Goal: Task Accomplishment & Management: Complete application form

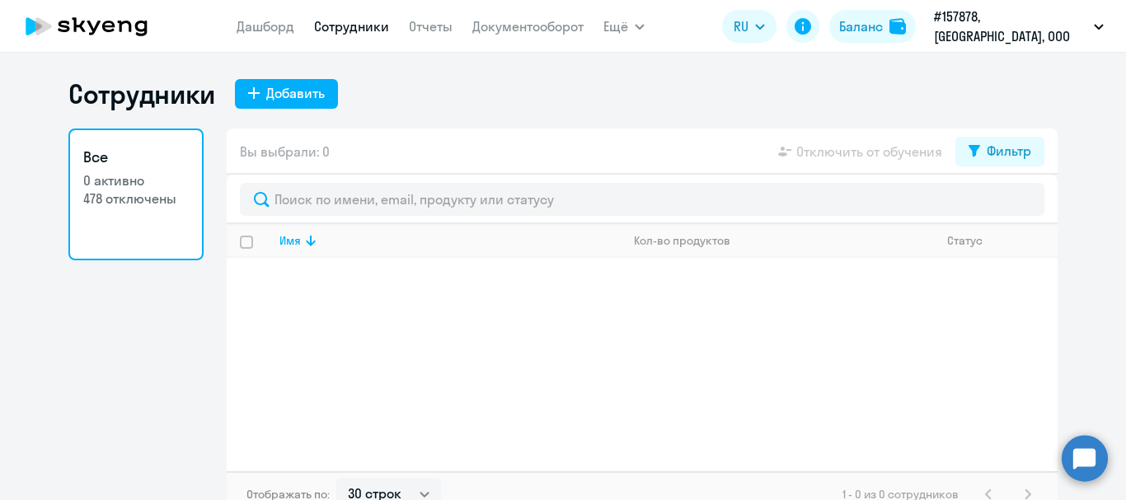
select select "30"
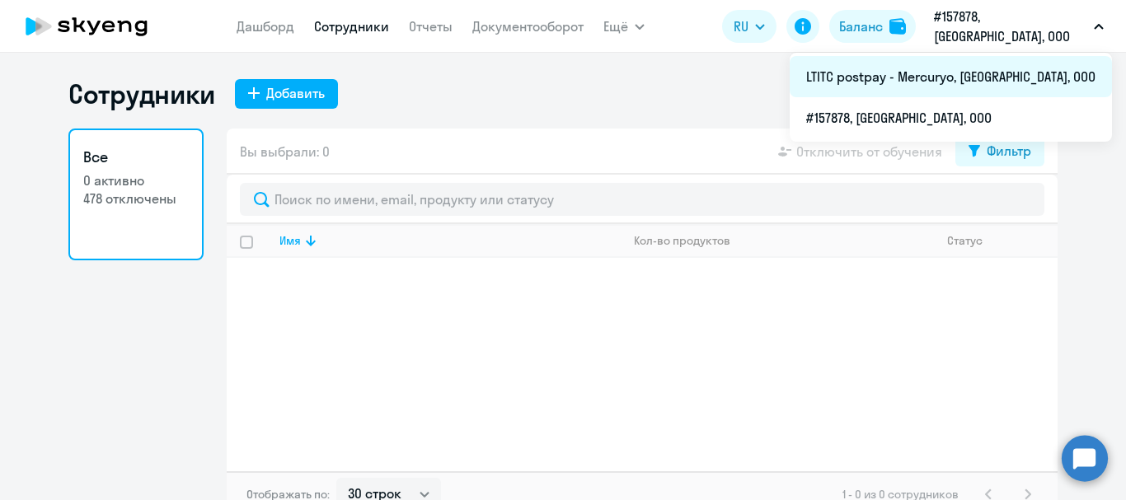
click at [974, 79] on li "LTITC postpay - Mercuryo, [GEOGRAPHIC_DATA], ООО" at bounding box center [950, 76] width 322 height 41
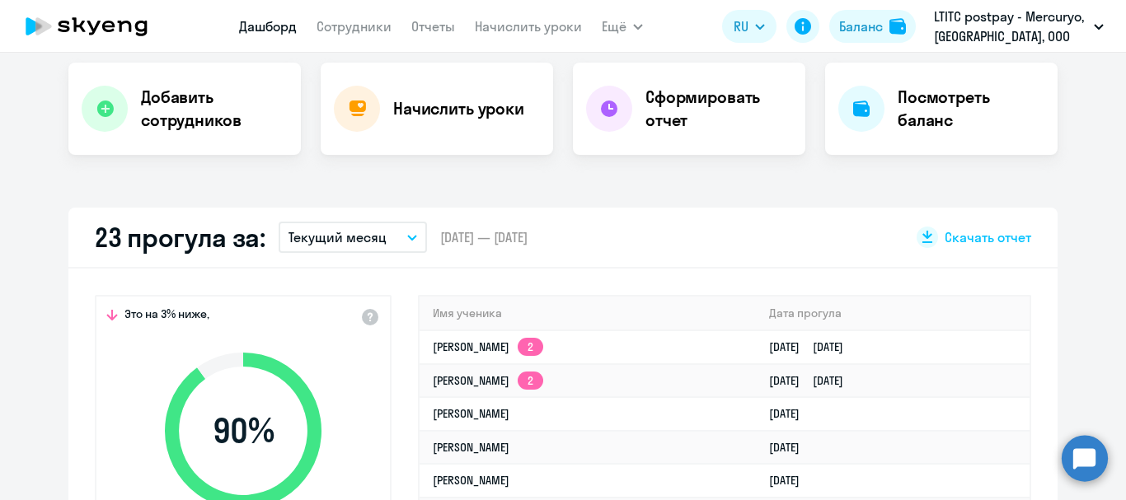
scroll to position [412, 0]
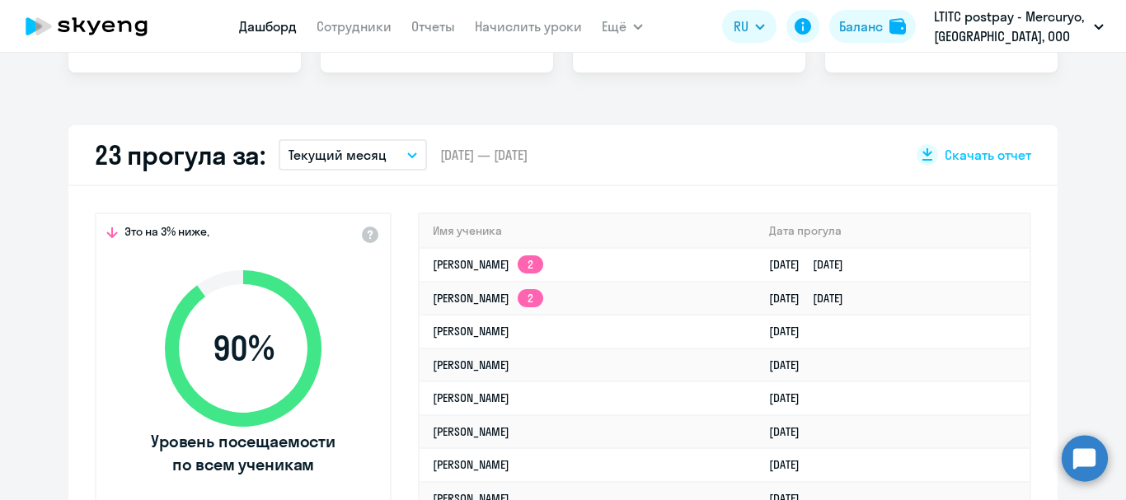
select select "30"
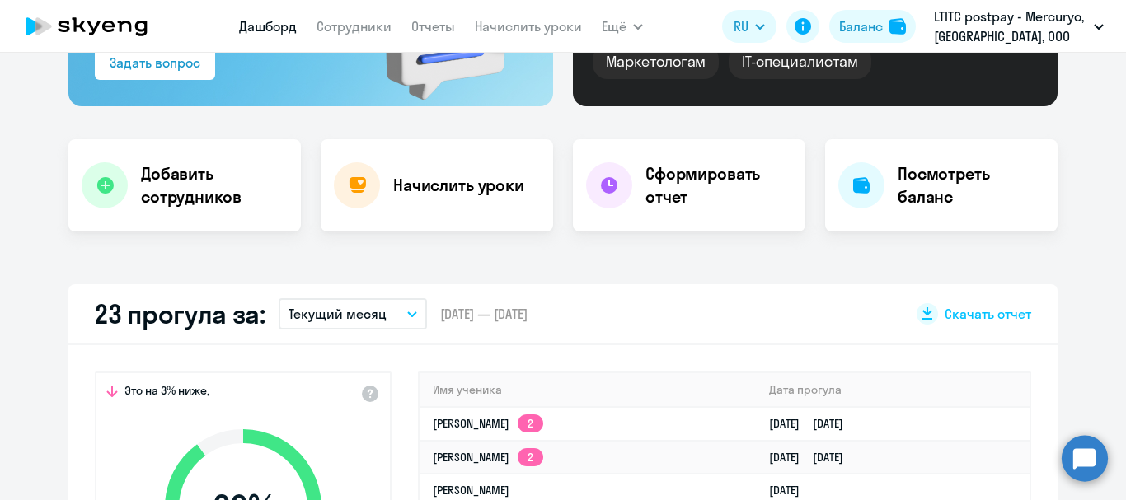
scroll to position [247, 0]
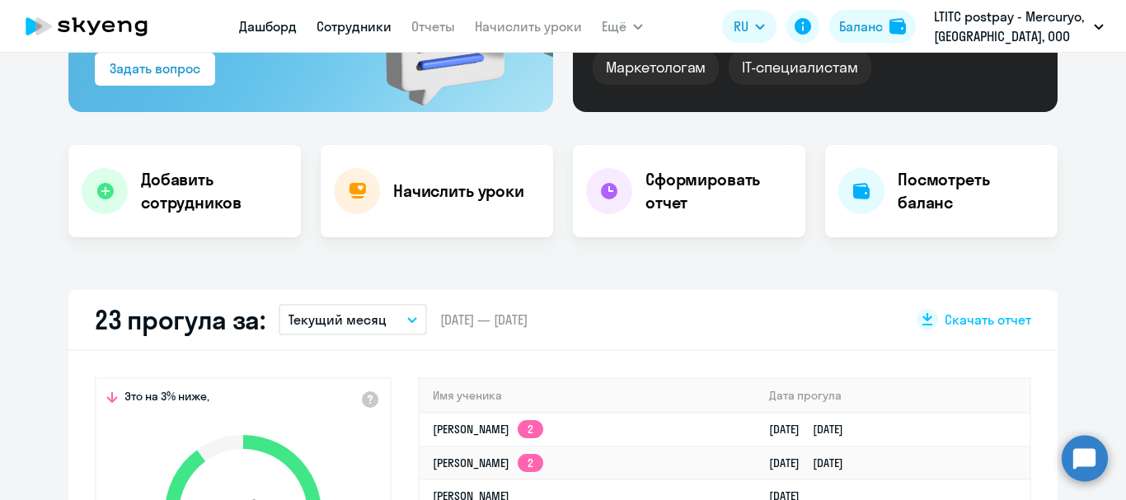
click at [348, 22] on link "Сотрудники" at bounding box center [353, 26] width 75 height 16
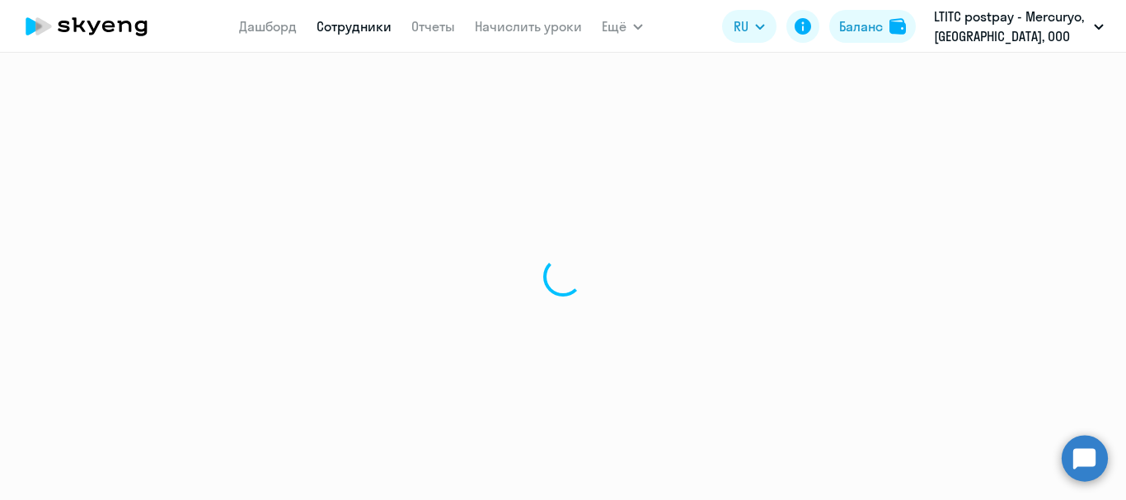
select select "30"
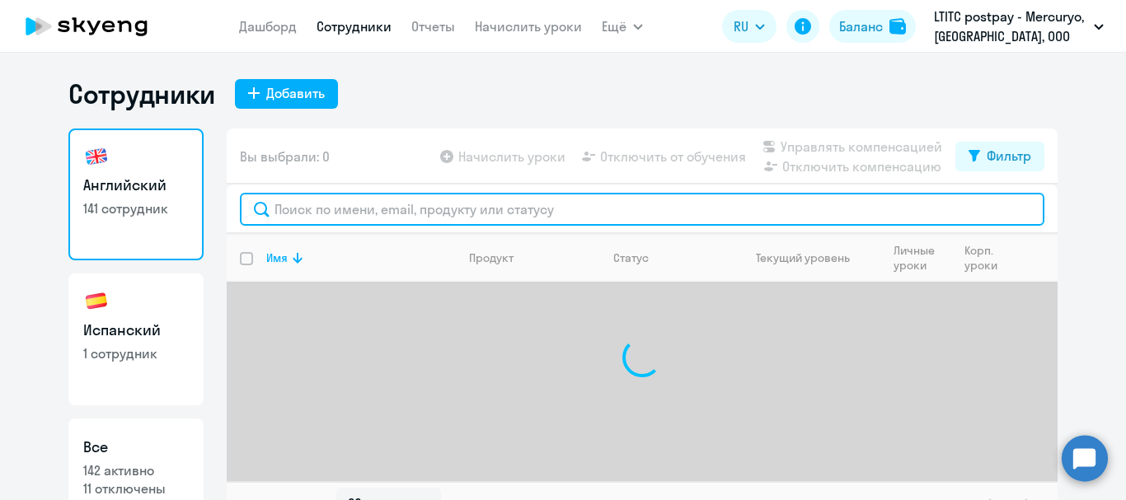
click at [396, 199] on input "text" at bounding box center [642, 209] width 804 height 33
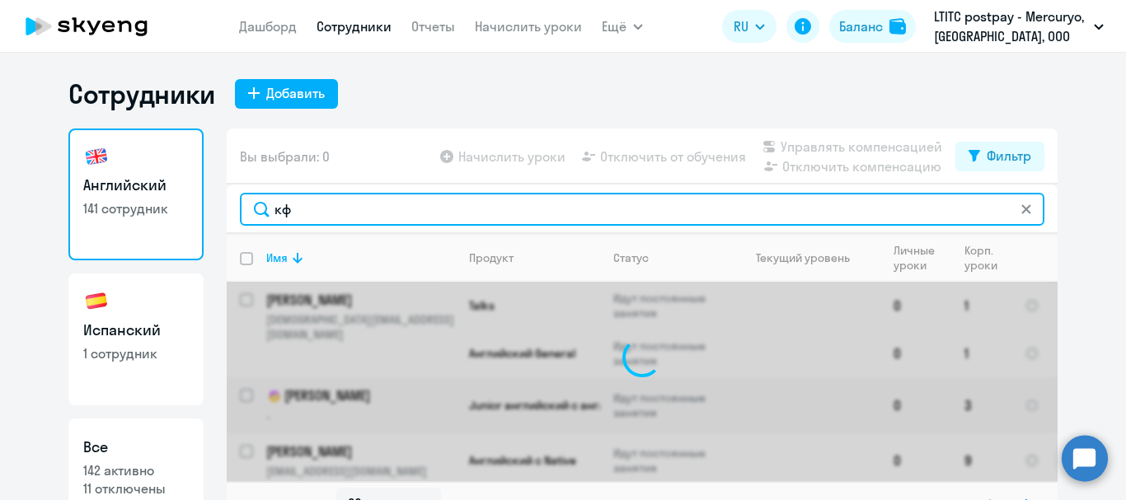
type input "к"
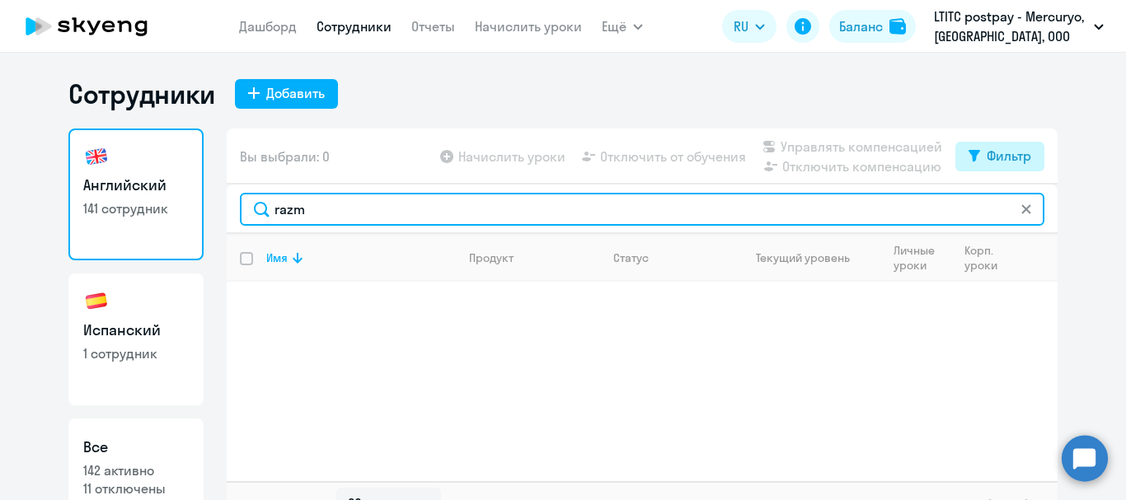
type input "razm"
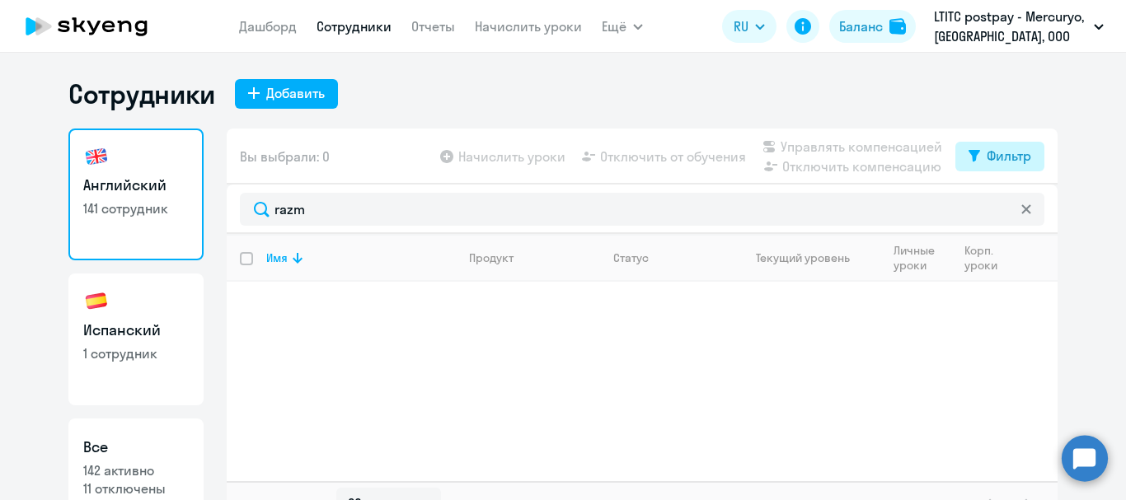
click at [1005, 147] on div "Фильтр" at bounding box center [1008, 156] width 44 height 20
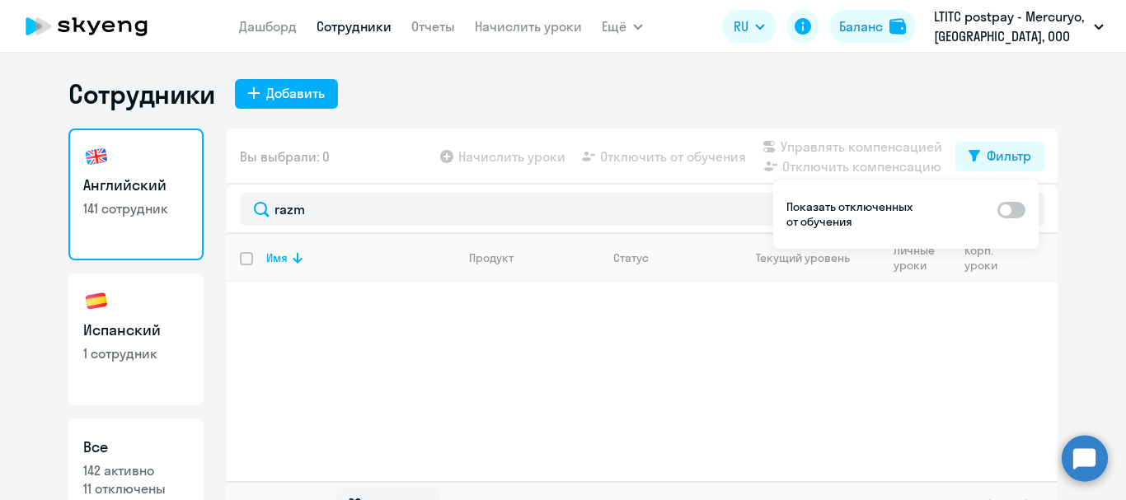
click at [1014, 205] on span at bounding box center [1011, 210] width 28 height 16
click at [997, 209] on input "checkbox" at bounding box center [996, 209] width 1 height 1
checkbox input "true"
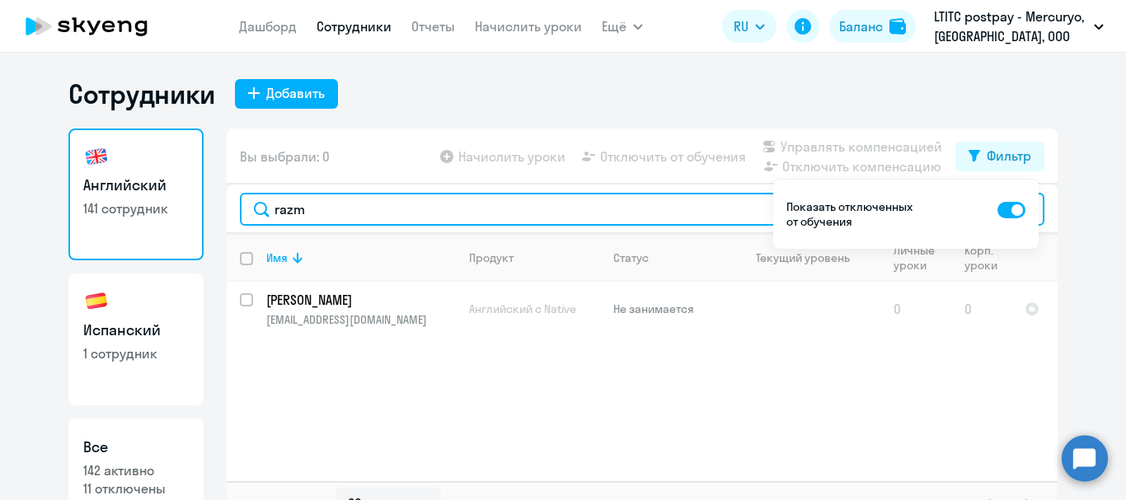
drag, startPoint x: 348, startPoint y: 207, endPoint x: 232, endPoint y: 194, distance: 116.1
click at [232, 194] on div "razm" at bounding box center [642, 209] width 831 height 49
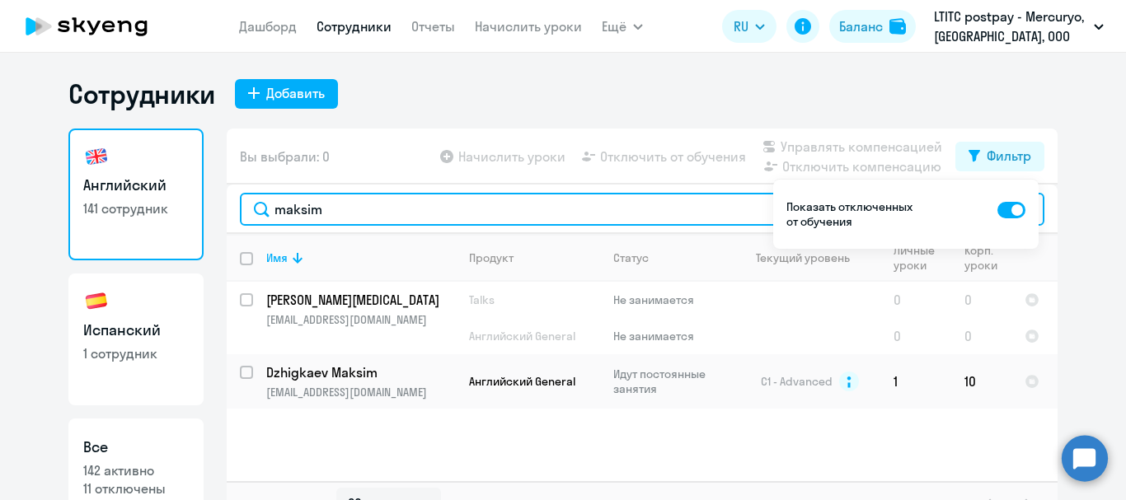
drag, startPoint x: 338, startPoint y: 214, endPoint x: 134, endPoint y: 224, distance: 203.8
click at [134, 224] on div "Английский 141 сотрудник Испанский 1 сотрудник Все 142 активно 11 отключены Вы …" at bounding box center [562, 328] width 989 height 399
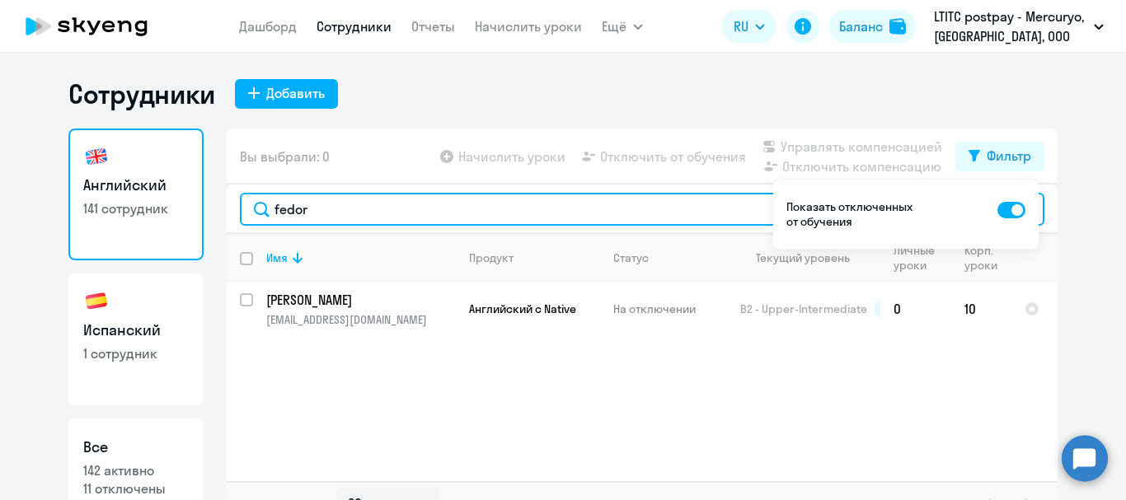
drag, startPoint x: 338, startPoint y: 210, endPoint x: 222, endPoint y: 211, distance: 115.4
click at [227, 211] on div "fedor" at bounding box center [642, 209] width 831 height 49
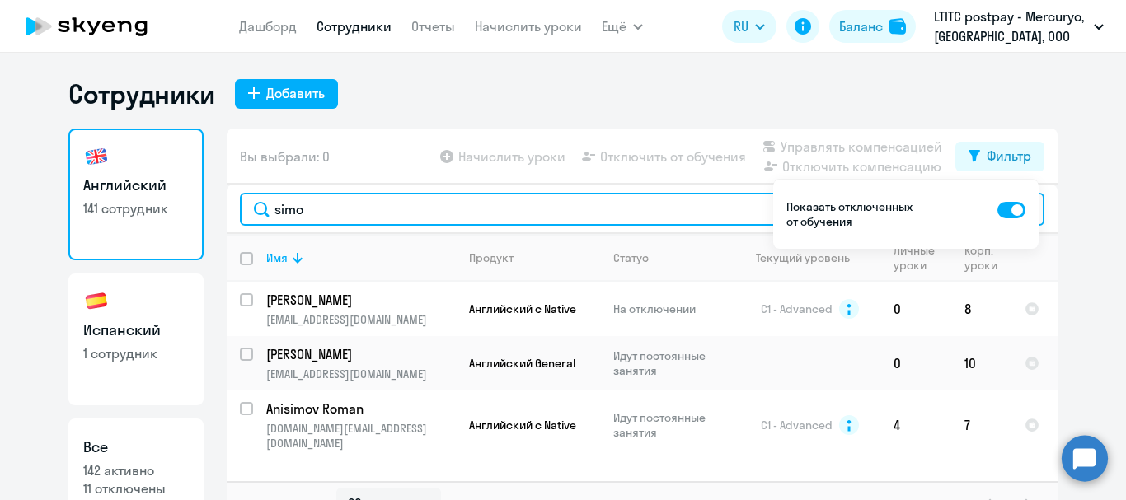
drag, startPoint x: 308, startPoint y: 208, endPoint x: 214, endPoint y: 204, distance: 94.0
click at [214, 204] on div "Английский 141 сотрудник Испанский 1 сотрудник Все 142 активно 11 отключены Вы …" at bounding box center [562, 328] width 989 height 399
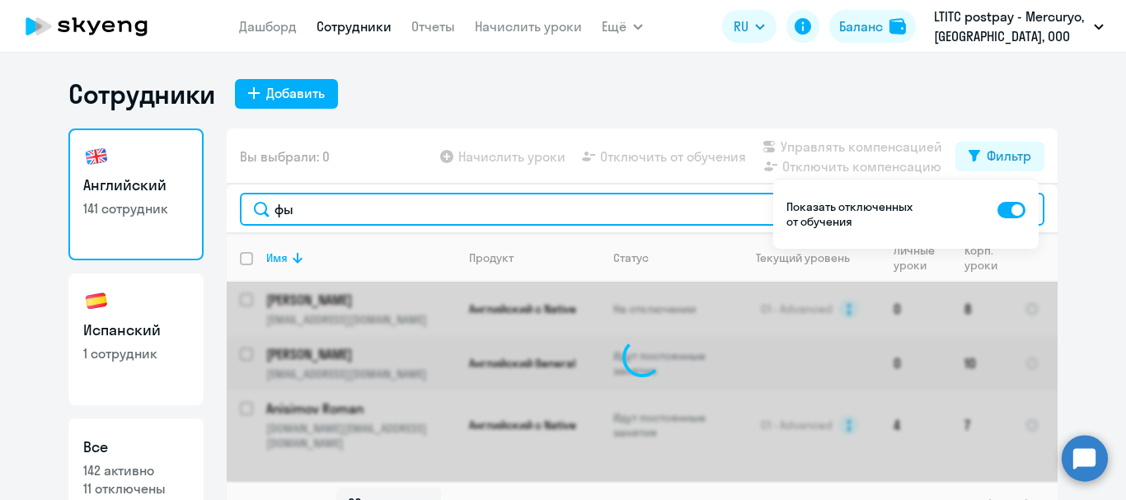
type input "ф"
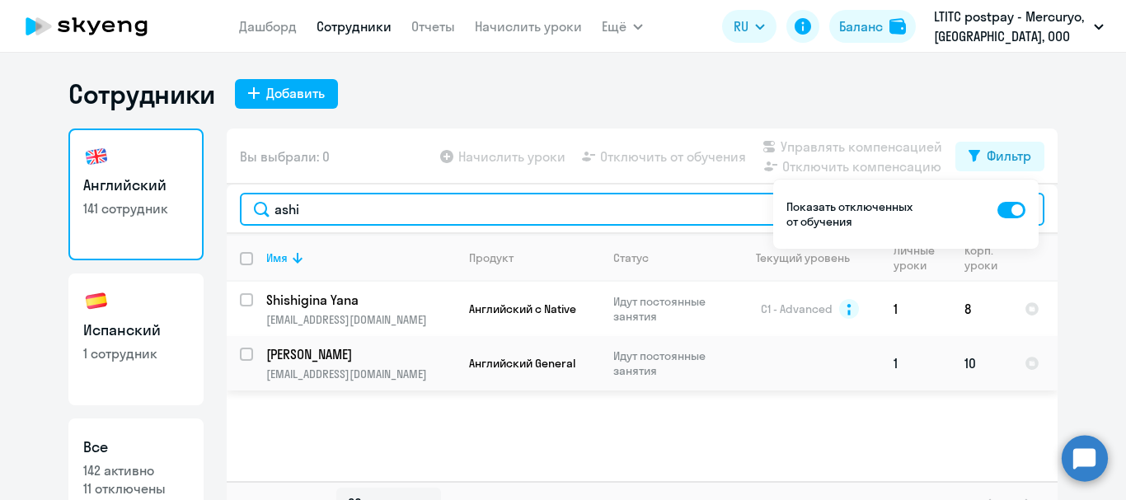
type input "ashi"
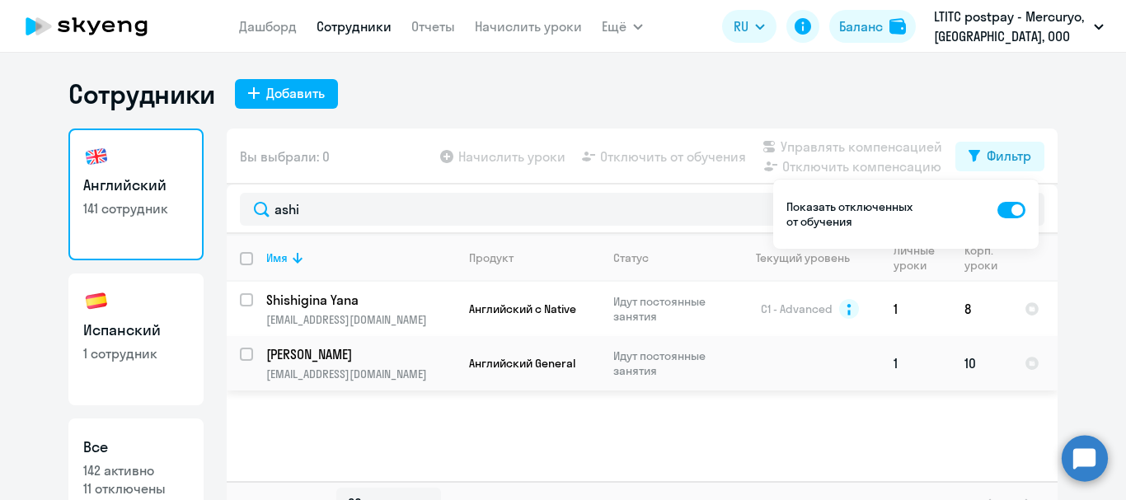
click at [302, 370] on p "[EMAIL_ADDRESS][DOMAIN_NAME]" at bounding box center [360, 374] width 189 height 15
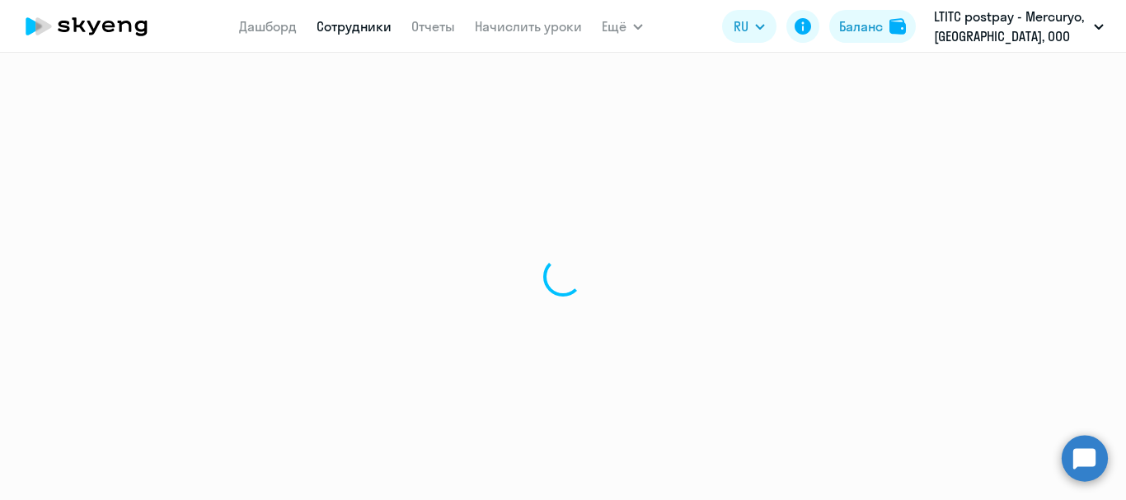
select select "english"
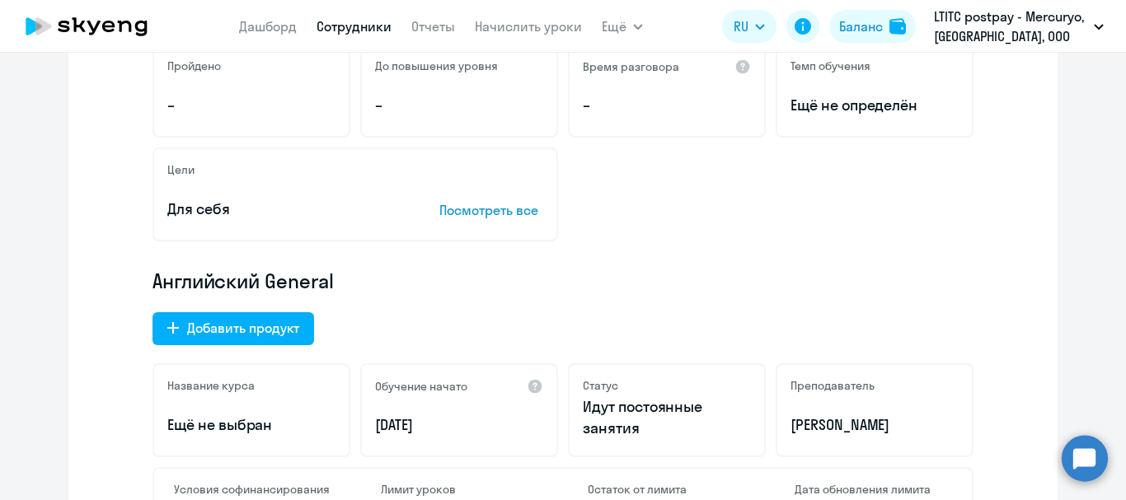
scroll to position [330, 0]
click at [207, 328] on div "Добавить продукт" at bounding box center [243, 327] width 112 height 20
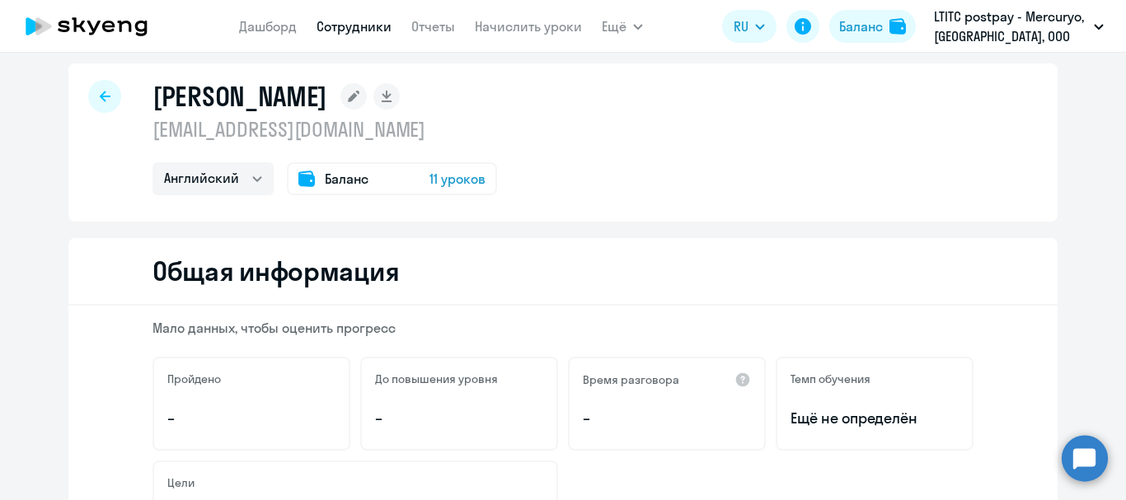
select select "english_adult_native_speaker"
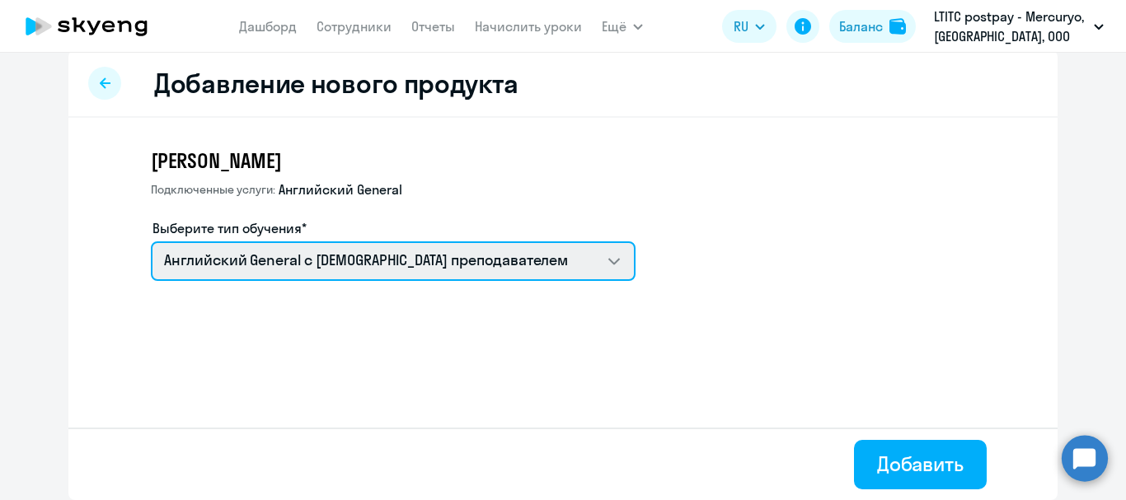
click at [351, 266] on select "Английский General с [DEMOGRAPHIC_DATA] преподавателем Премиум [DEMOGRAPHIC_DAT…" at bounding box center [393, 261] width 485 height 40
click at [151, 241] on select "Английский General с [DEMOGRAPHIC_DATA] преподавателем Премиум [DEMOGRAPHIC_DAT…" at bounding box center [393, 261] width 485 height 40
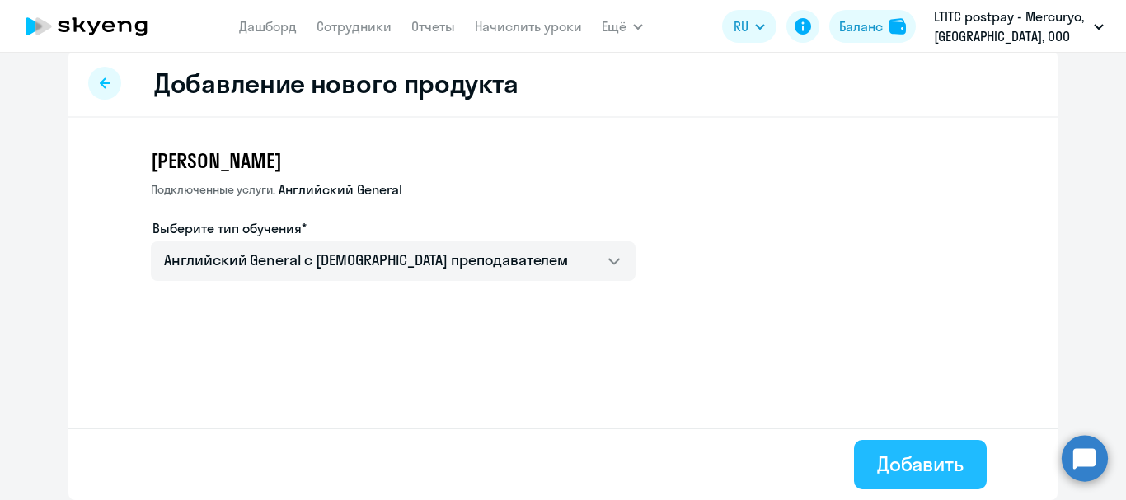
click at [903, 457] on div "Добавить" at bounding box center [920, 464] width 87 height 26
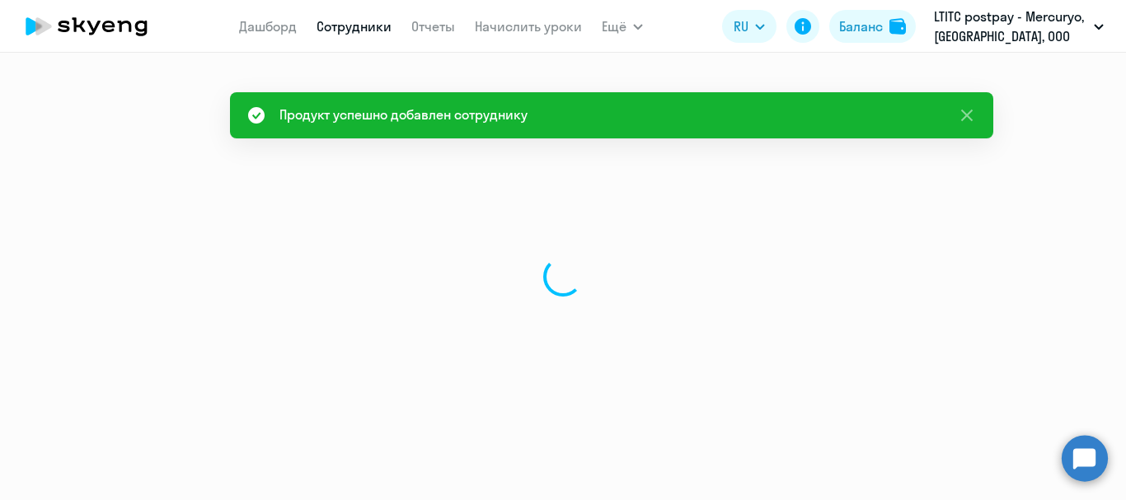
select select "english"
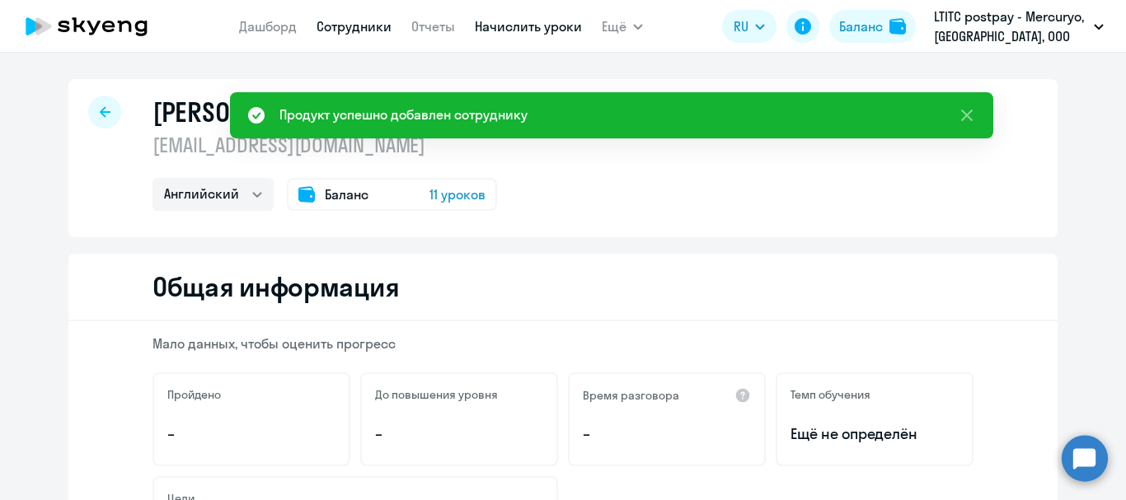
click at [525, 26] on link "Начислить уроки" at bounding box center [528, 26] width 107 height 16
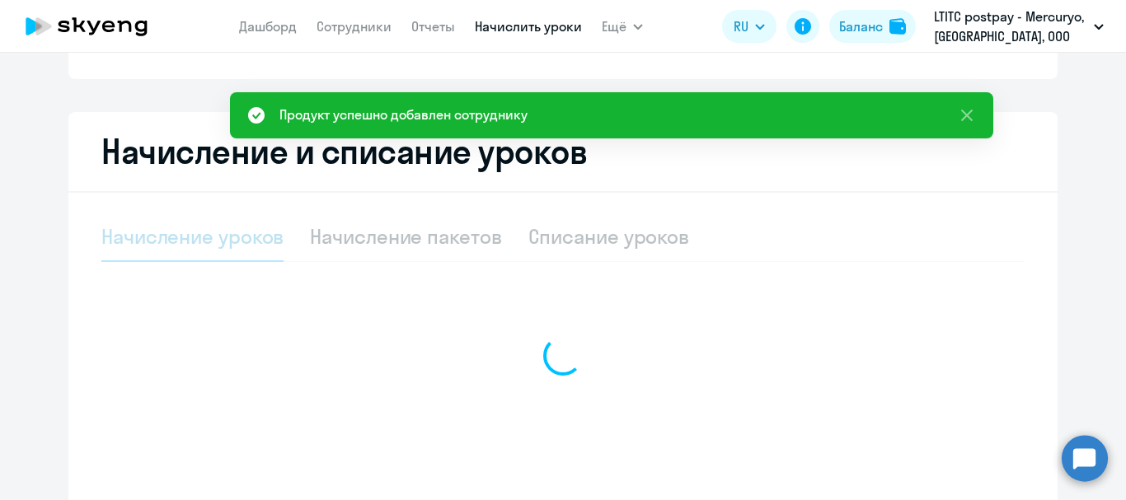
scroll to position [330, 0]
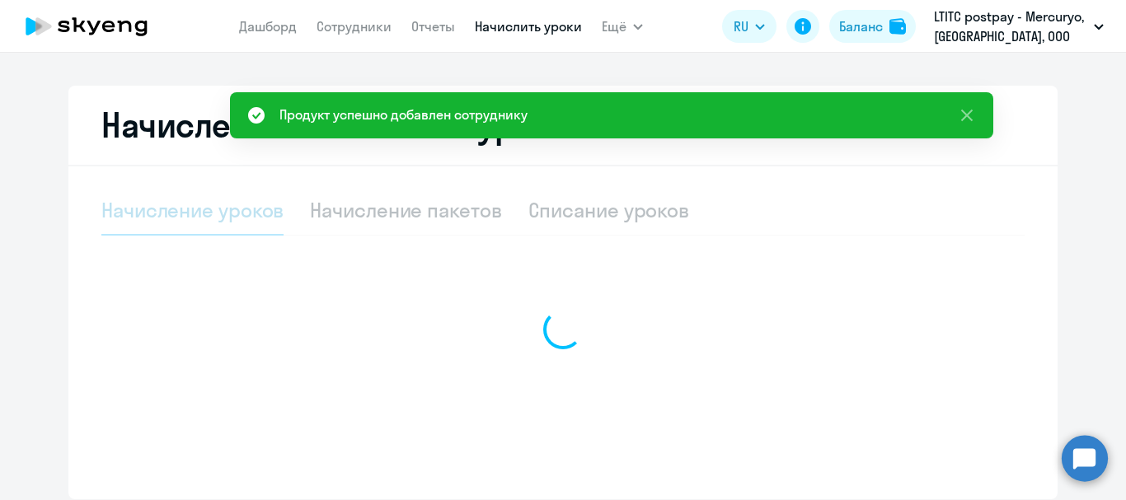
select select "10"
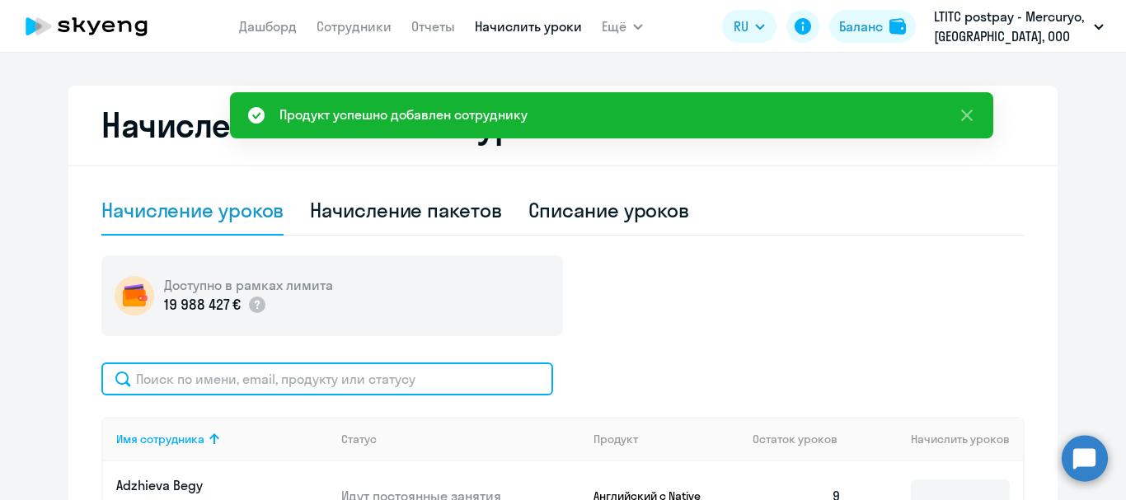
click at [311, 374] on input "text" at bounding box center [327, 379] width 452 height 33
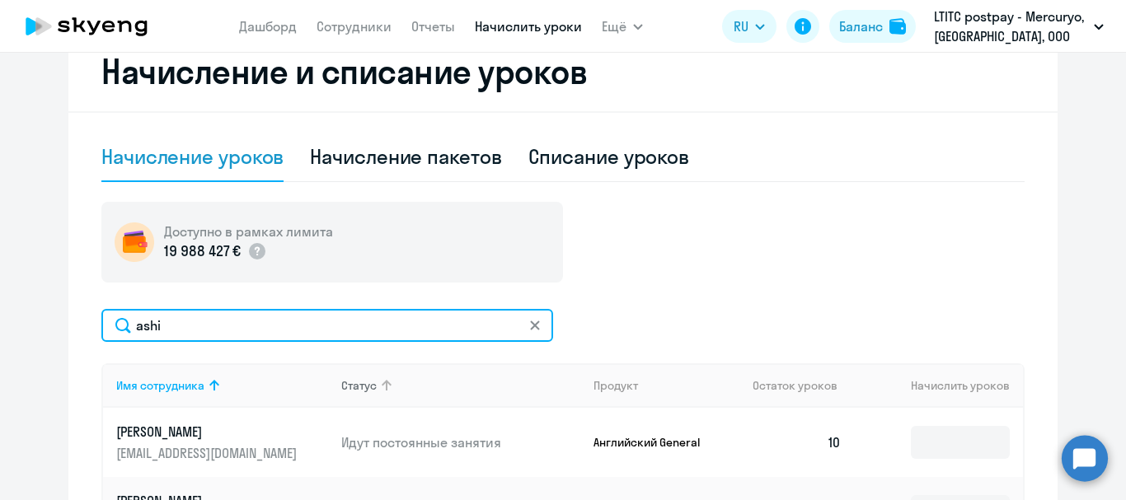
scroll to position [412, 0]
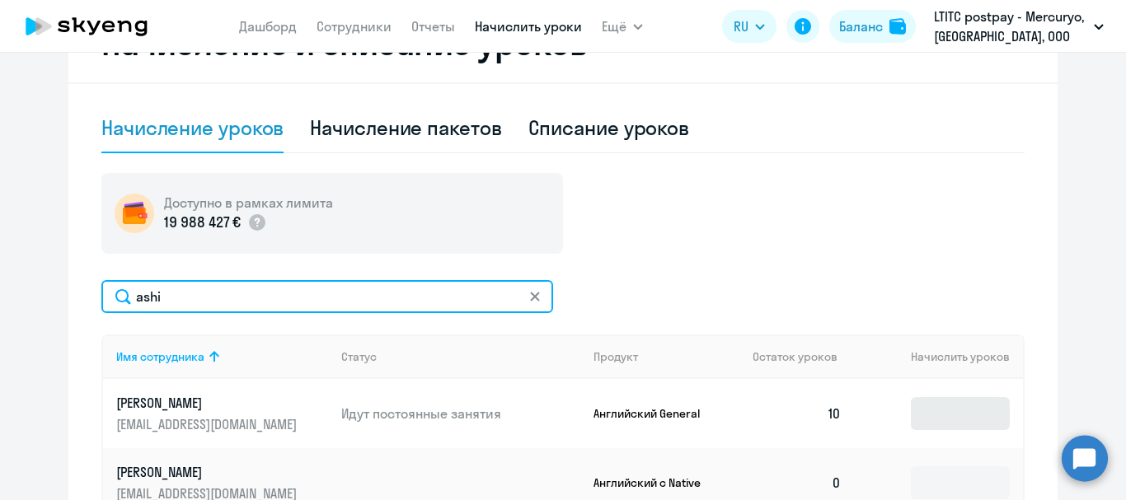
type input "ashi"
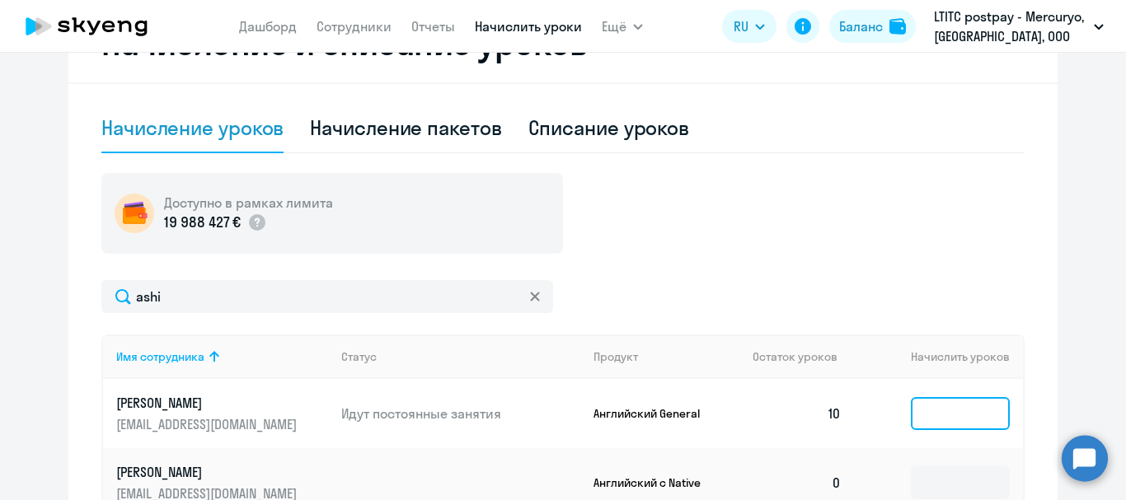
click at [969, 418] on input at bounding box center [960, 413] width 99 height 33
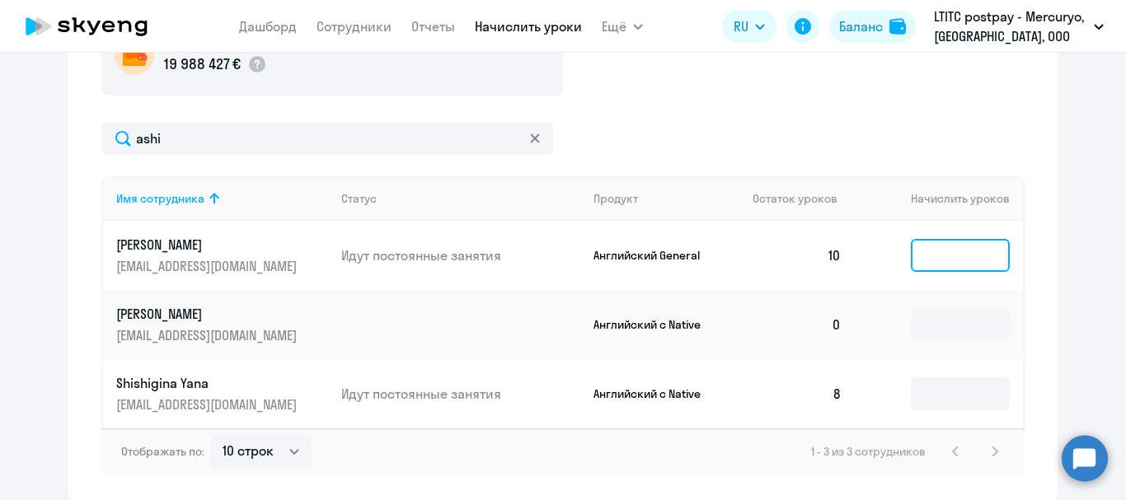
scroll to position [577, 0]
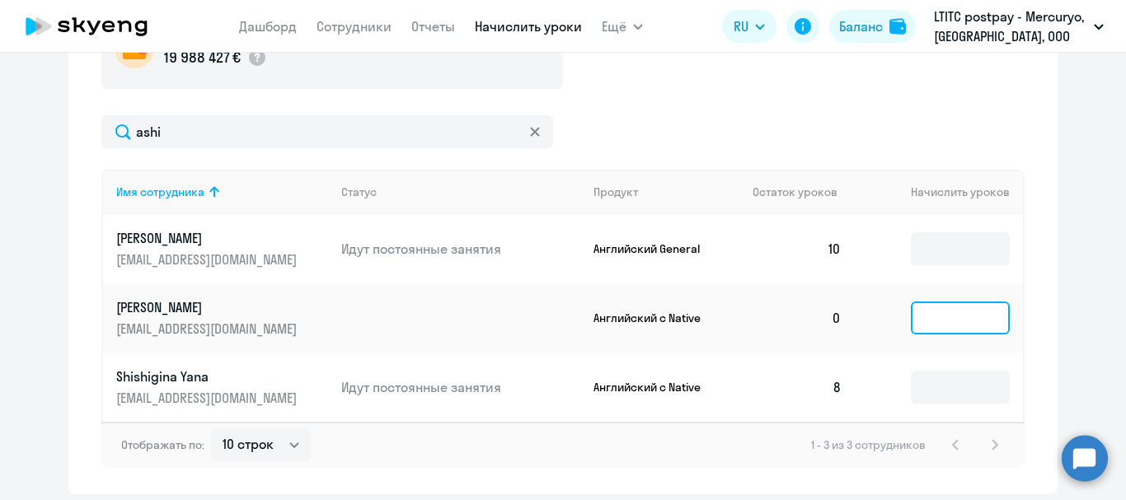
click at [927, 311] on input at bounding box center [960, 318] width 99 height 33
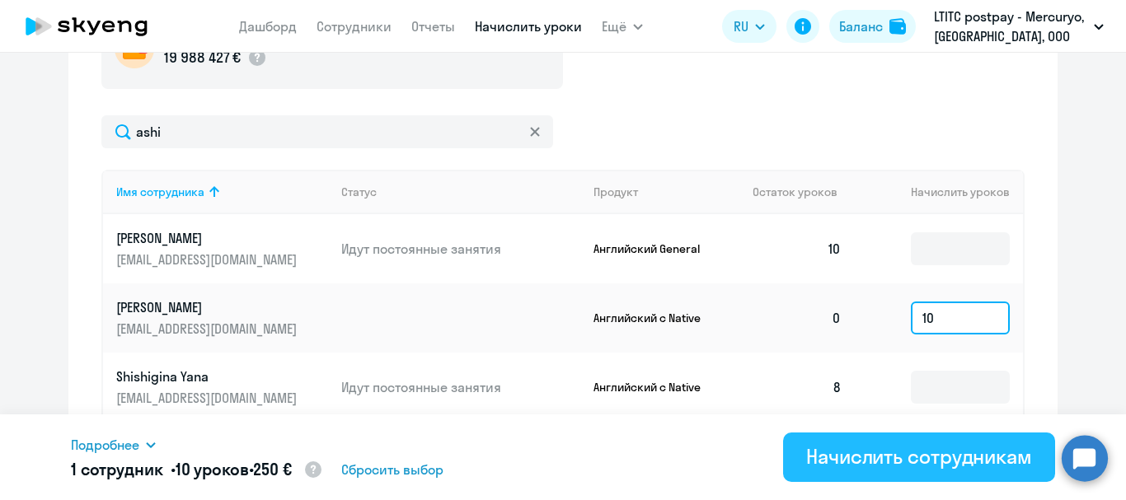
type input "10"
click at [942, 452] on div "Начислить сотрудникам" at bounding box center [919, 456] width 226 height 26
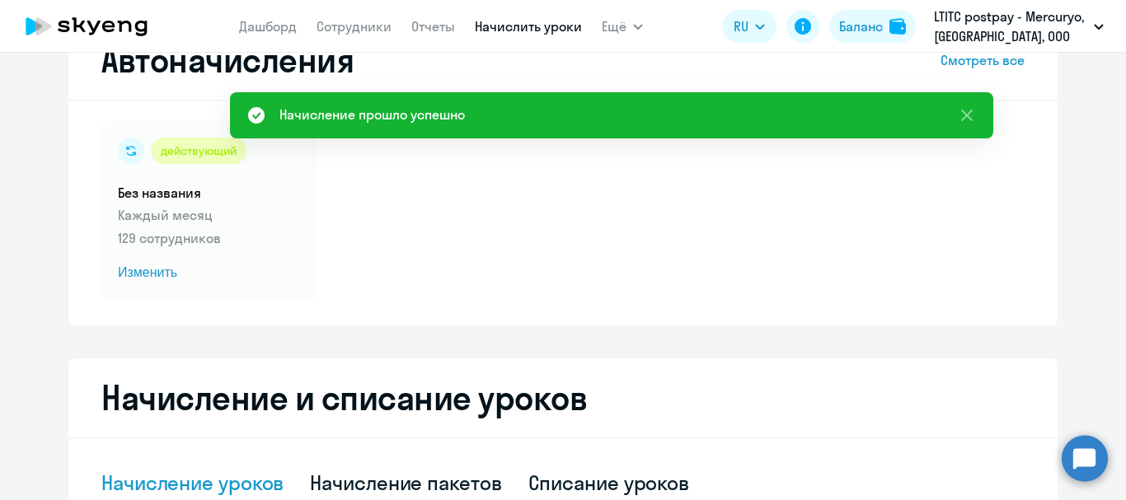
scroll to position [0, 0]
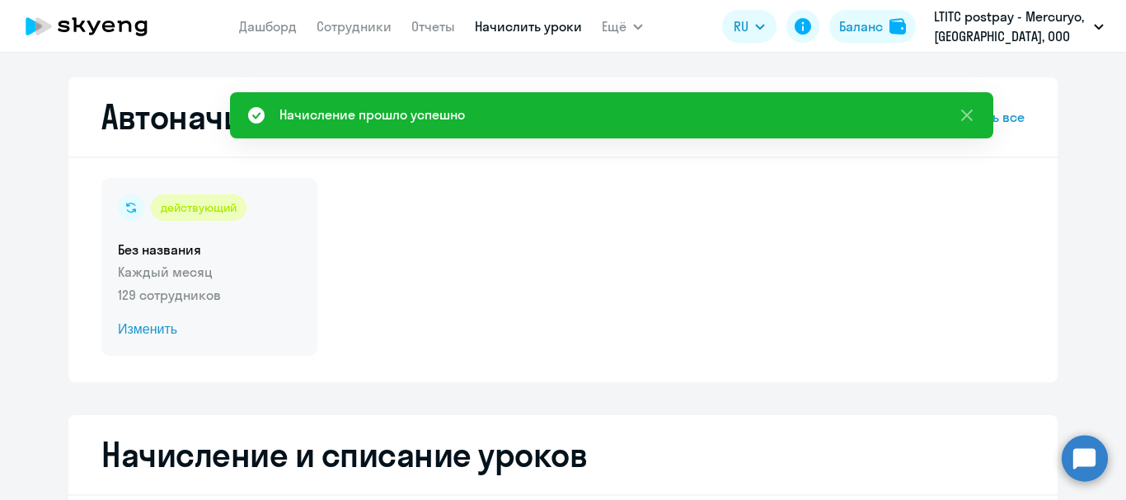
click at [145, 322] on span "Изменить" at bounding box center [209, 330] width 183 height 20
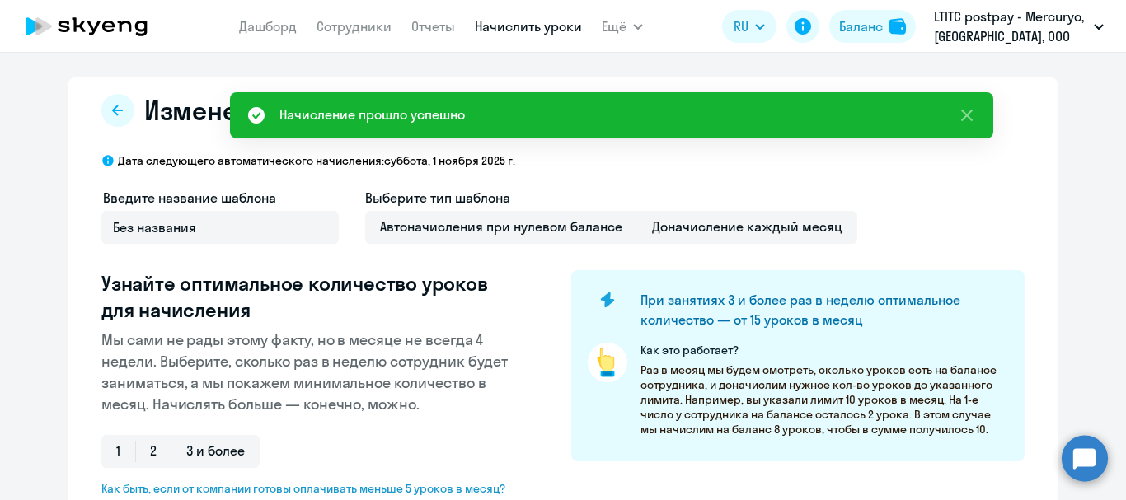
select select "10"
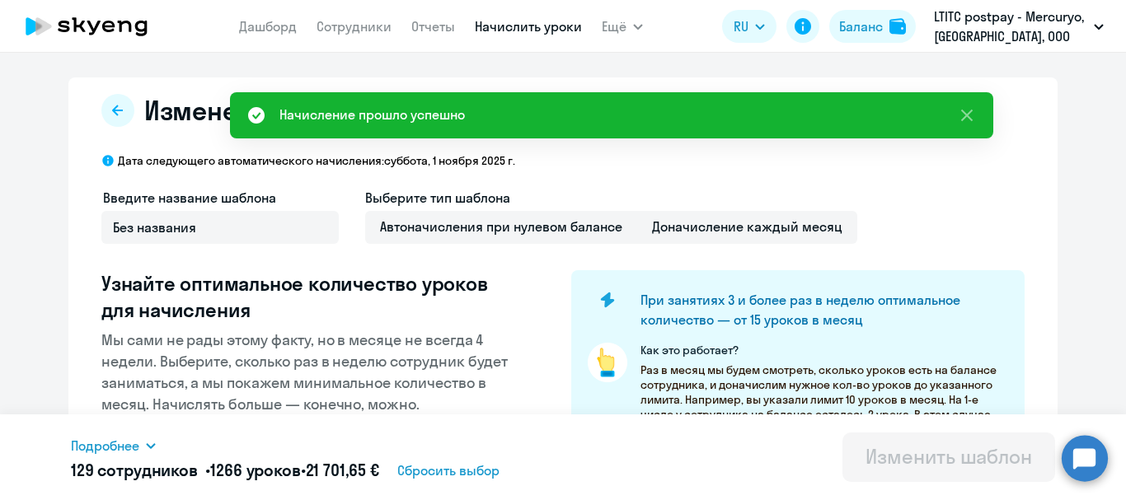
scroll to position [330, 0]
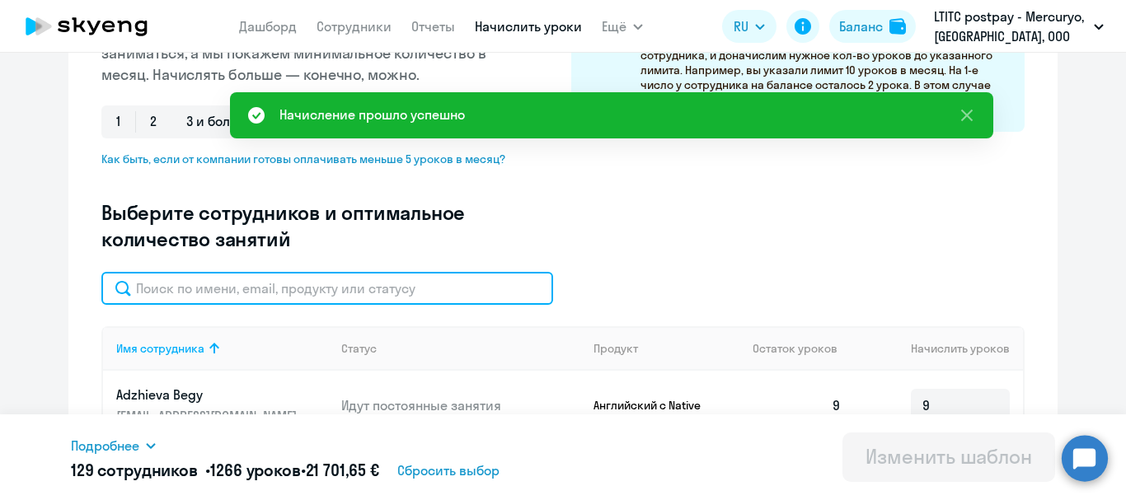
click at [236, 296] on input "text" at bounding box center [327, 288] width 452 height 33
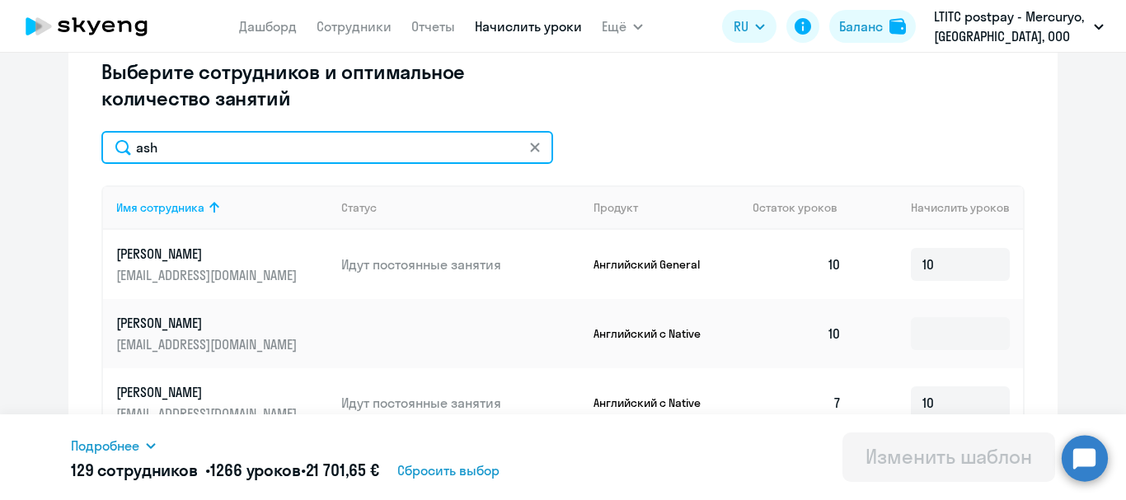
scroll to position [577, 0]
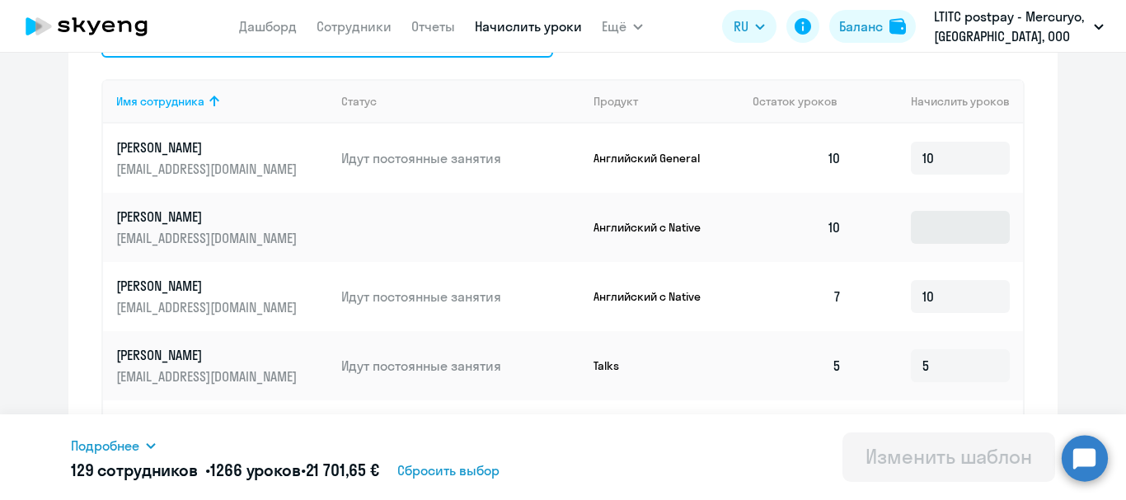
type input "ash"
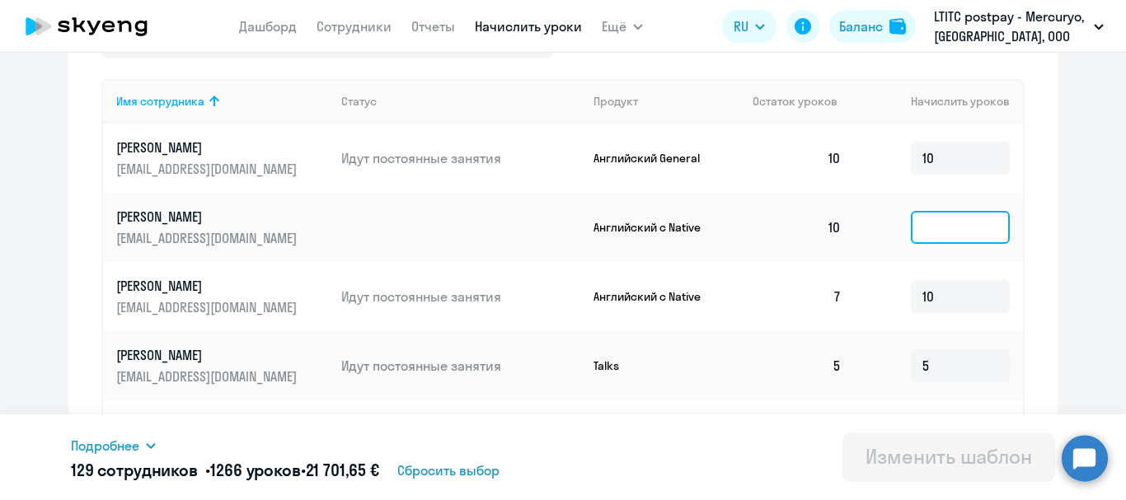
click at [946, 214] on input at bounding box center [960, 227] width 99 height 33
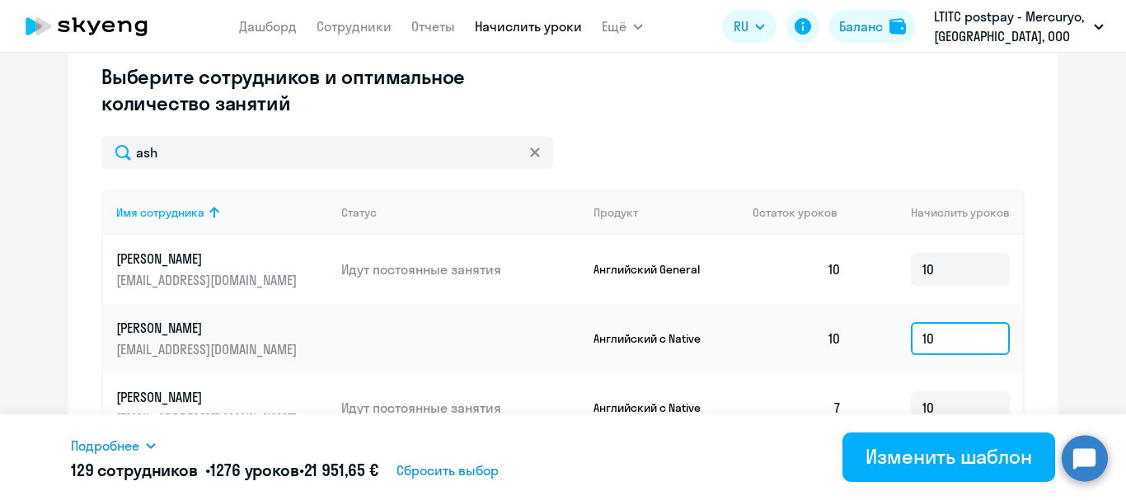
scroll to position [494, 0]
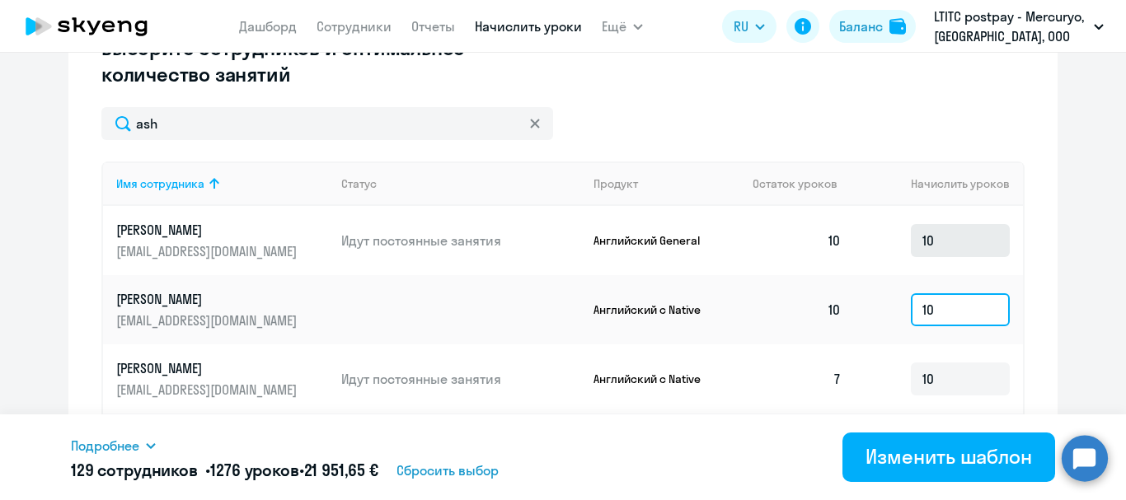
type input "10"
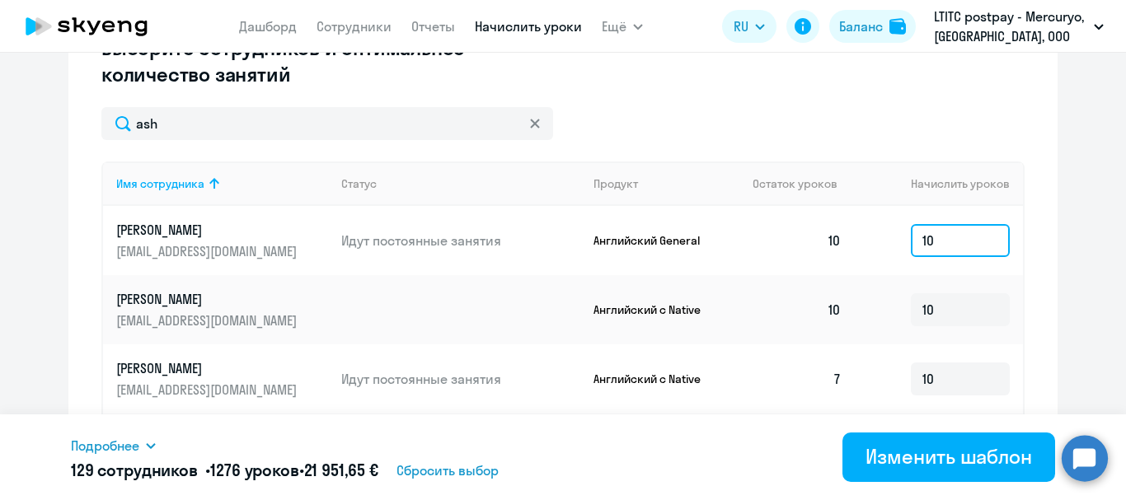
click at [932, 232] on input "10" at bounding box center [960, 240] width 99 height 33
type input "1"
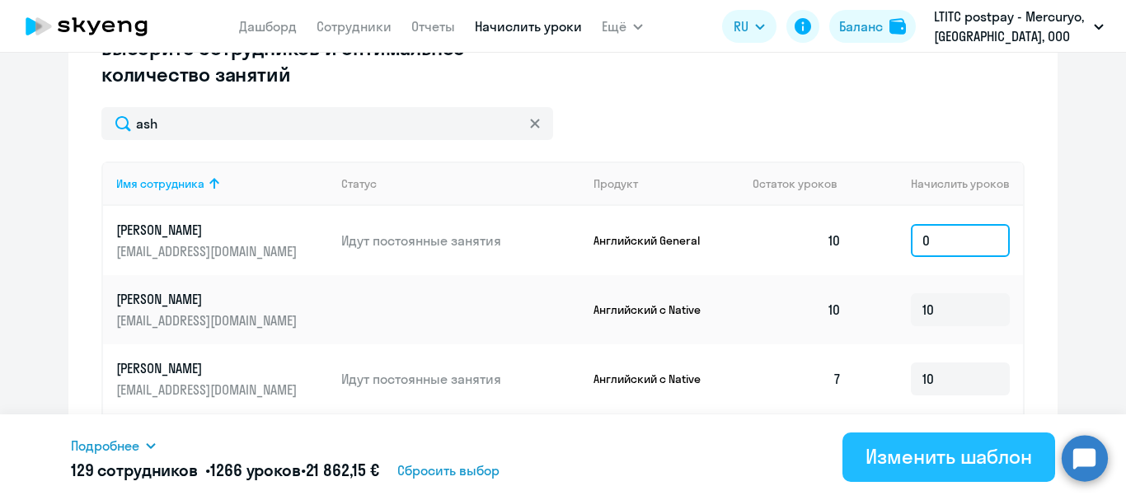
type input "0"
click at [1007, 479] on button "Изменить шаблон" at bounding box center [948, 457] width 213 height 49
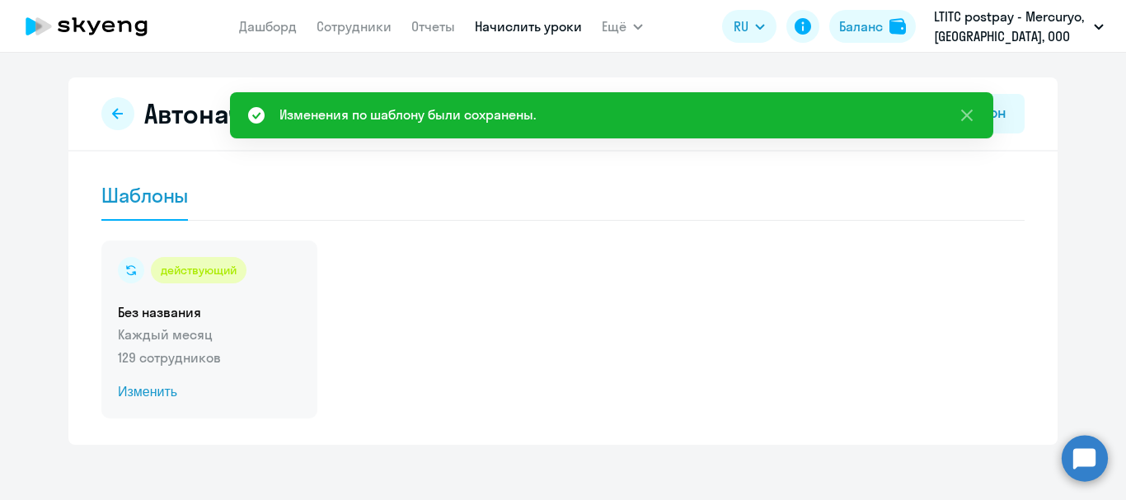
scroll to position [11, 0]
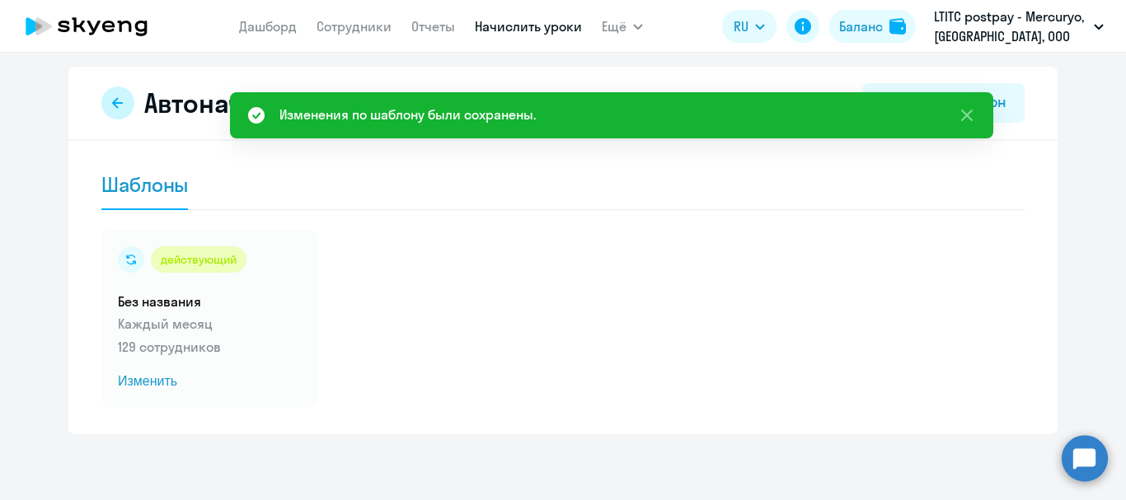
click at [101, 105] on button at bounding box center [117, 103] width 33 height 33
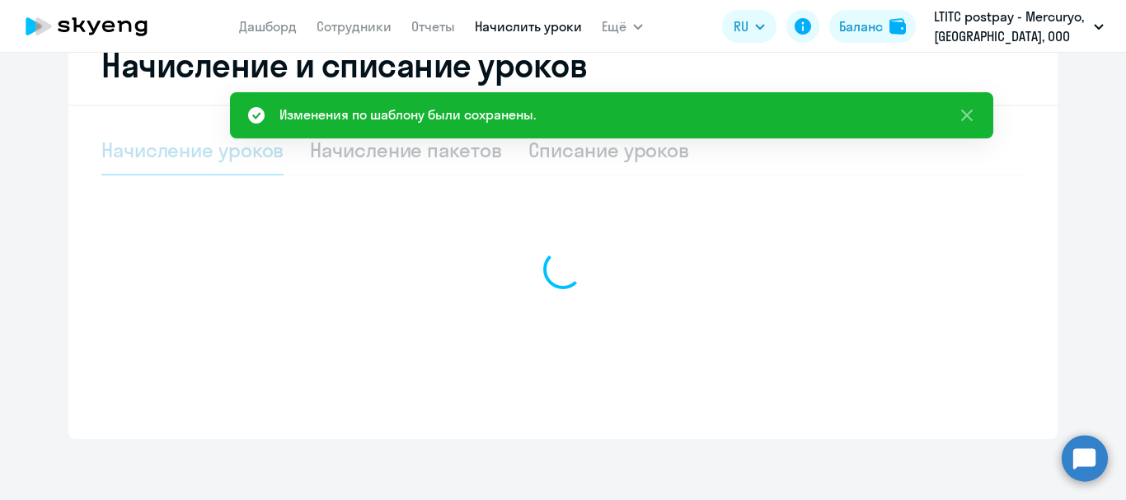
scroll to position [395, 0]
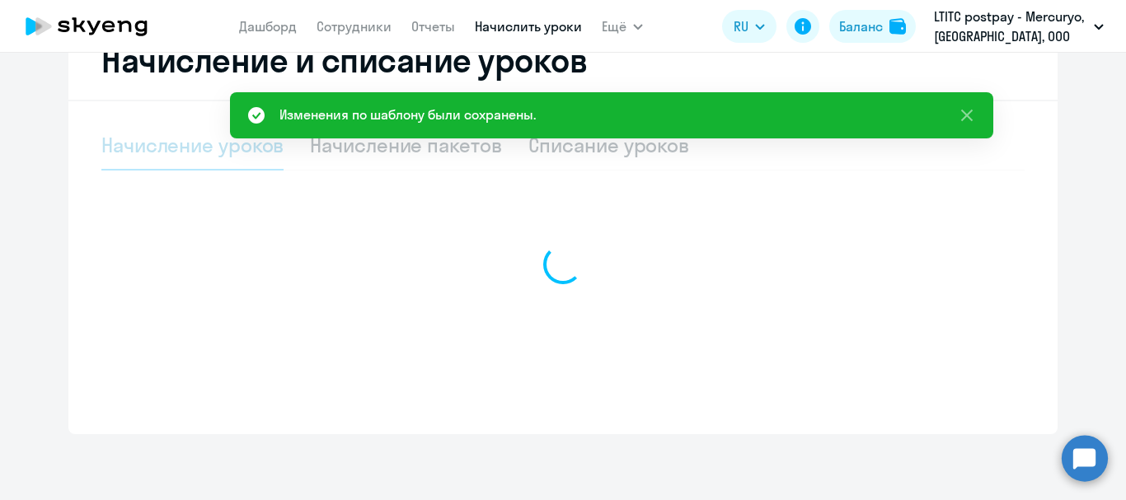
select select "10"
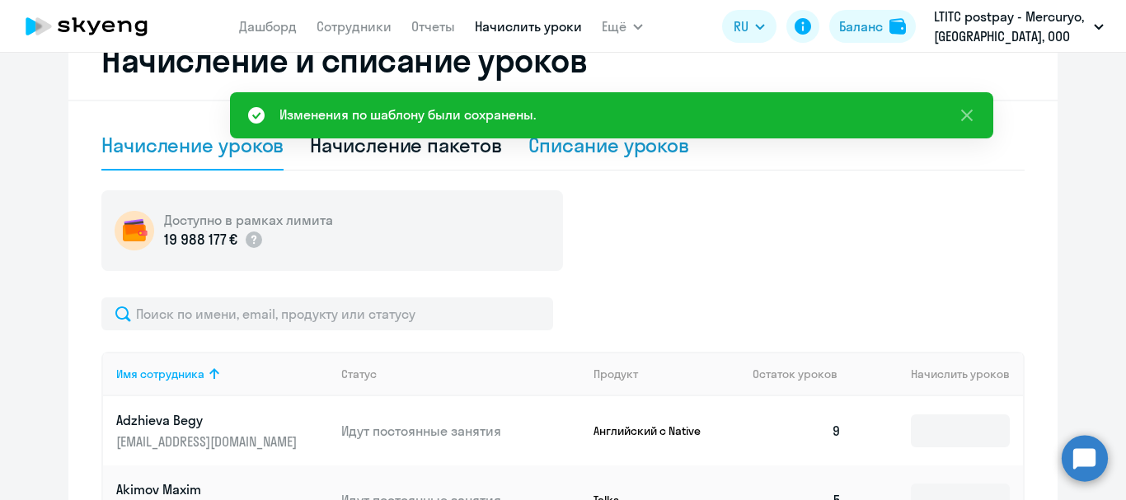
click at [600, 147] on div "Списание уроков" at bounding box center [609, 145] width 162 height 26
select select "10"
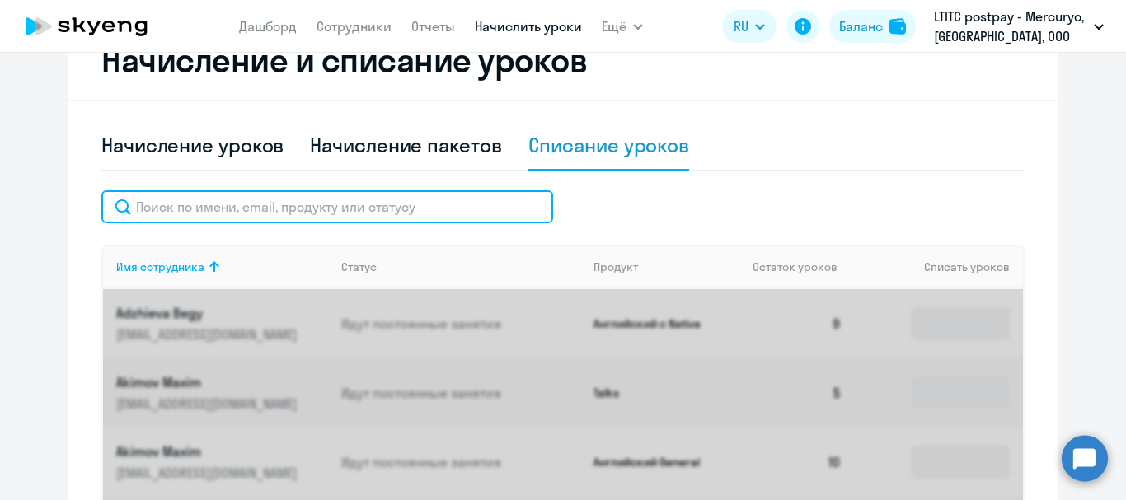
click at [400, 206] on input "text" at bounding box center [327, 206] width 452 height 33
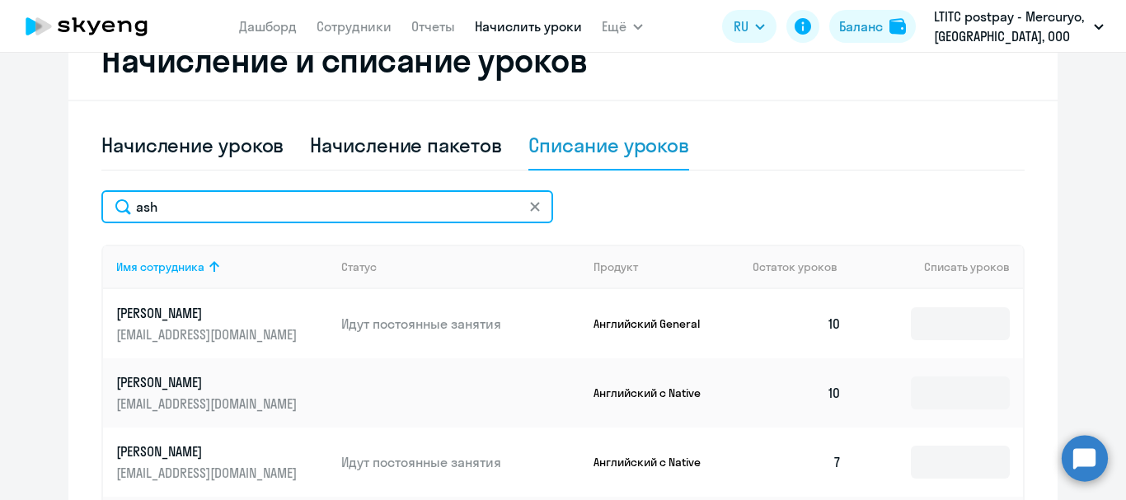
scroll to position [477, 0]
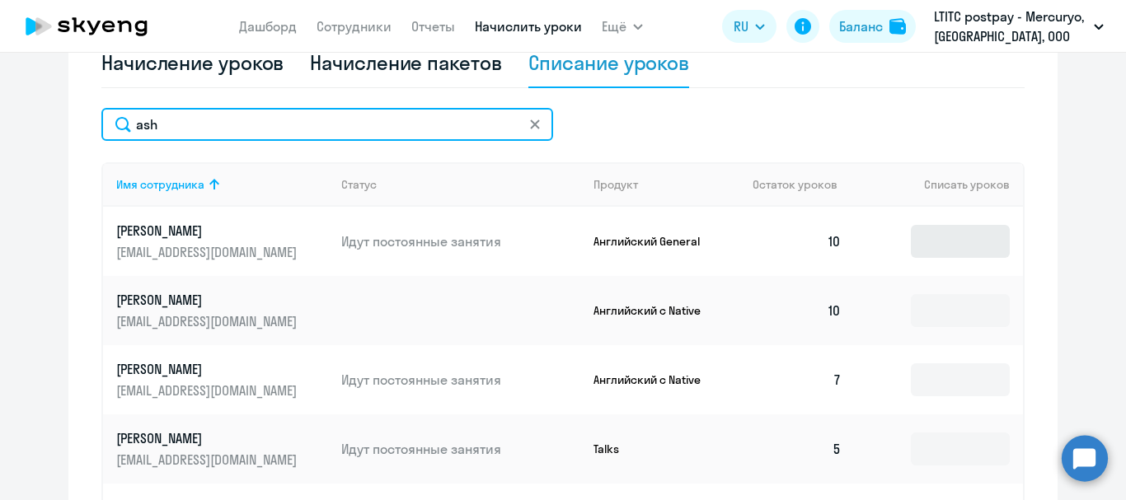
type input "ash"
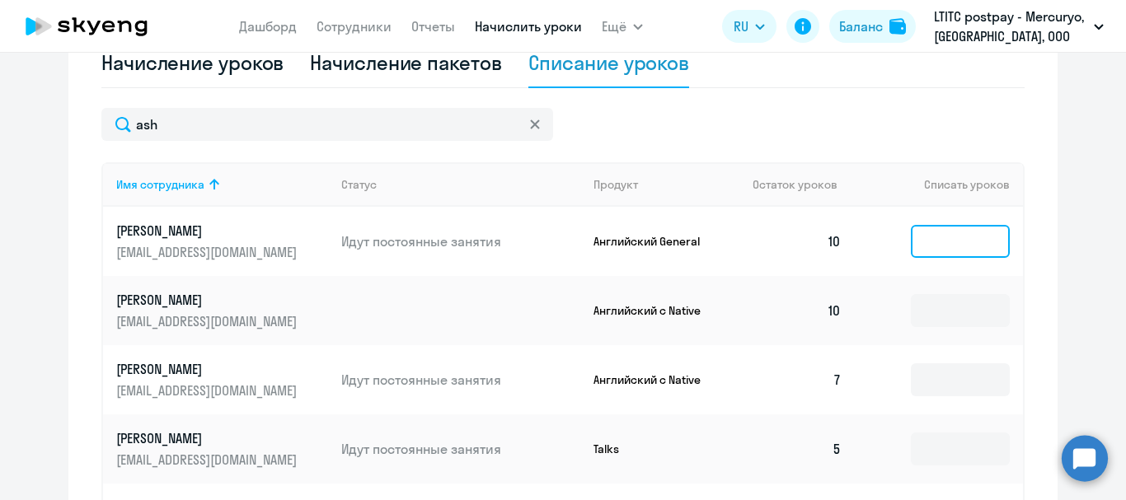
click at [937, 238] on input at bounding box center [960, 241] width 99 height 33
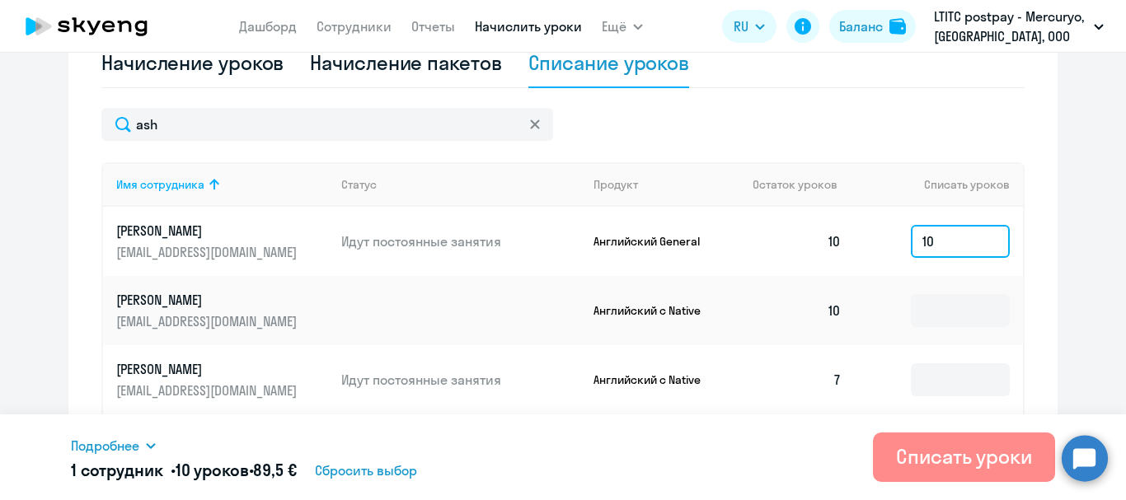
type input "10"
click at [1003, 454] on div "Списать уроки" at bounding box center [964, 456] width 136 height 26
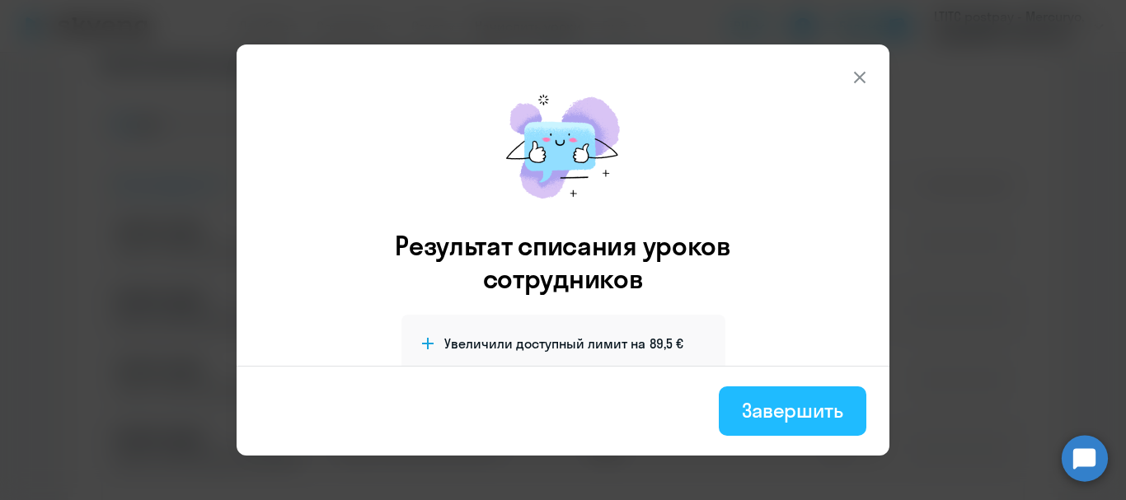
click at [749, 410] on div "Завершить" at bounding box center [792, 410] width 101 height 26
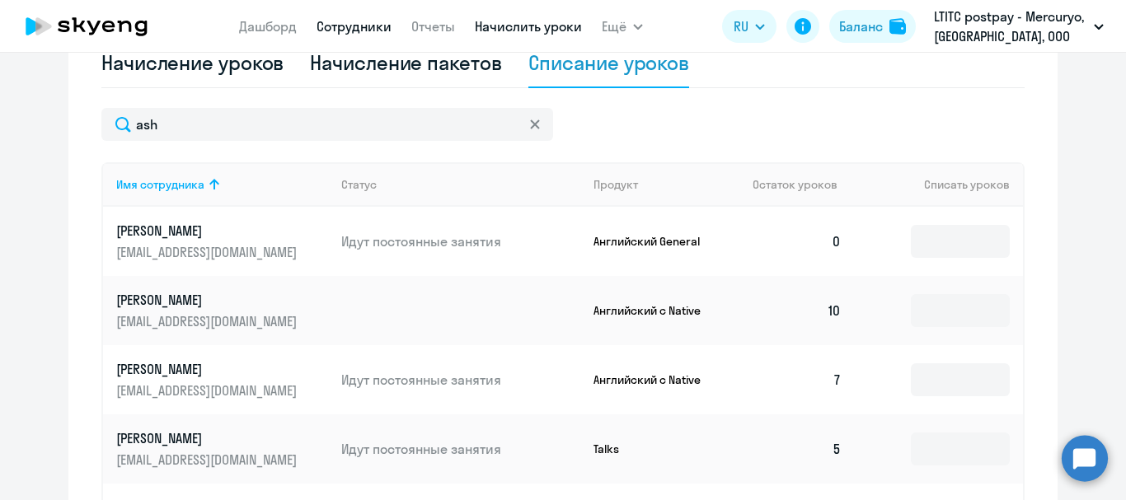
click at [354, 29] on link "Сотрудники" at bounding box center [353, 26] width 75 height 16
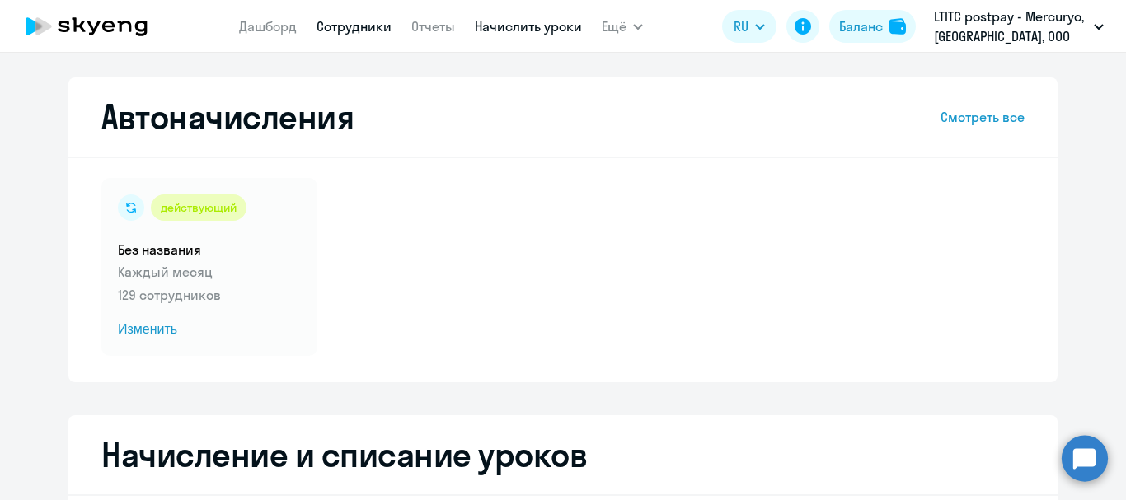
select select "30"
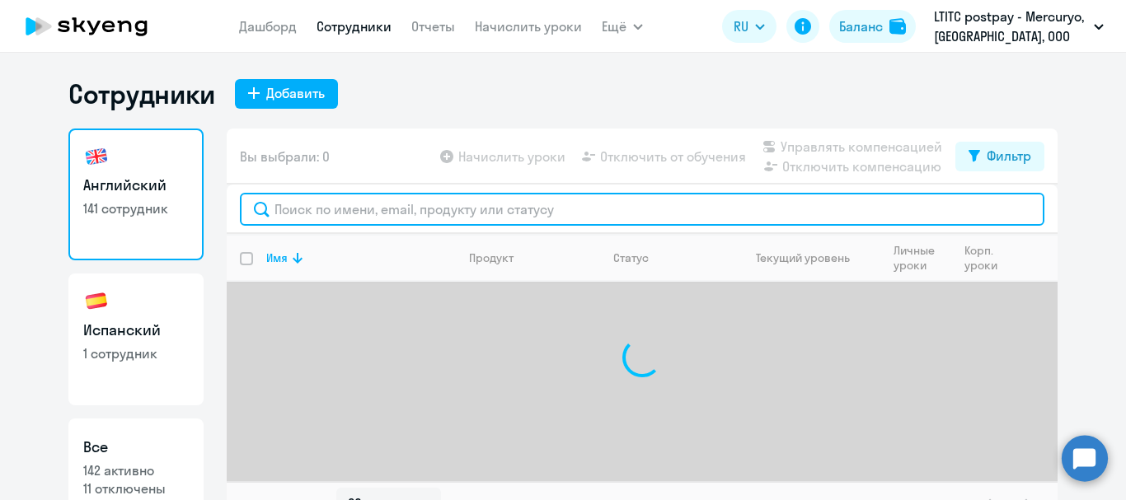
click at [358, 198] on input "text" at bounding box center [642, 209] width 804 height 33
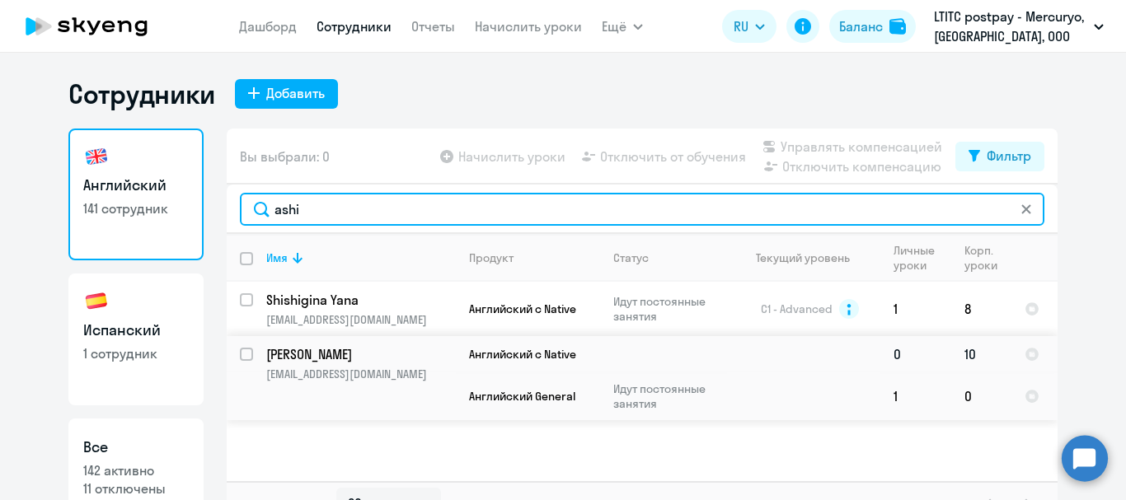
type input "ashi"
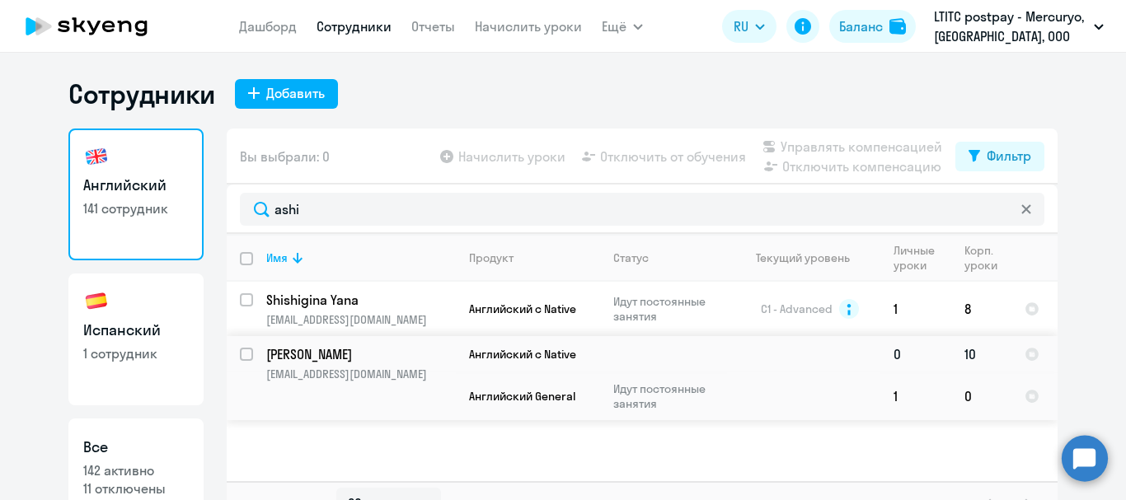
click at [243, 355] on input "select row 37411290" at bounding box center [256, 364] width 33 height 33
checkbox input "true"
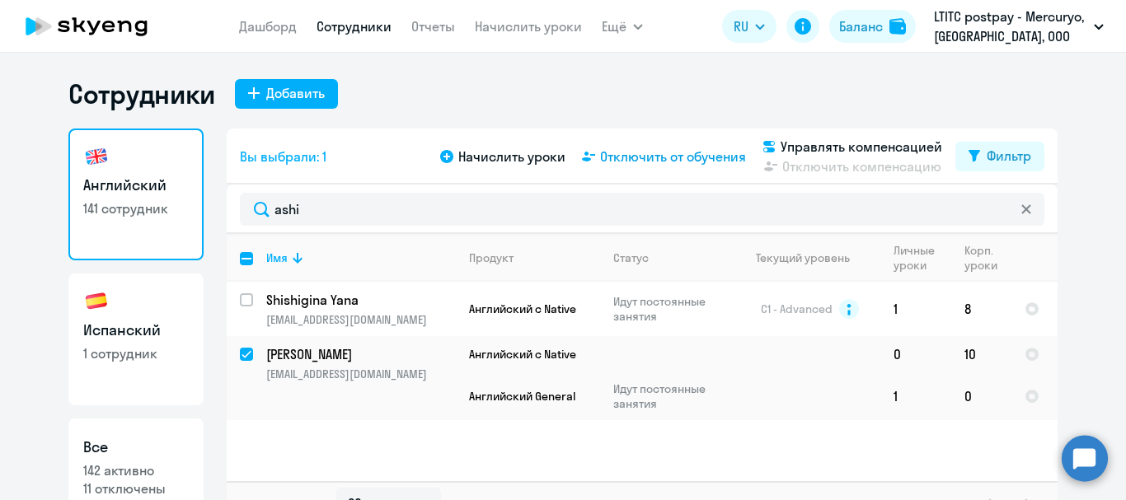
click at [615, 162] on span "Отключить от обучения" at bounding box center [673, 157] width 146 height 20
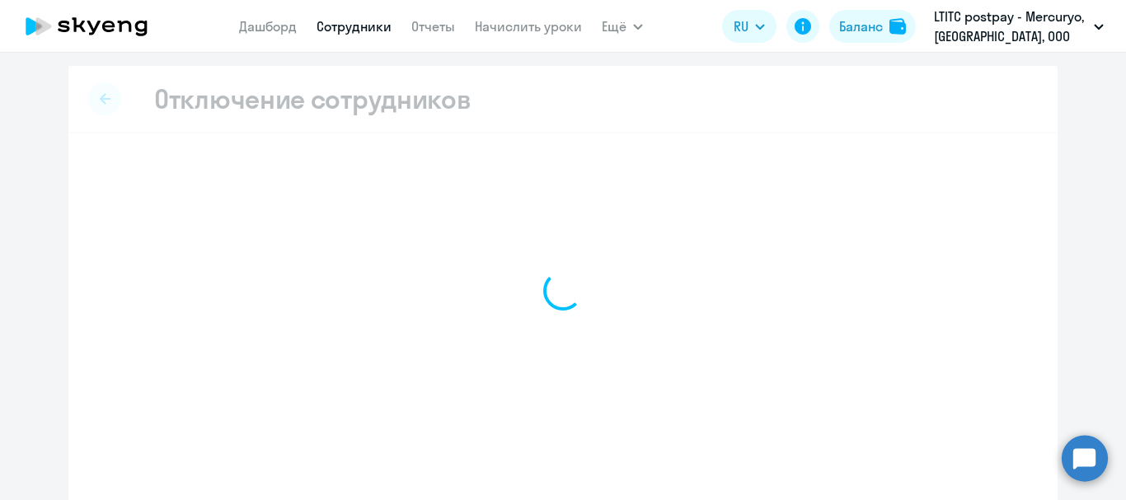
select select "all"
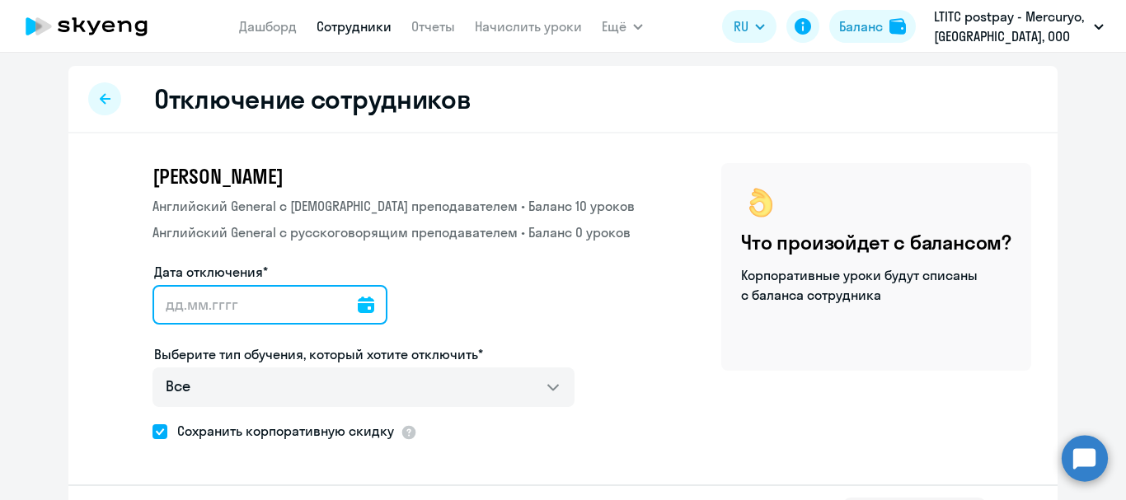
click at [315, 302] on input "Дата отключения*" at bounding box center [269, 305] width 235 height 40
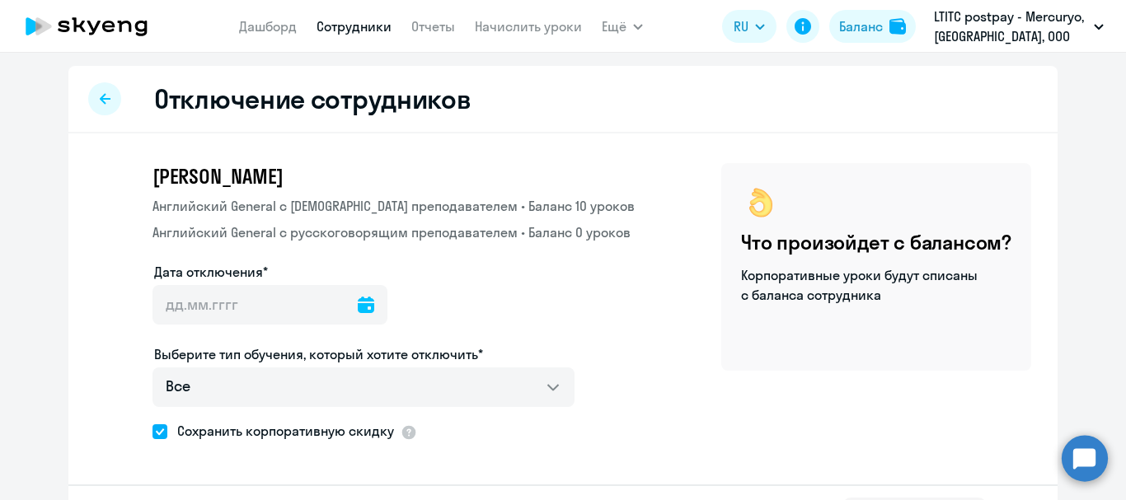
click at [358, 302] on icon at bounding box center [366, 305] width 16 height 16
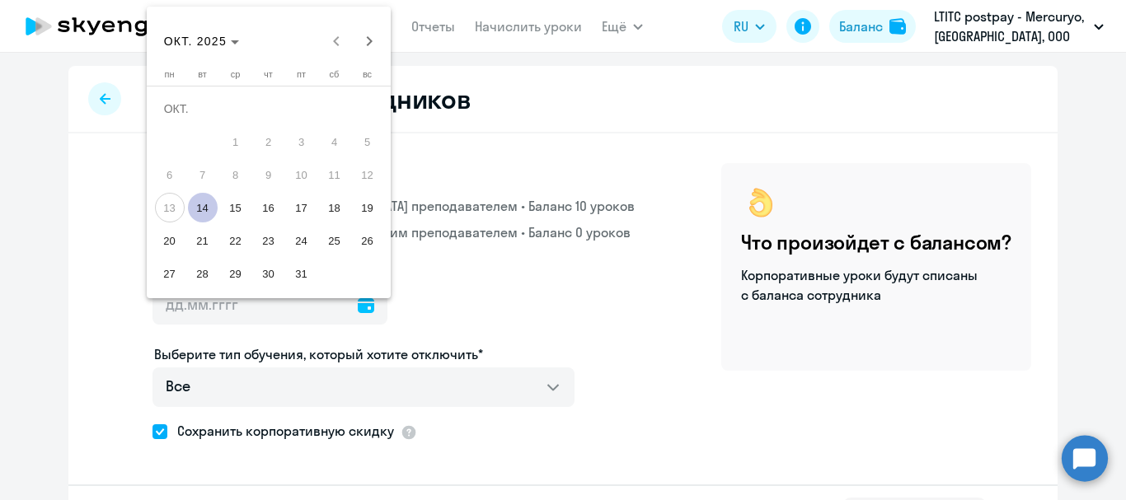
click at [202, 209] on span "14" at bounding box center [203, 208] width 30 height 30
type input "[DATE]"
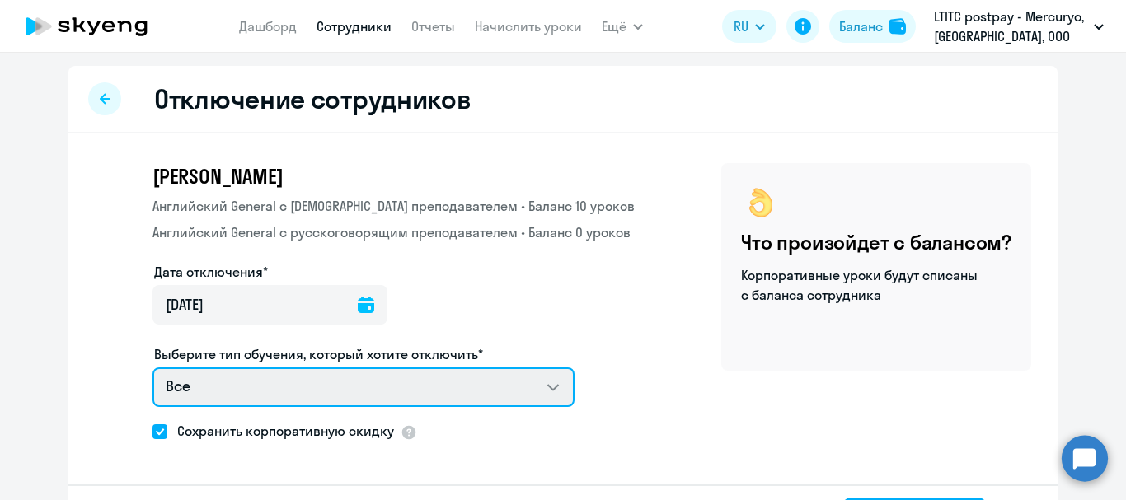
click at [202, 389] on select "Все Английский General с [DEMOGRAPHIC_DATA] преподавателем Английский General с…" at bounding box center [363, 388] width 422 height 40
select select "english_adult_not_native_speaker"
click at [152, 368] on select "Все Английский General с [DEMOGRAPHIC_DATA] преподавателем Английский General с…" at bounding box center [363, 388] width 422 height 40
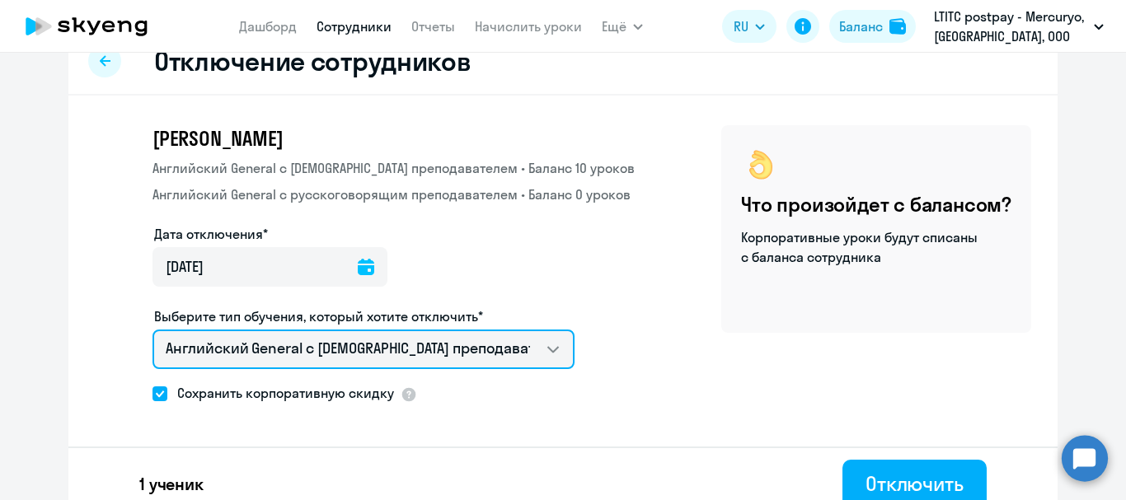
scroll to position [58, 0]
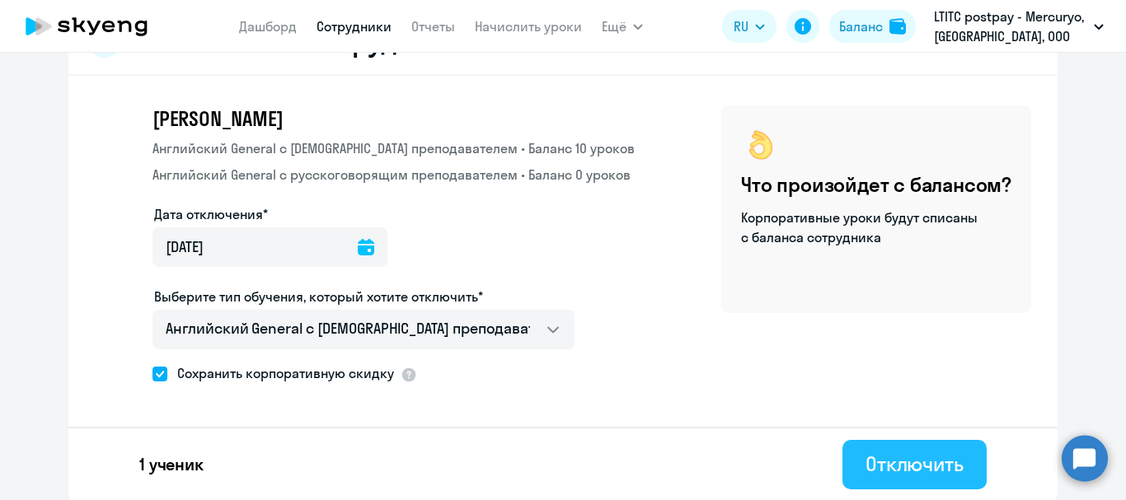
click at [926, 457] on div "Отключить" at bounding box center [914, 464] width 98 height 26
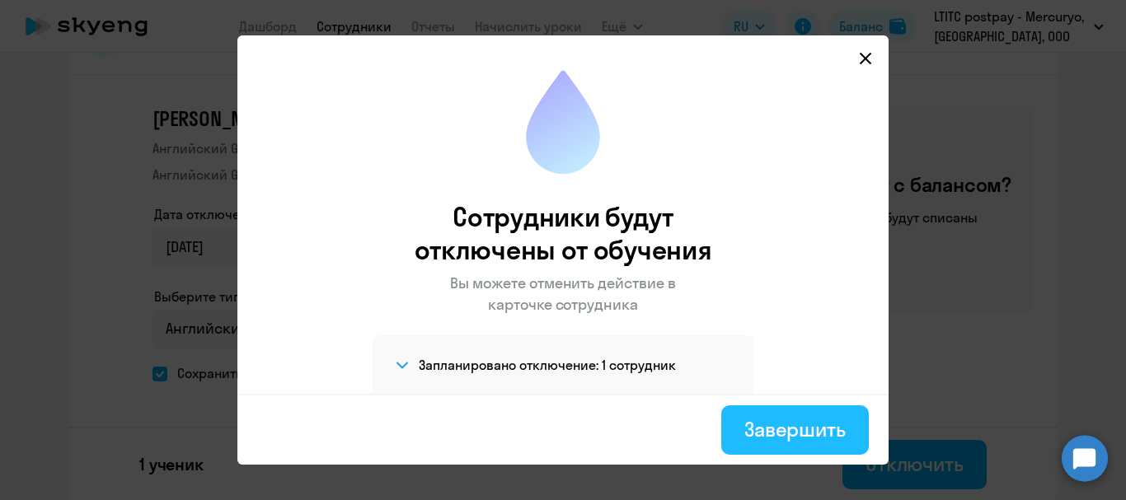
click at [797, 438] on div "Завершить" at bounding box center [794, 429] width 101 height 26
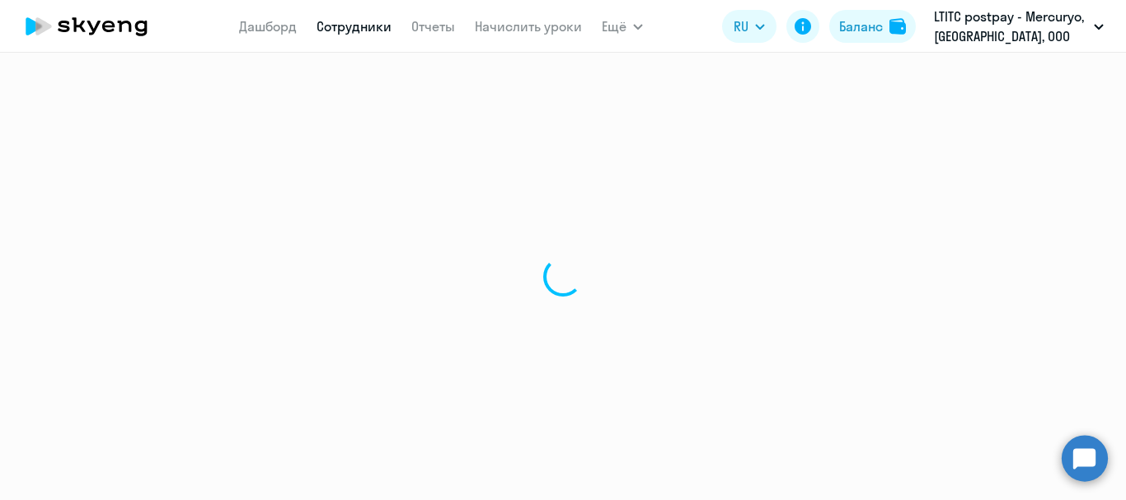
select select "30"
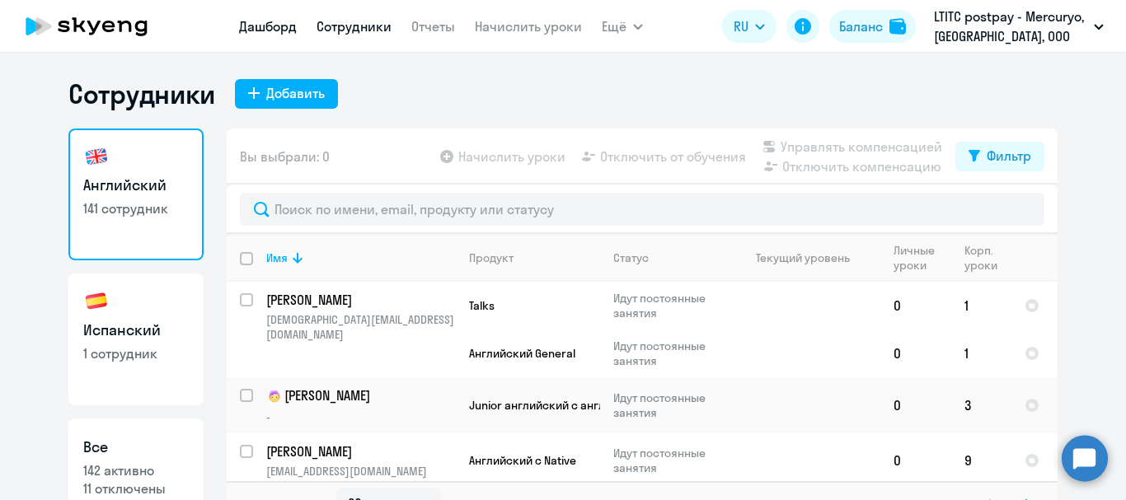
click at [260, 31] on link "Дашборд" at bounding box center [268, 26] width 58 height 16
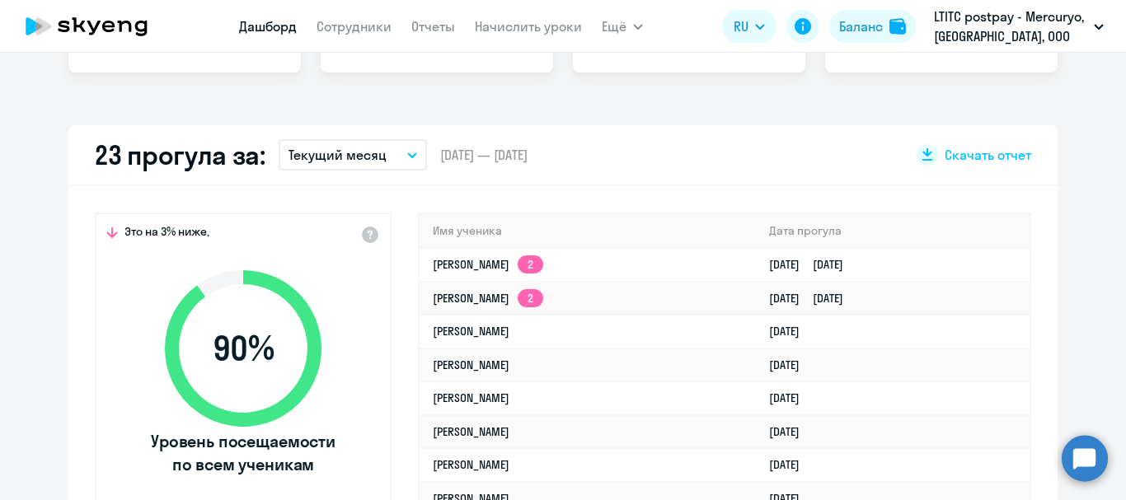
scroll to position [494, 0]
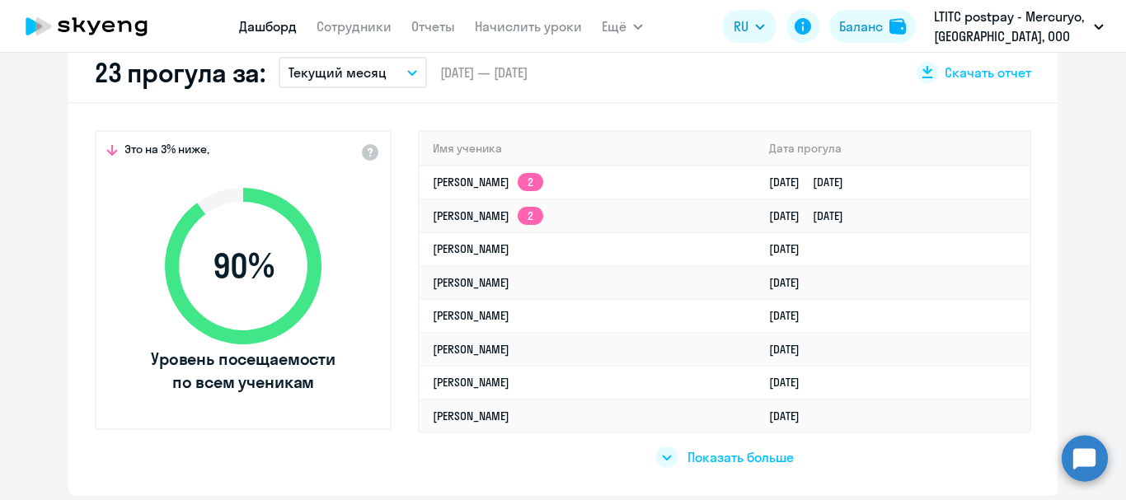
select select "30"
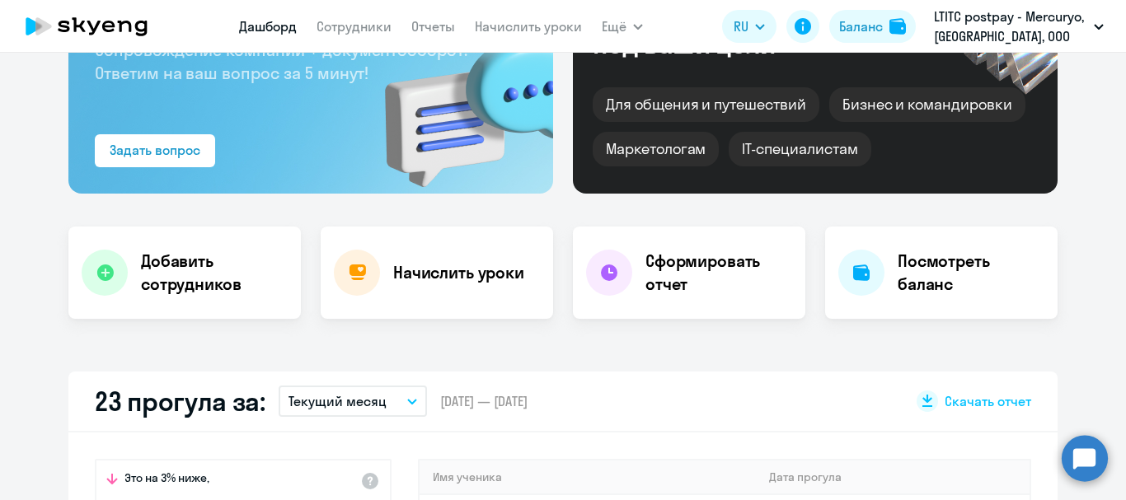
scroll to position [0, 0]
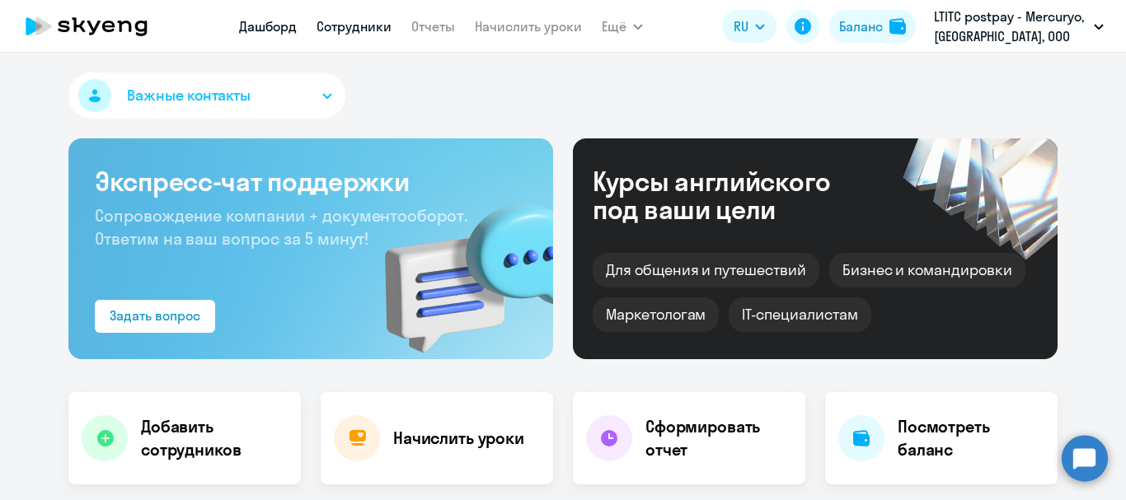
click at [361, 28] on link "Сотрудники" at bounding box center [353, 26] width 75 height 16
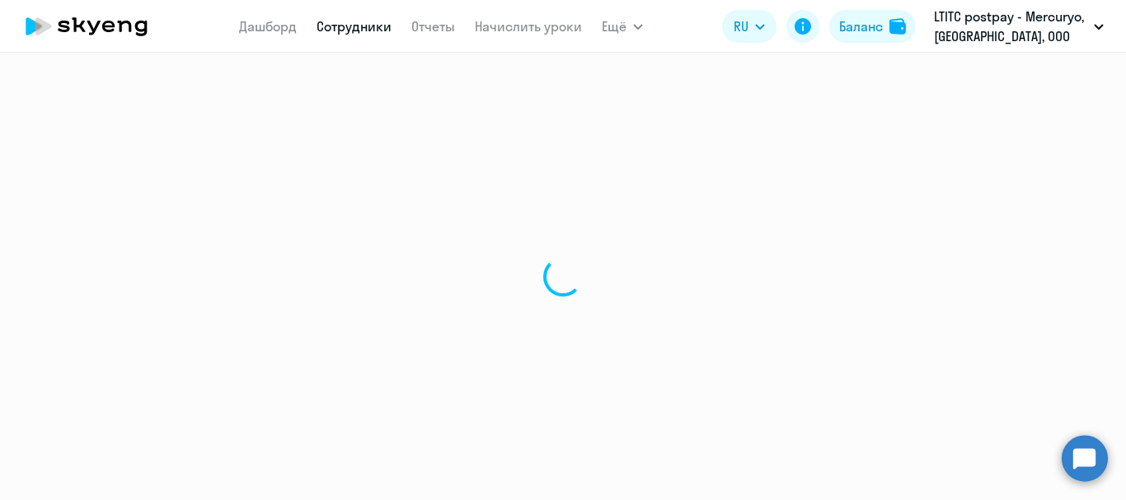
select select "30"
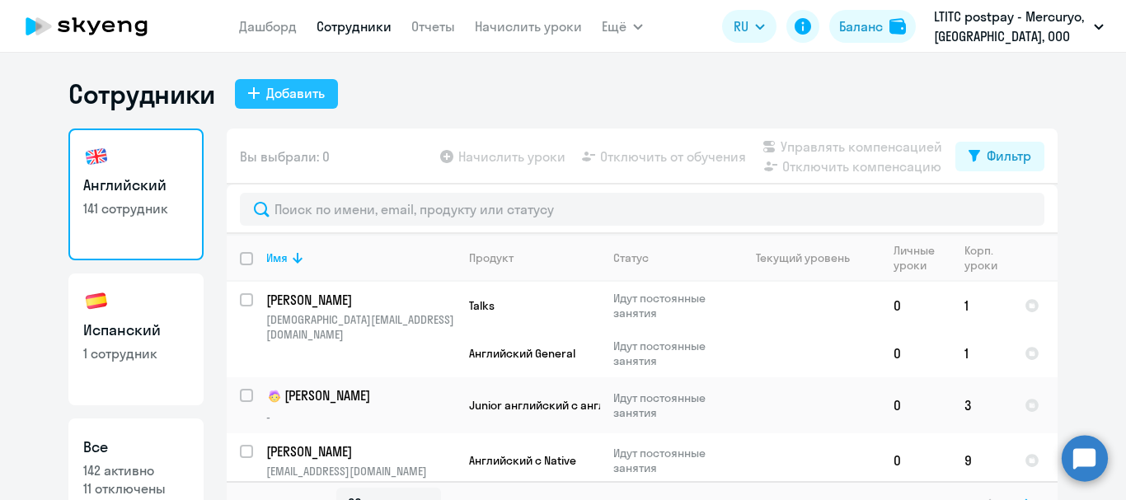
click at [273, 93] on div "Добавить" at bounding box center [295, 93] width 59 height 20
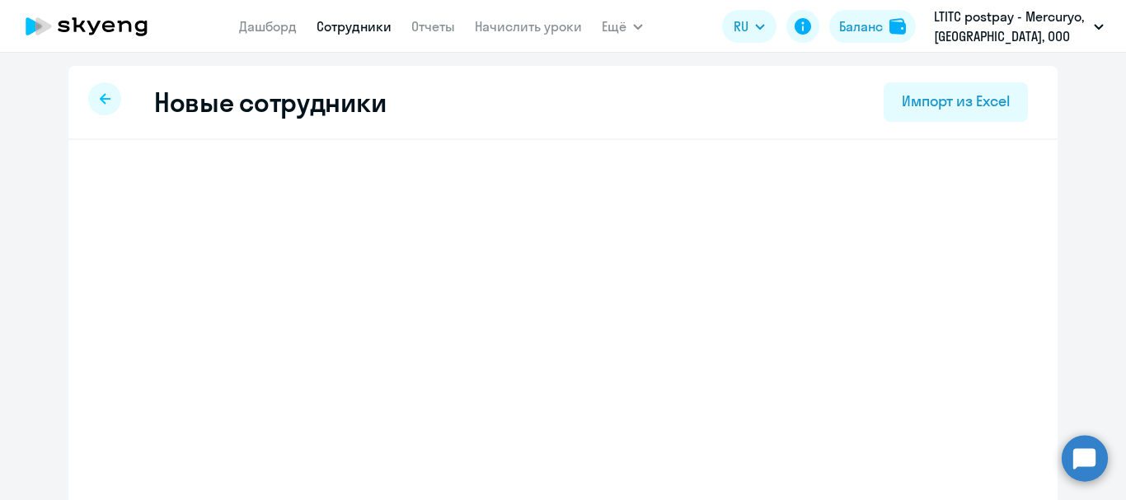
select select "english_adult_not_native_speaker"
select select "3"
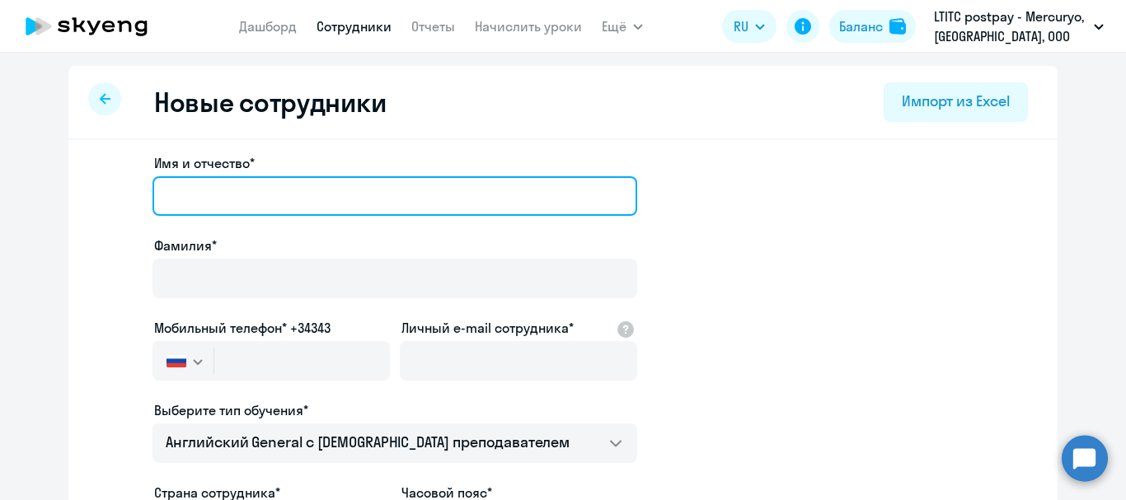
click at [263, 196] on input "Имя и отчество*" at bounding box center [394, 196] width 485 height 40
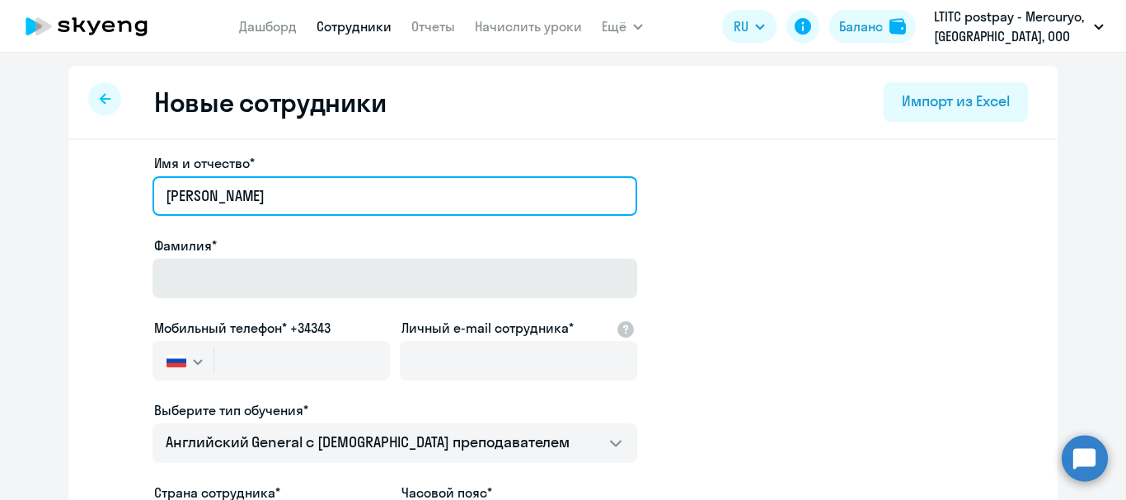
type input "[PERSON_NAME]"
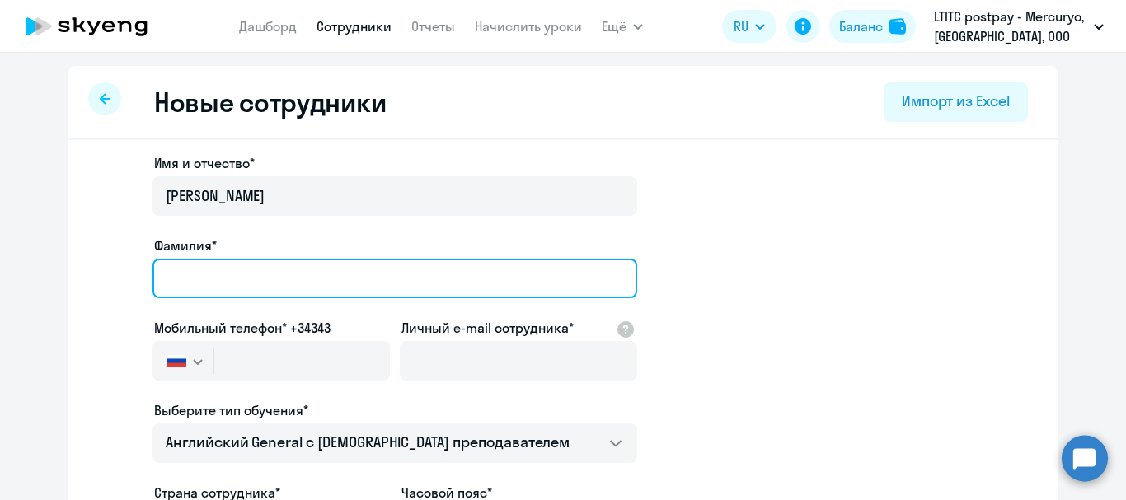
click at [239, 270] on input "Фамилия*" at bounding box center [394, 279] width 485 height 40
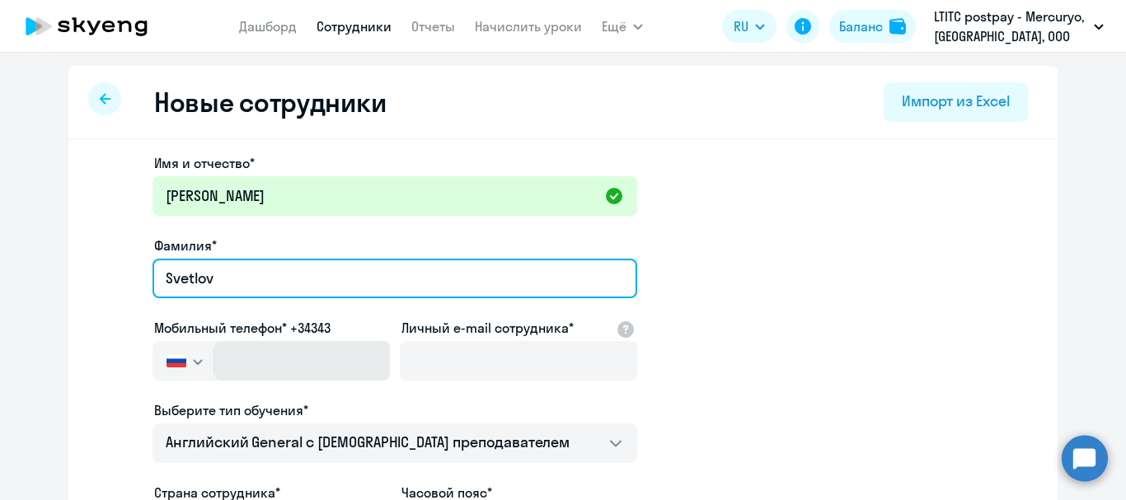
type input "Svetlov"
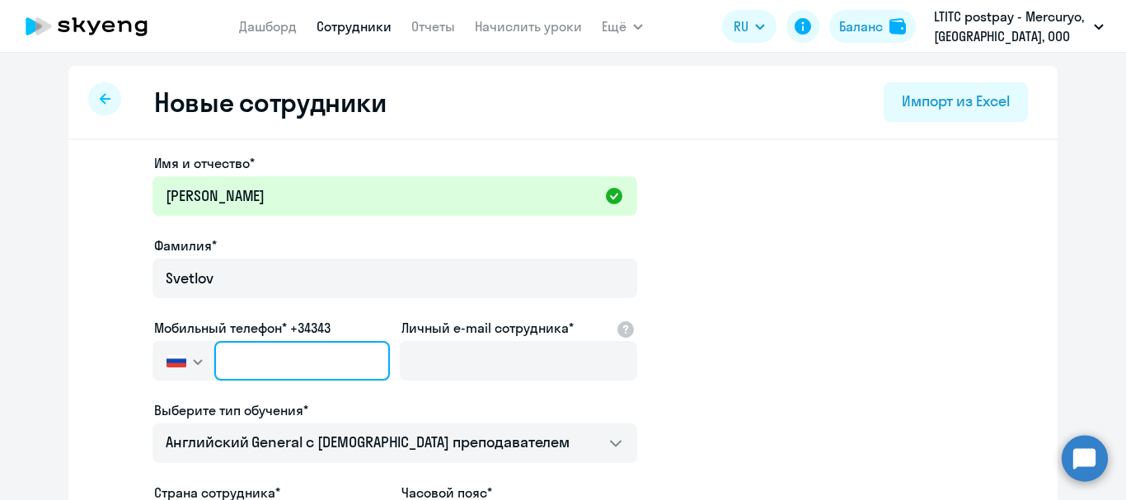
click at [260, 365] on input "text" at bounding box center [302, 361] width 176 height 40
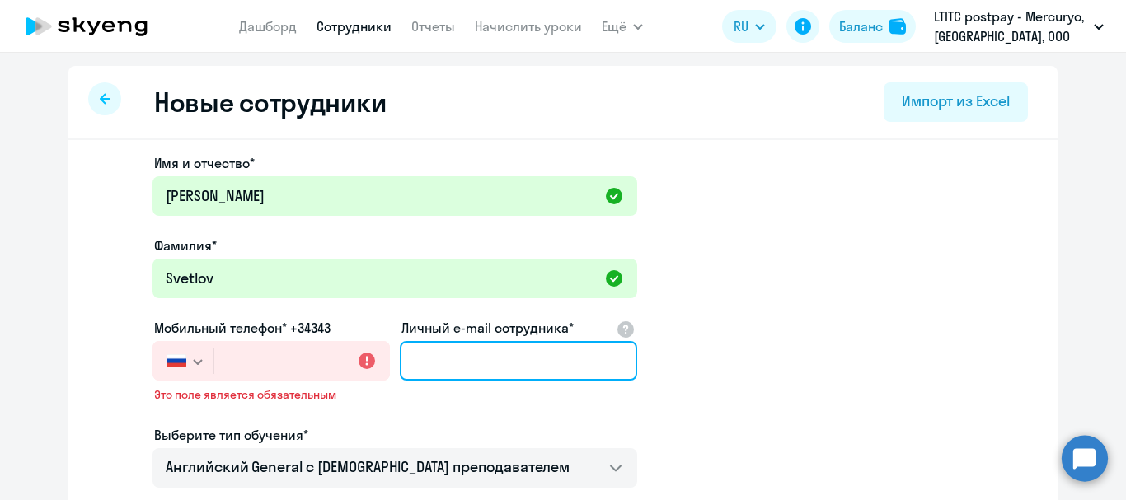
click at [456, 365] on input "Личный e-mail сотрудника*" at bounding box center [518, 361] width 237 height 40
paste input "[EMAIL_ADDRESS][DOMAIN_NAME]"
type input "[EMAIL_ADDRESS][DOMAIN_NAME]"
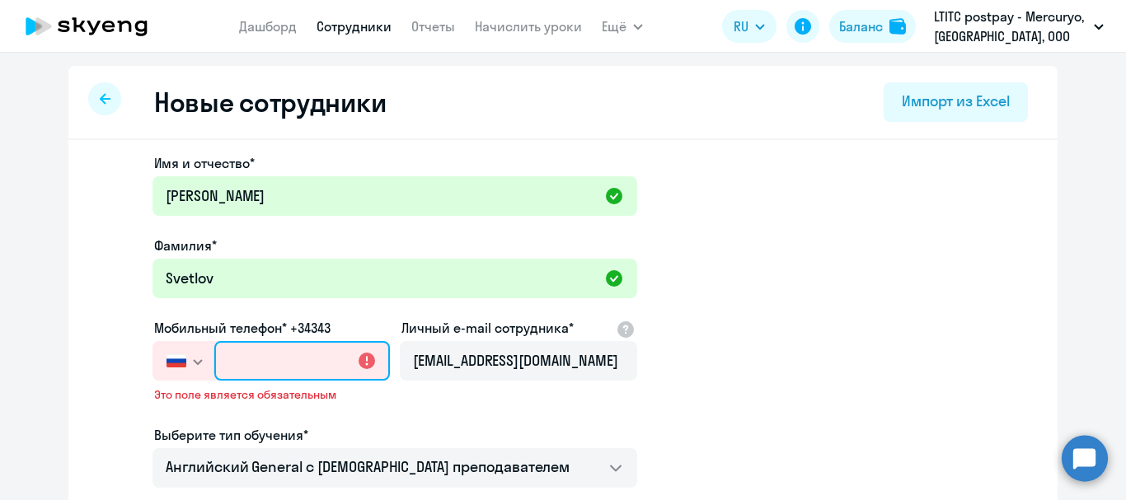
click at [255, 354] on input "text" at bounding box center [302, 361] width 176 height 40
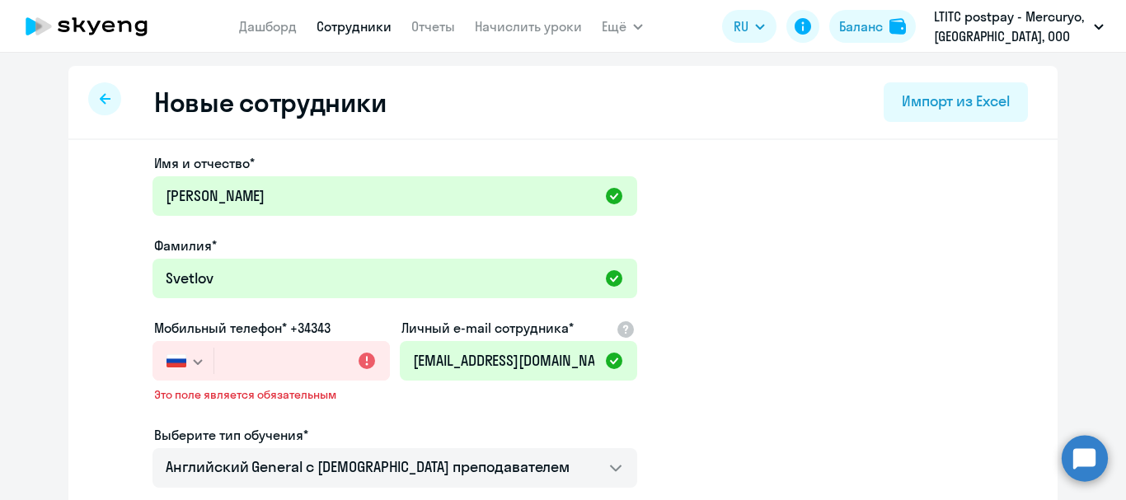
click at [193, 355] on svg-icon "button" at bounding box center [197, 361] width 13 height 13
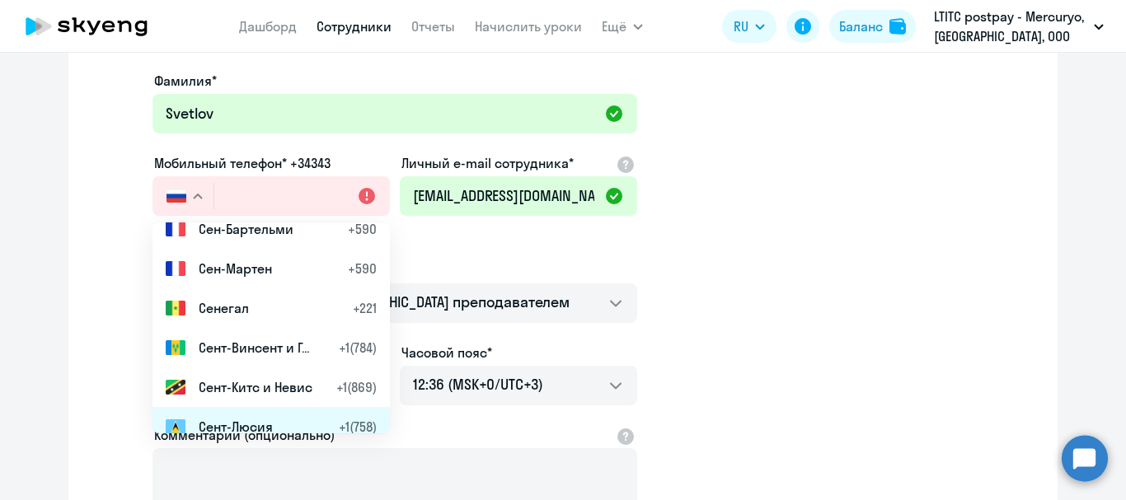
scroll to position [6428, 0]
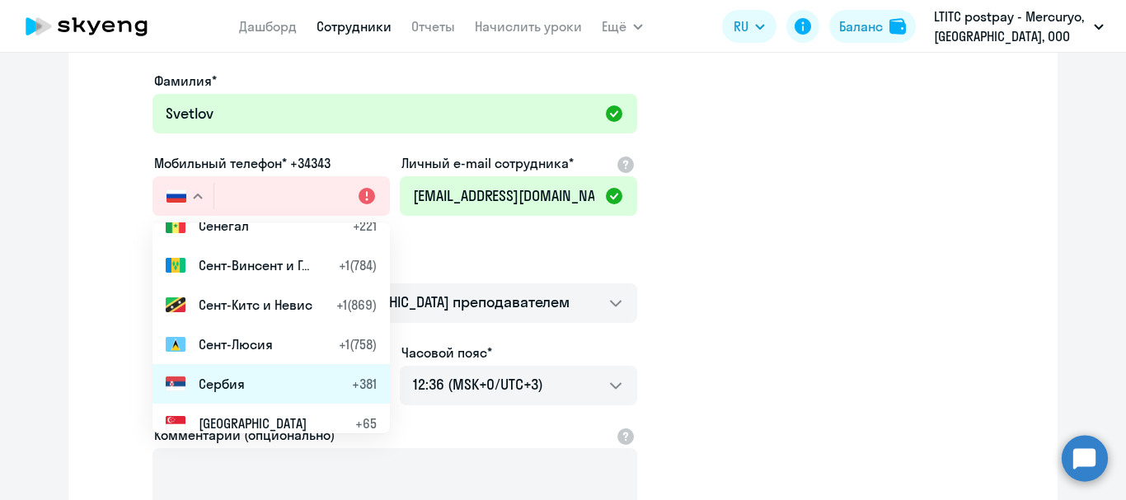
click at [220, 379] on span "Сербия" at bounding box center [222, 384] width 46 height 20
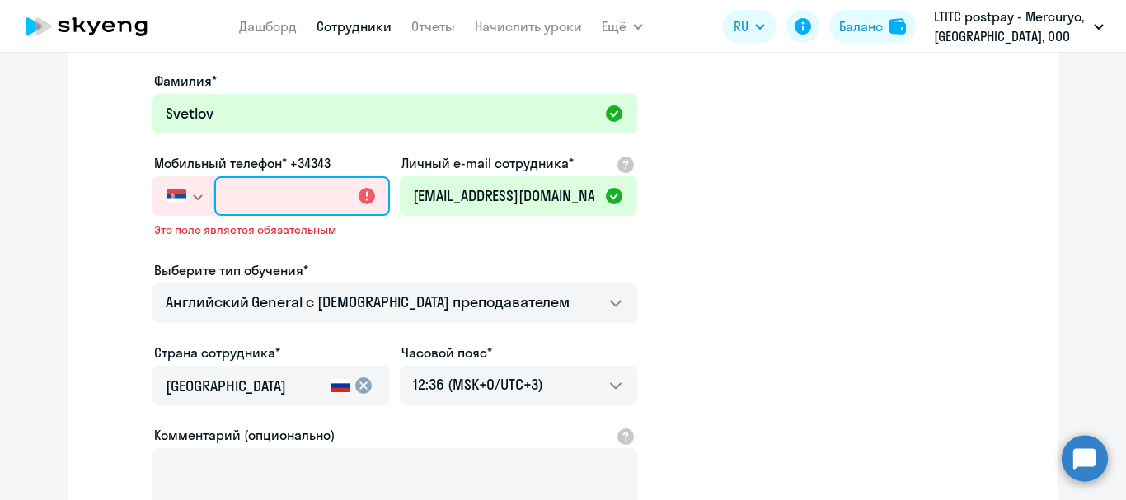
click at [261, 202] on input "text" at bounding box center [302, 196] width 176 height 40
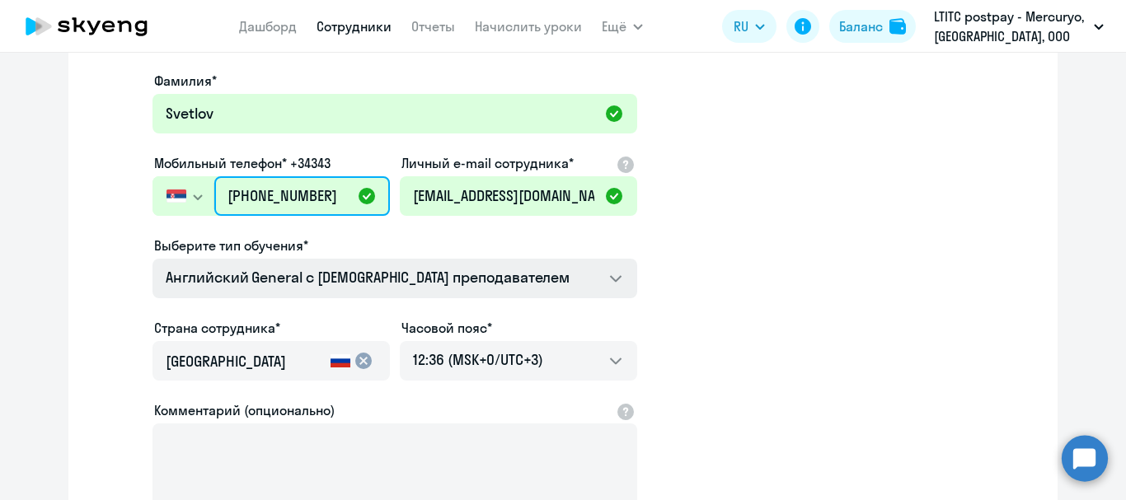
type input "[PHONE_NUMBER]"
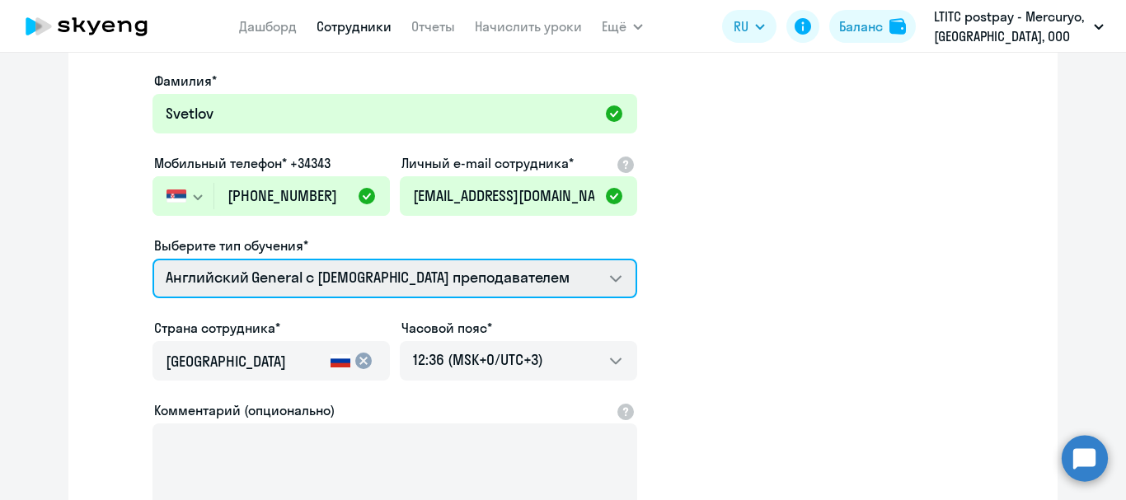
click at [234, 283] on select "Английский General с [DEMOGRAPHIC_DATA] преподавателем Английский General с рус…" at bounding box center [394, 279] width 485 height 40
select select "english_adult_native_speaker"
click at [152, 259] on select "Английский General с [DEMOGRAPHIC_DATA] преподавателем Английский General с рус…" at bounding box center [394, 279] width 485 height 40
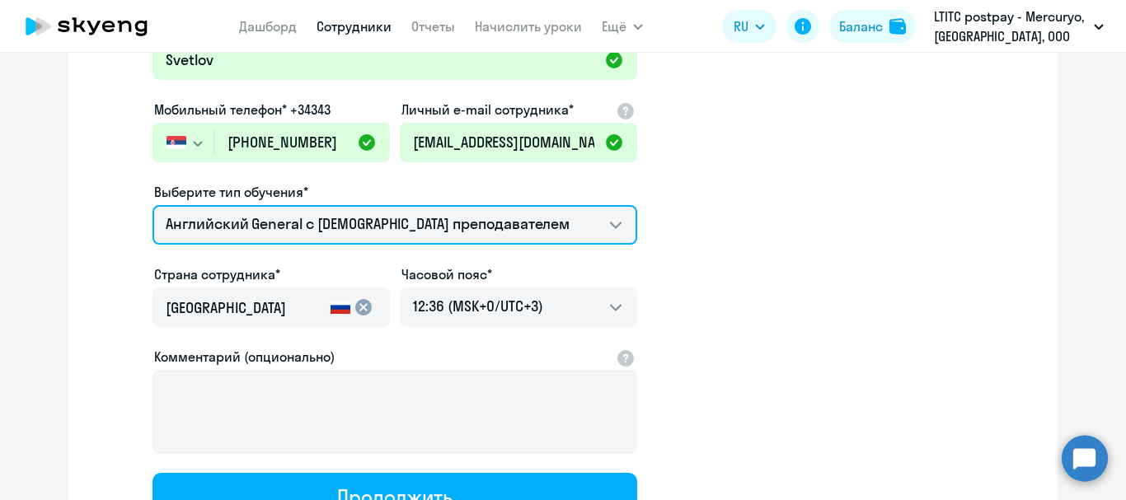
scroll to position [247, 0]
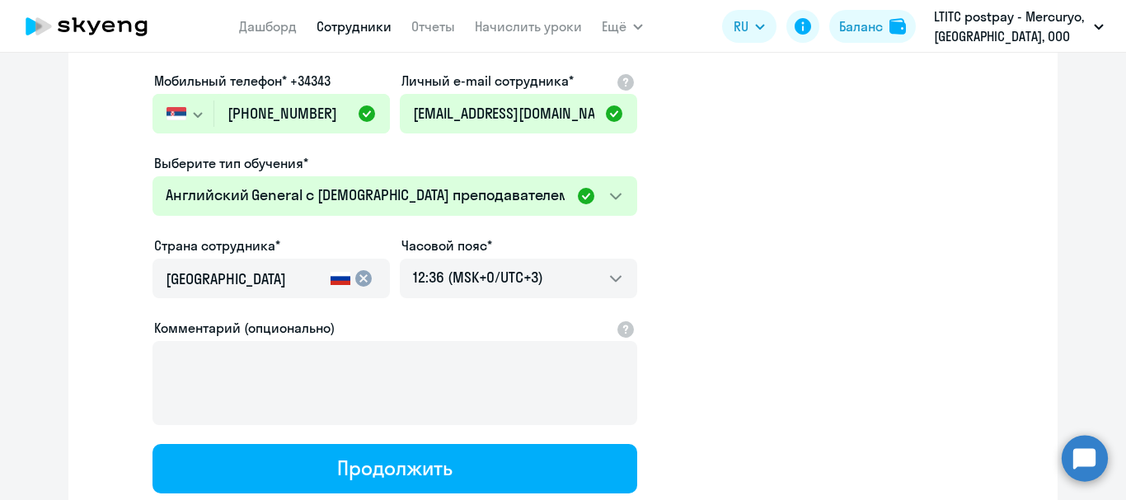
click at [354, 270] on mat-icon "cancel" at bounding box center [364, 279] width 20 height 20
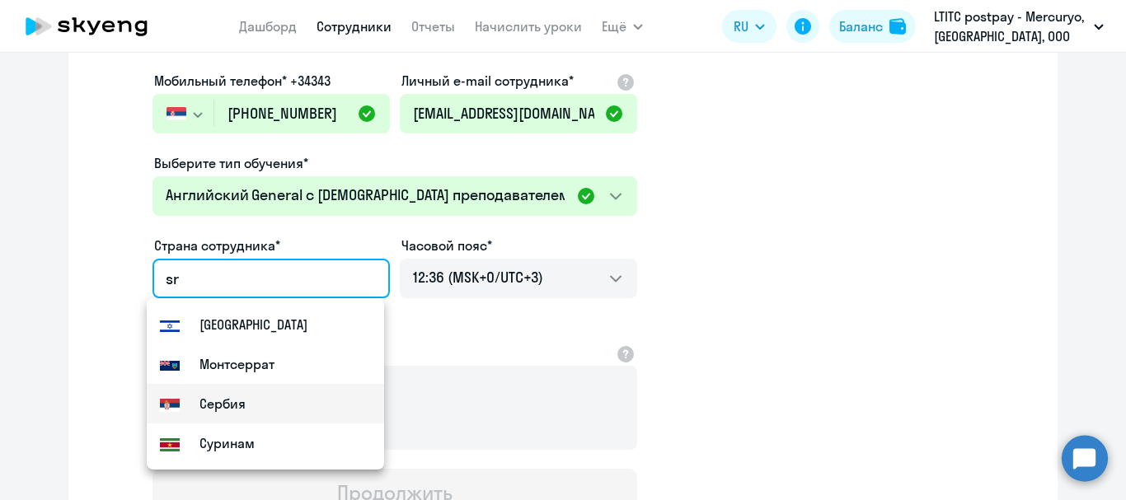
click at [209, 400] on small "Сербия" at bounding box center [222, 404] width 46 height 20
type input "Сербия"
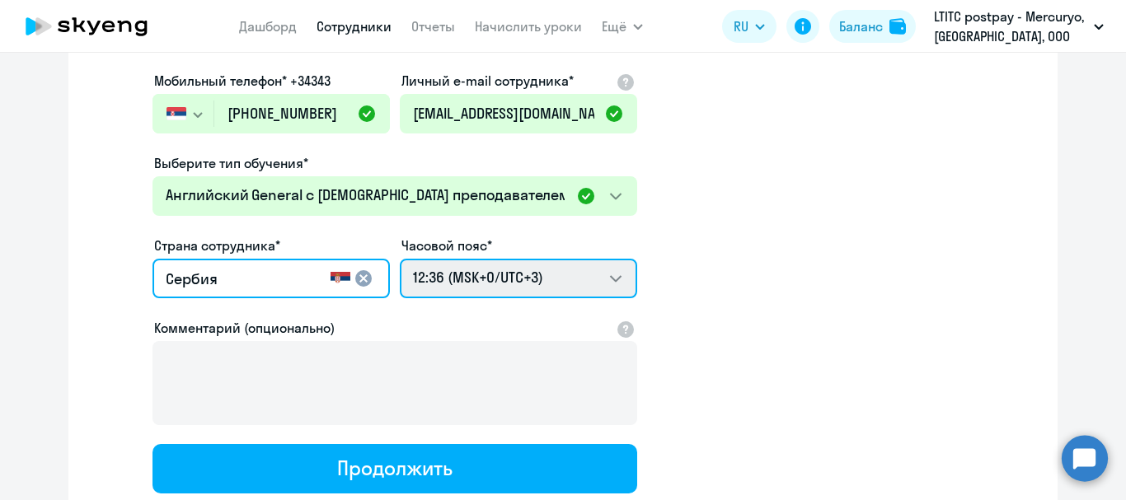
click at [487, 278] on select "22:36 (MSK-14/UTC-11) 23:36 (MSK-13/UTC-10) 00:36 (MSK-12/UTC-9) 01:36 (MSK-11/…" at bounding box center [518, 279] width 237 height 40
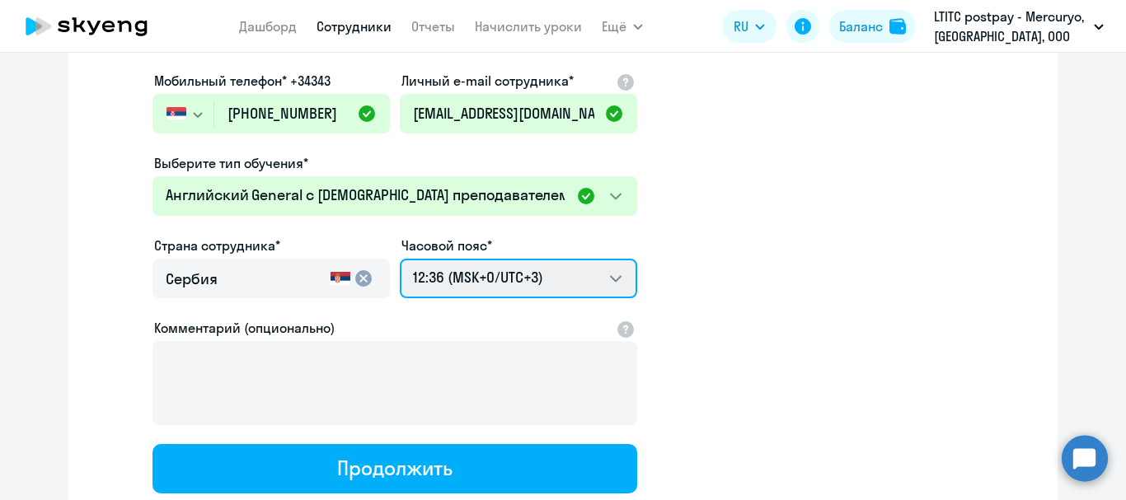
select select "2"
click at [400, 259] on select "22:36 (MSK-14/UTC-11) 23:36 (MSK-13/UTC-10) 00:36 (MSK-12/UTC-9) 01:36 (MSK-11/…" at bounding box center [518, 279] width 237 height 40
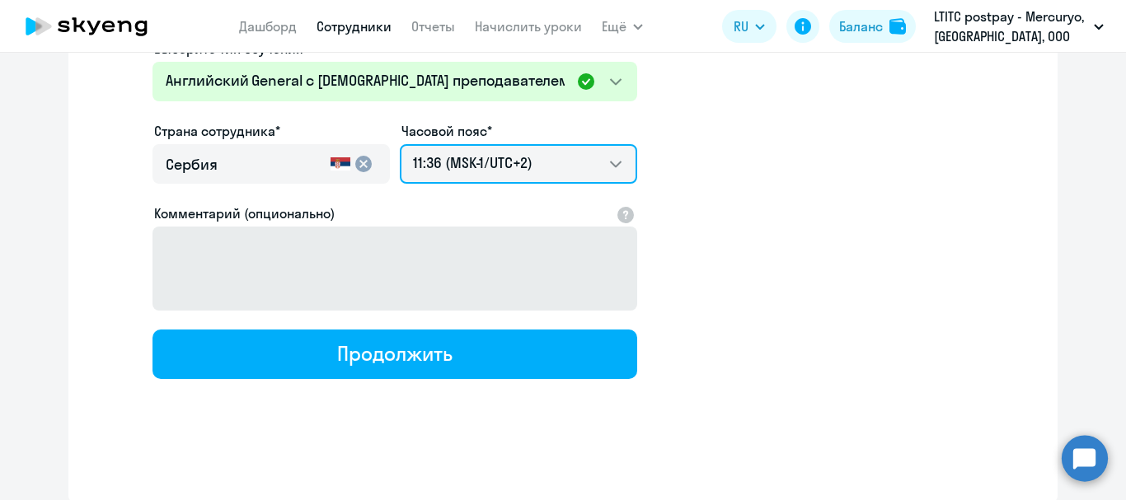
scroll to position [363, 0]
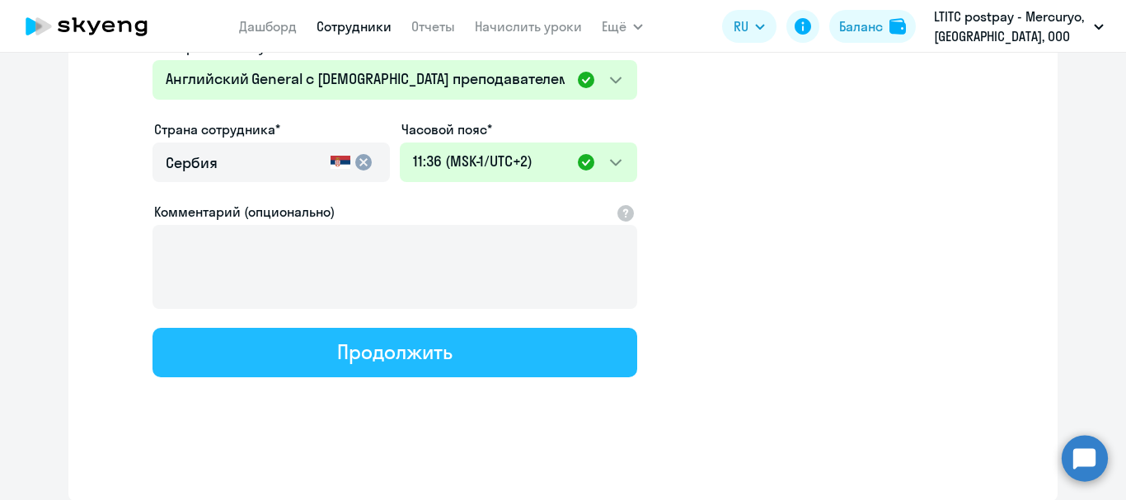
click at [383, 367] on button "Продолжить" at bounding box center [394, 352] width 485 height 49
select select "english_adult_native_speaker"
select select "2"
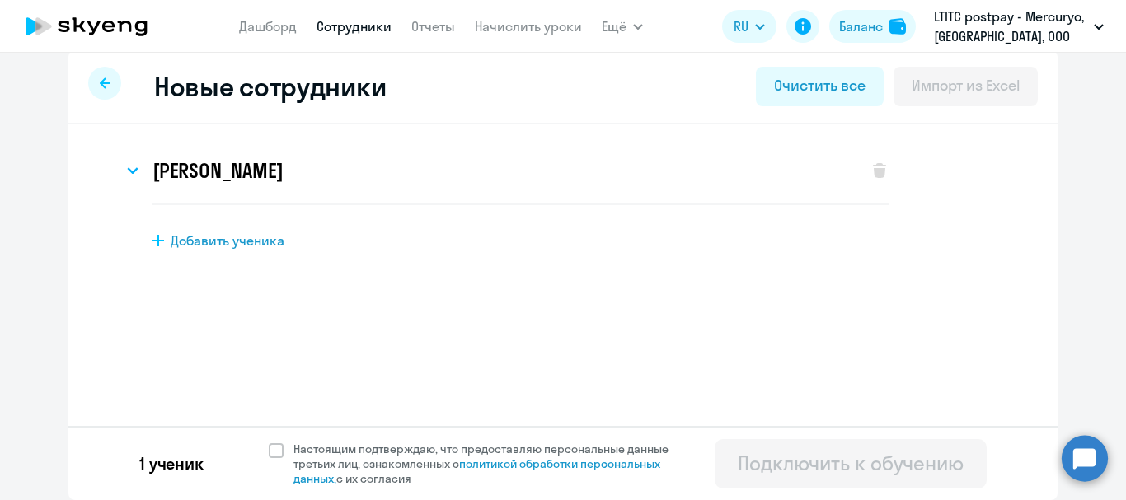
scroll to position [0, 0]
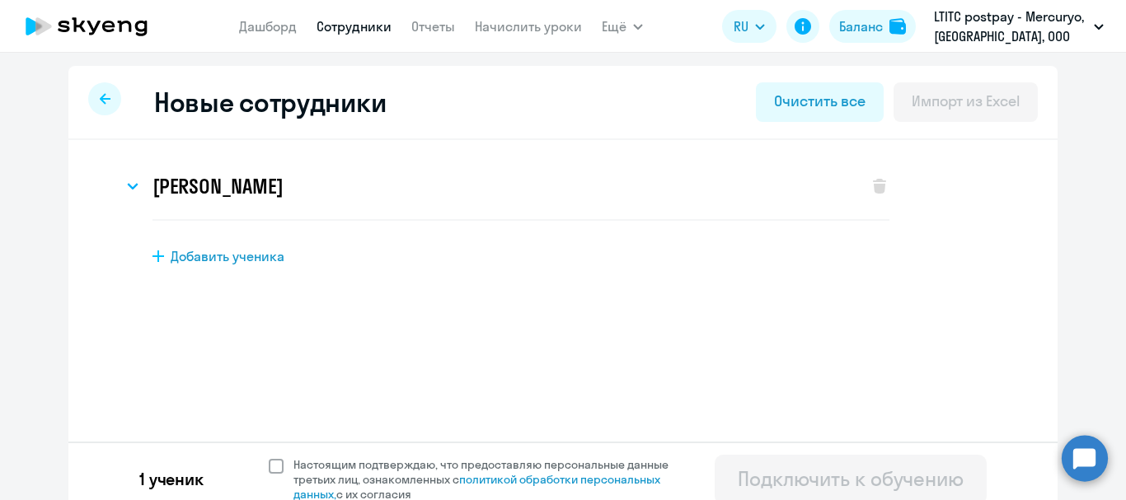
click at [272, 466] on span at bounding box center [276, 466] width 15 height 15
click at [269, 457] on input "Настоящим подтверждаю, что предоставляю персональные данные третьих лиц, ознако…" at bounding box center [268, 457] width 1 height 1
checkbox input "true"
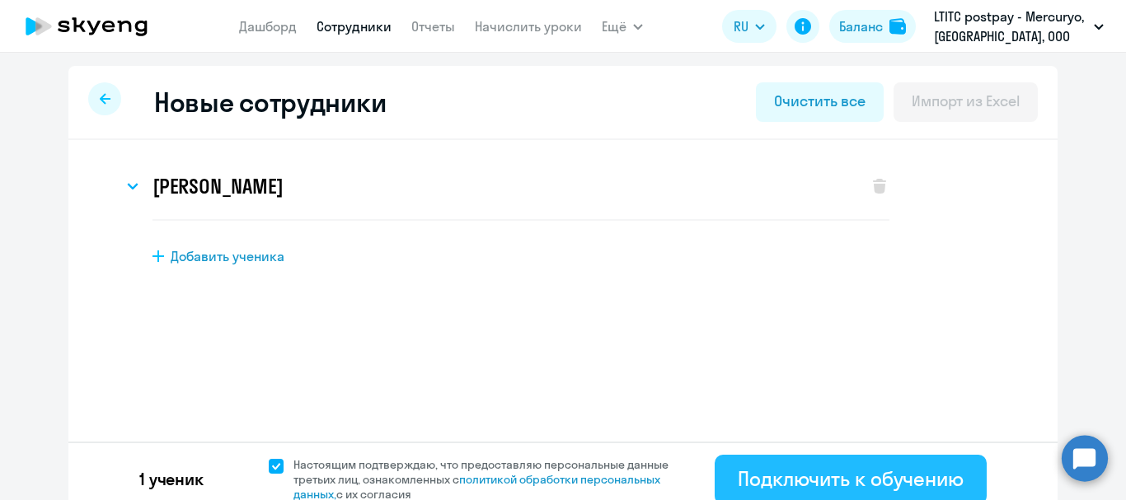
click at [738, 473] on div "Подключить к обучению" at bounding box center [851, 479] width 226 height 26
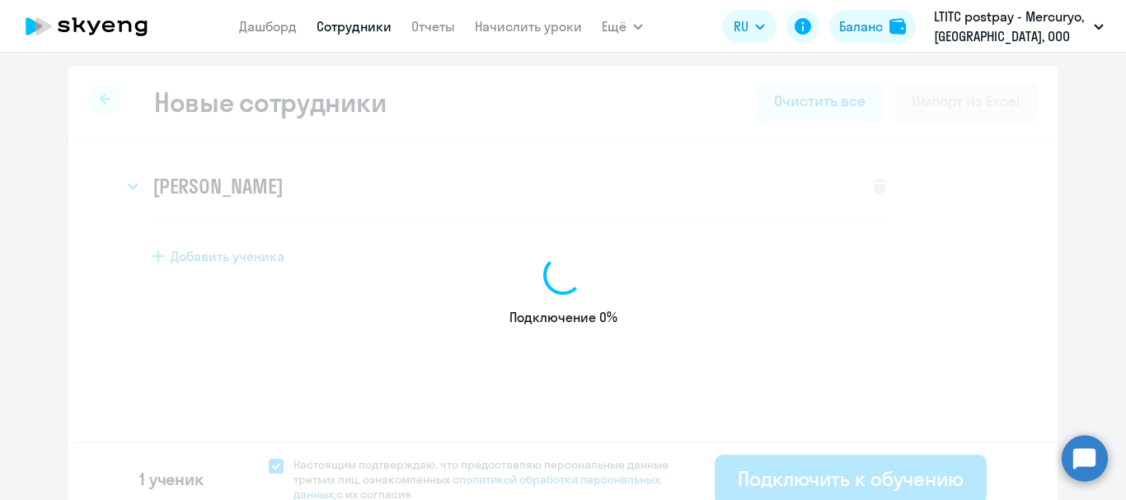
select select "english_adult_not_native_speaker"
select select "3"
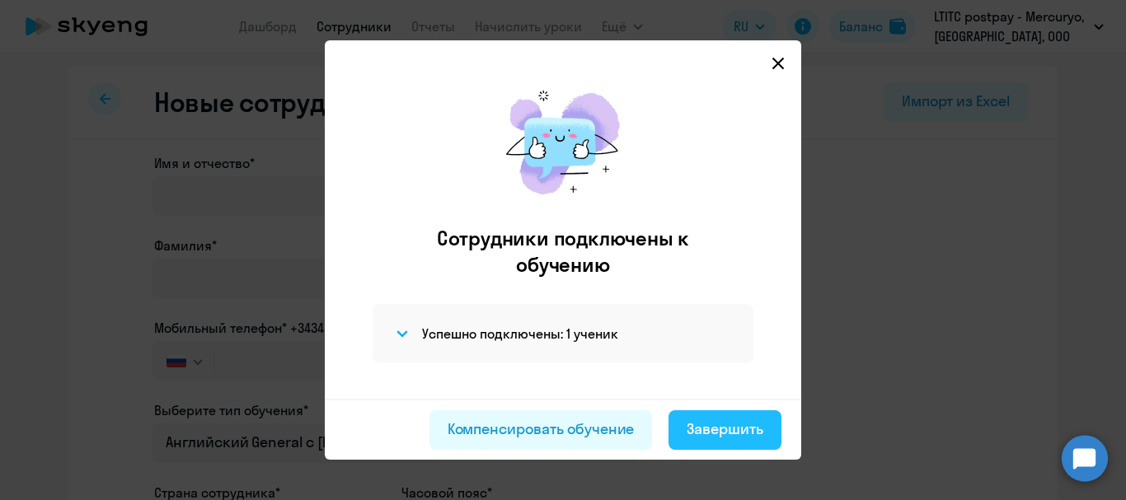
click at [709, 416] on button "Завершить" at bounding box center [724, 430] width 113 height 40
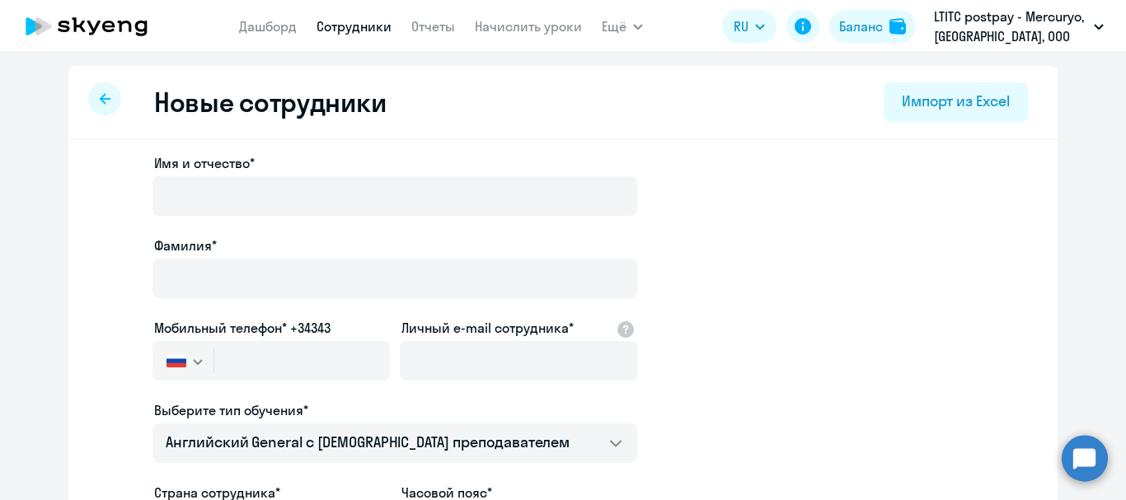
select select "30"
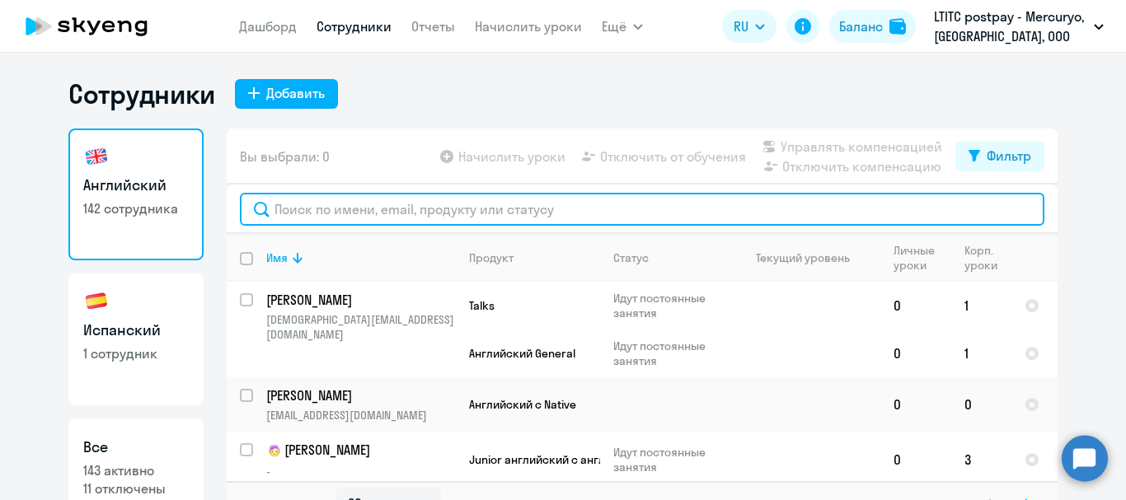
click at [345, 204] on input "text" at bounding box center [642, 209] width 804 height 33
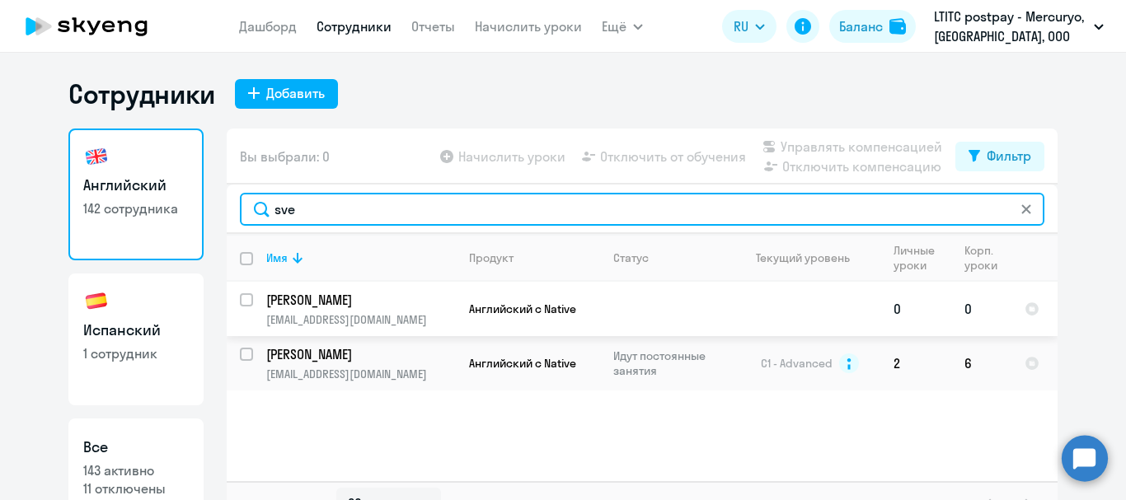
type input "sve"
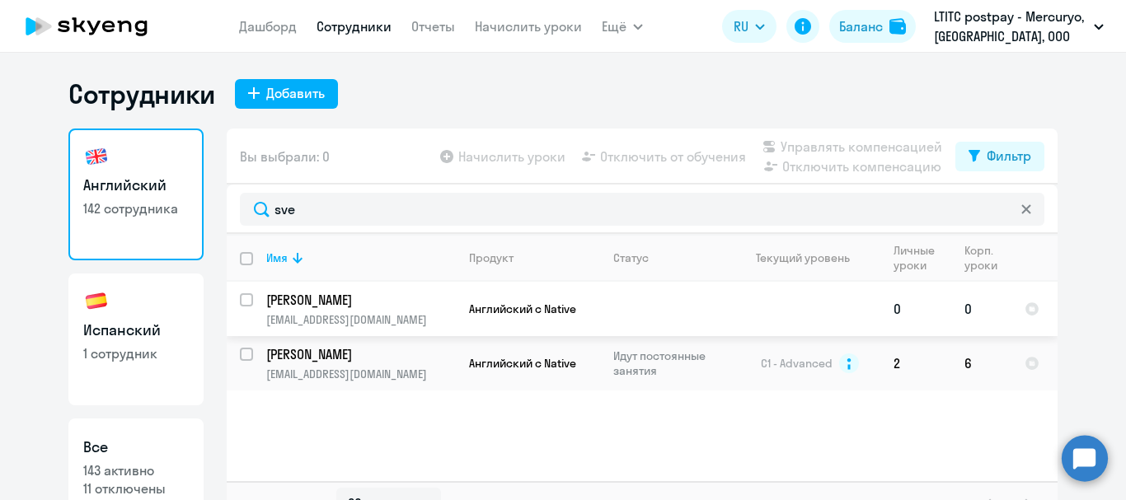
click at [332, 304] on p "[PERSON_NAME]" at bounding box center [359, 300] width 186 height 18
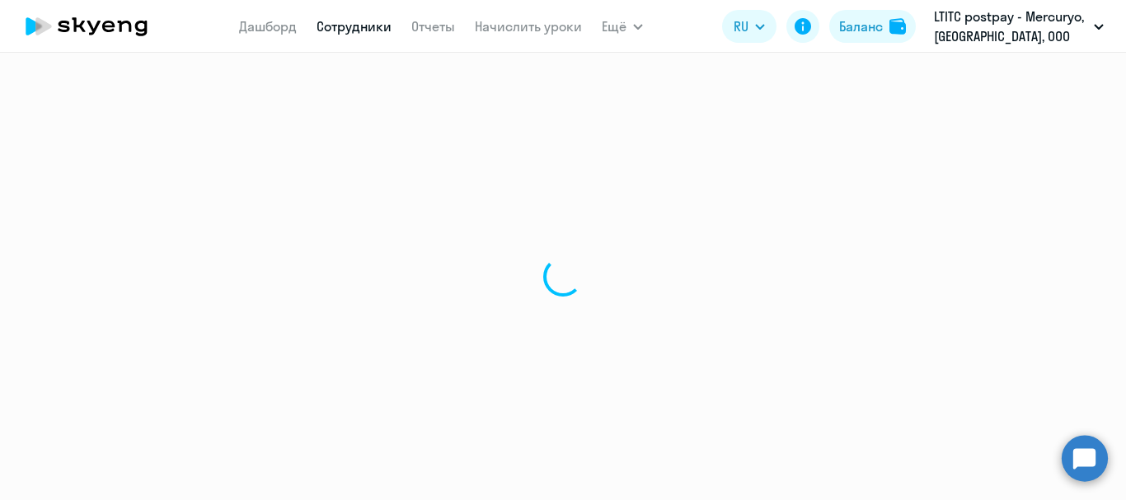
select select "english"
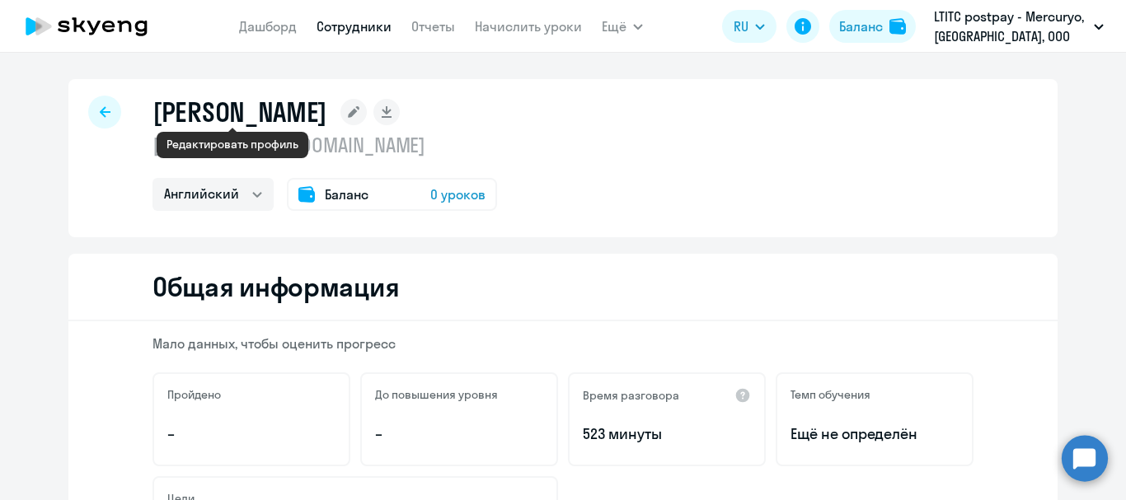
click at [348, 114] on icon at bounding box center [354, 112] width 12 height 12
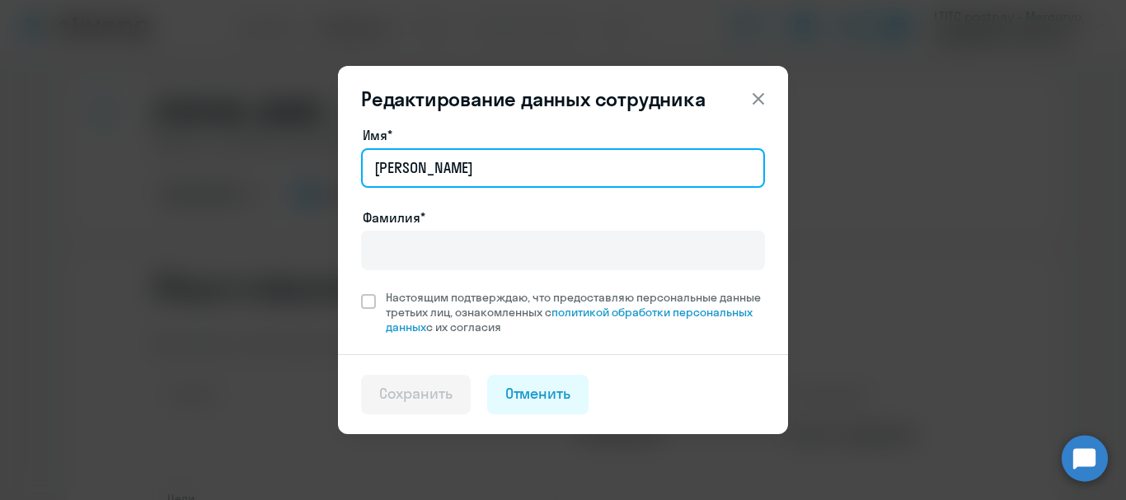
drag, startPoint x: 397, startPoint y: 178, endPoint x: 365, endPoint y: 176, distance: 32.2
click at [365, 176] on input "[PERSON_NAME]" at bounding box center [563, 168] width 404 height 40
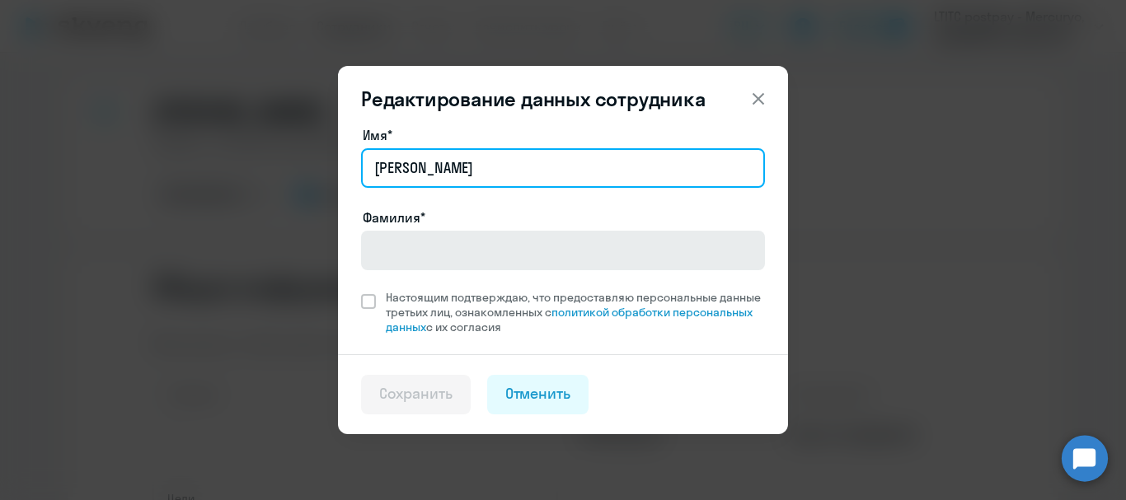
type input "[PERSON_NAME]"
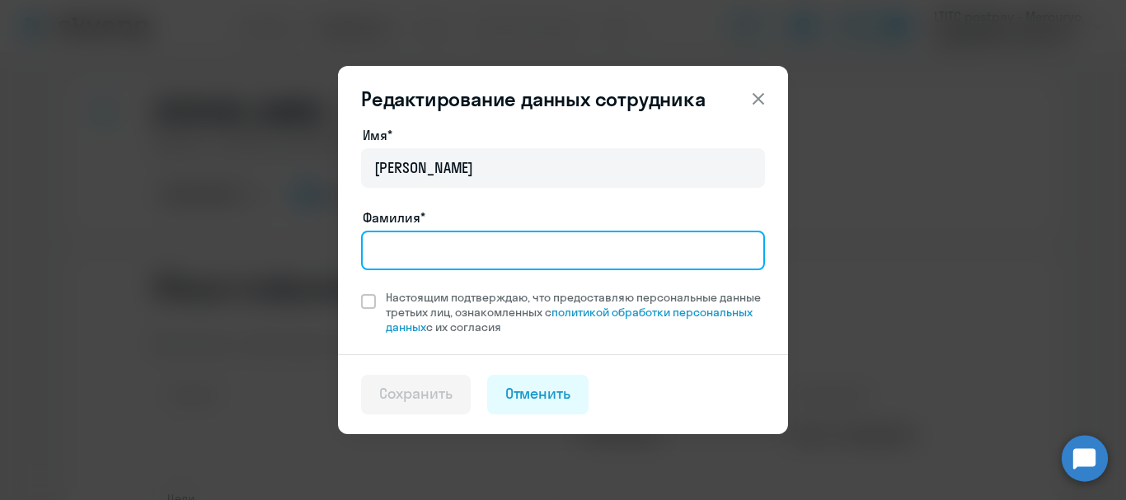
click at [380, 240] on input "Фамилия*" at bounding box center [563, 251] width 404 height 40
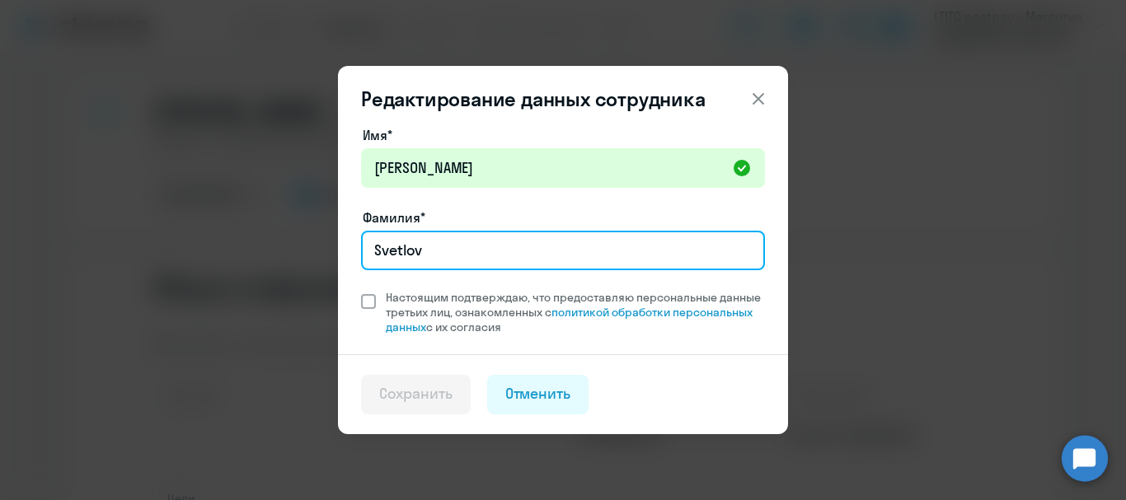
type input "Svetlov"
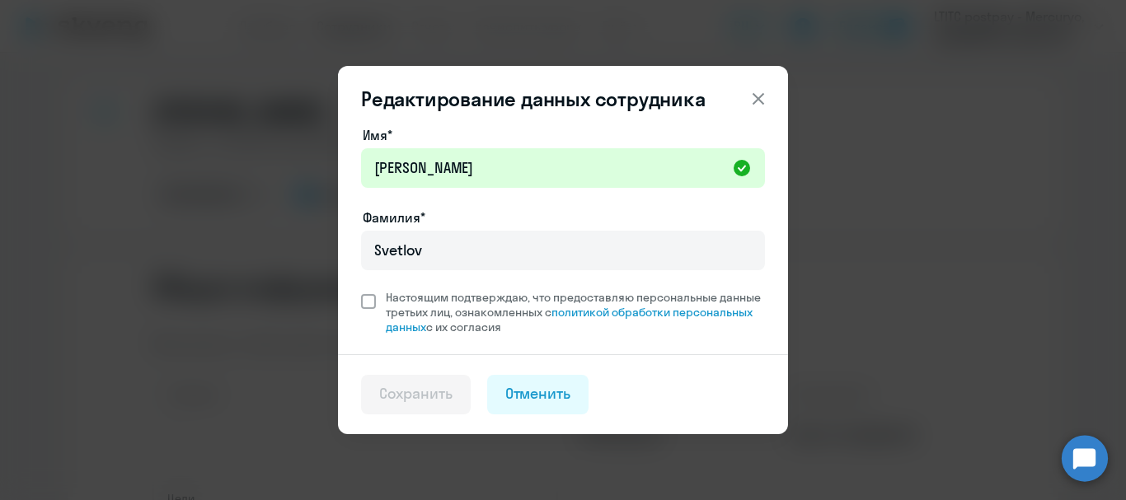
click at [371, 299] on span at bounding box center [368, 301] width 15 height 15
click at [361, 290] on input "Настоящим подтверждаю, что предоставляю персональные данные третьих лиц, ознако…" at bounding box center [360, 289] width 1 height 1
checkbox input "true"
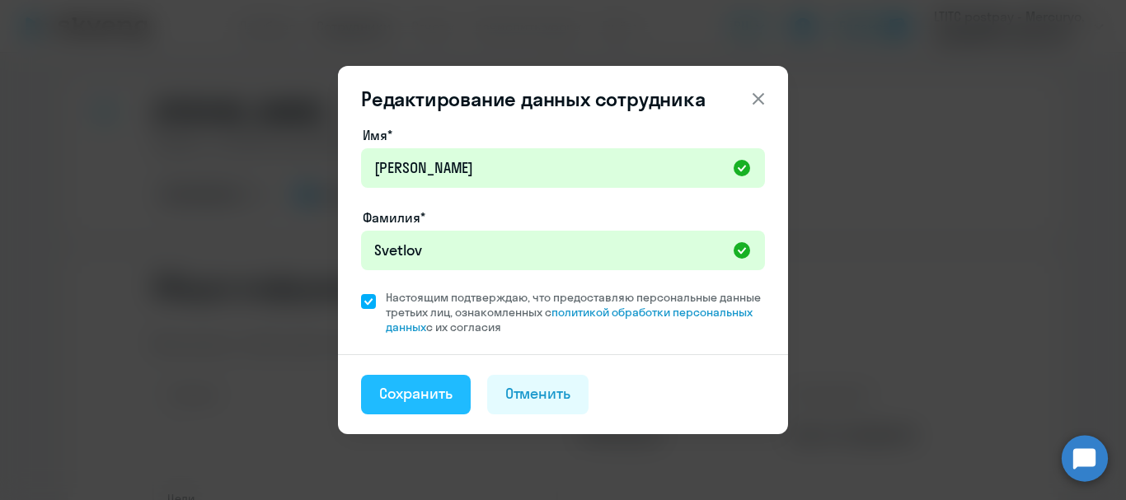
click at [430, 408] on button "Сохранить" at bounding box center [416, 395] width 110 height 40
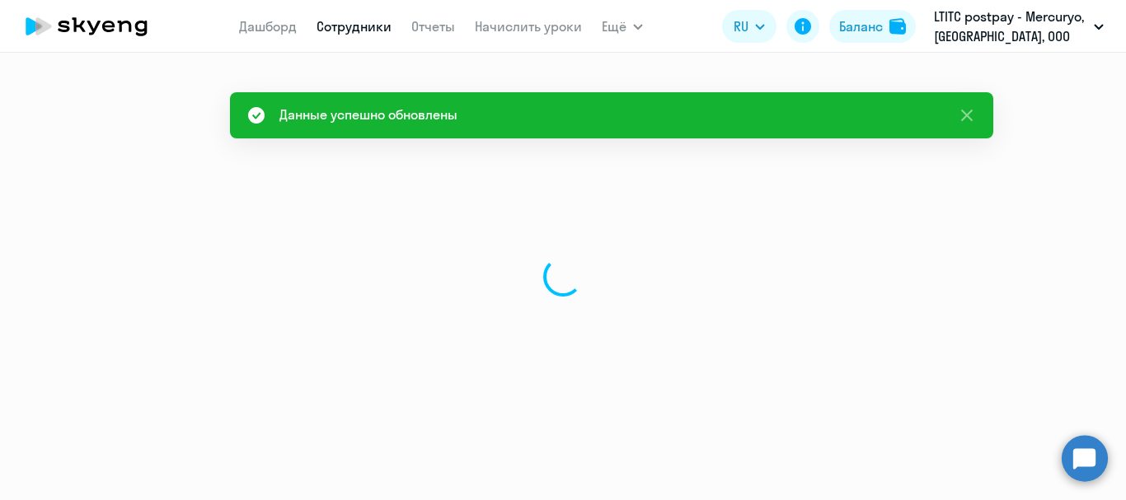
select select "english"
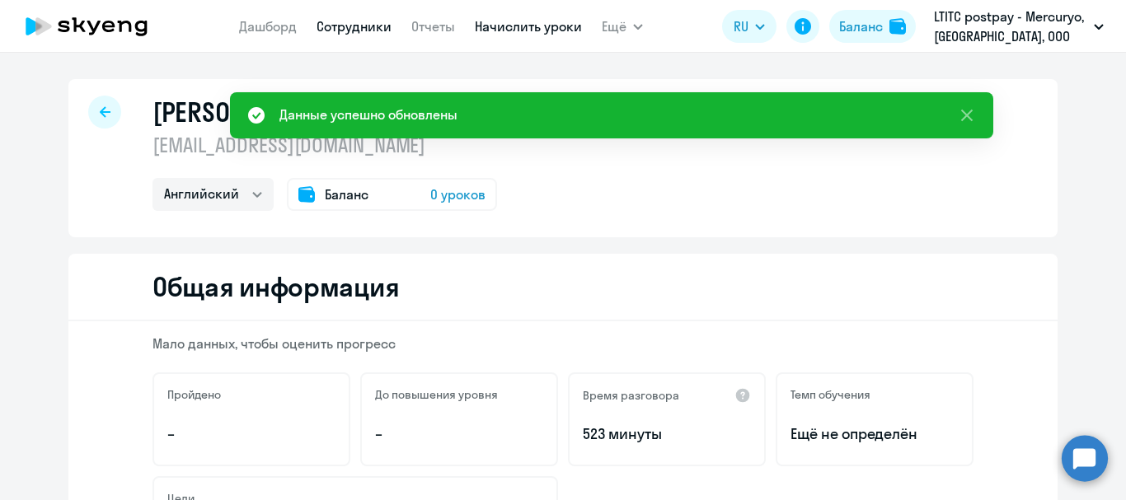
click at [525, 27] on link "Начислить уроки" at bounding box center [528, 26] width 107 height 16
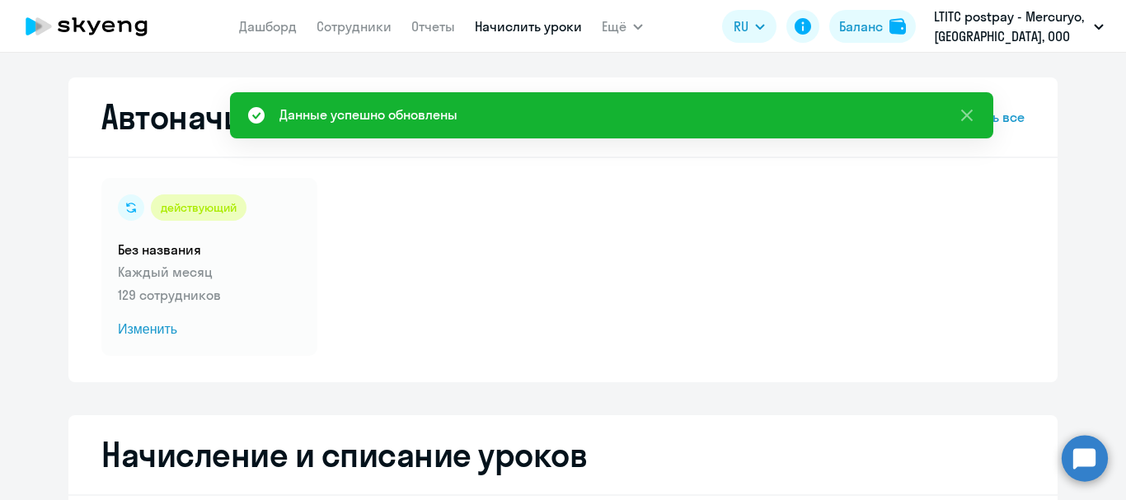
select select "10"
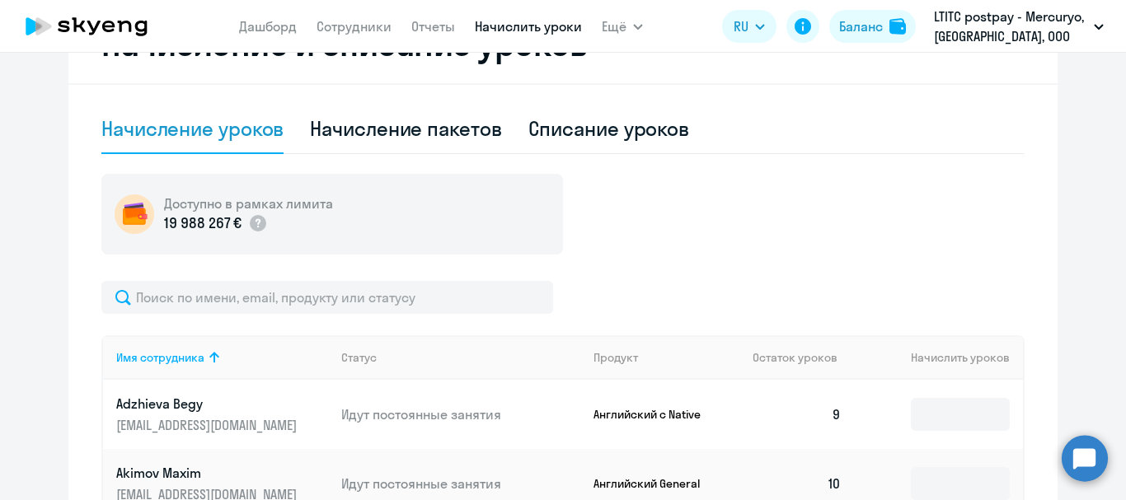
scroll to position [412, 0]
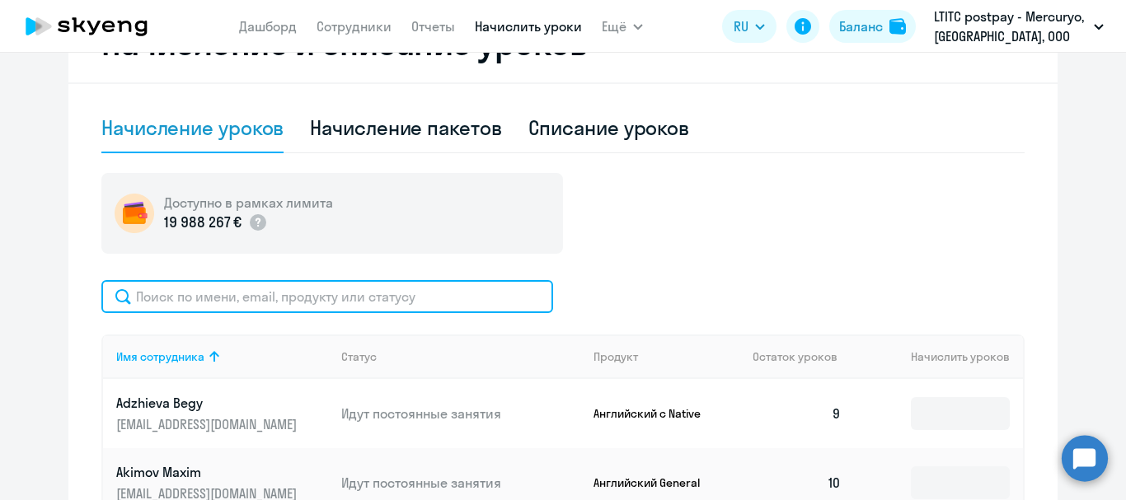
click at [311, 283] on input "text" at bounding box center [327, 296] width 452 height 33
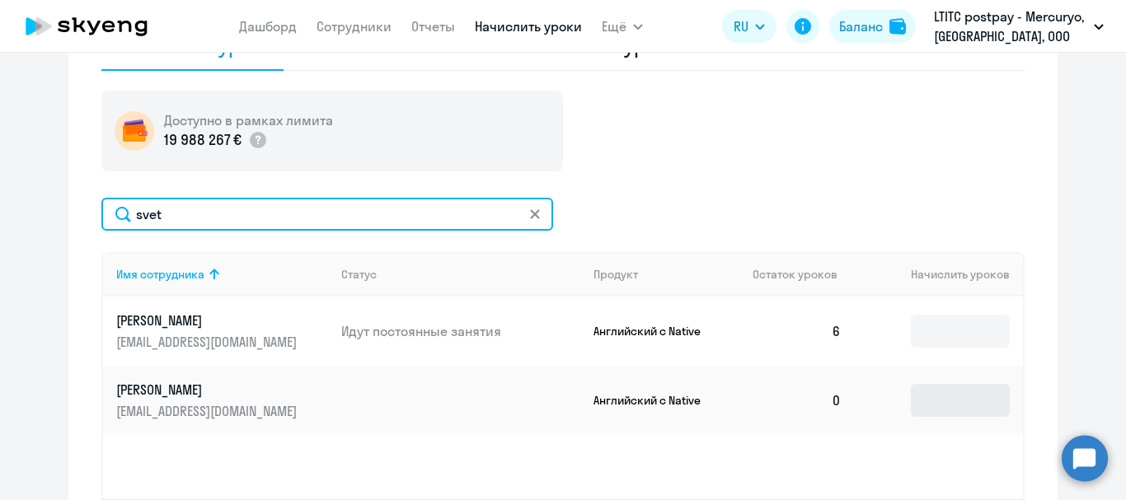
type input "svet"
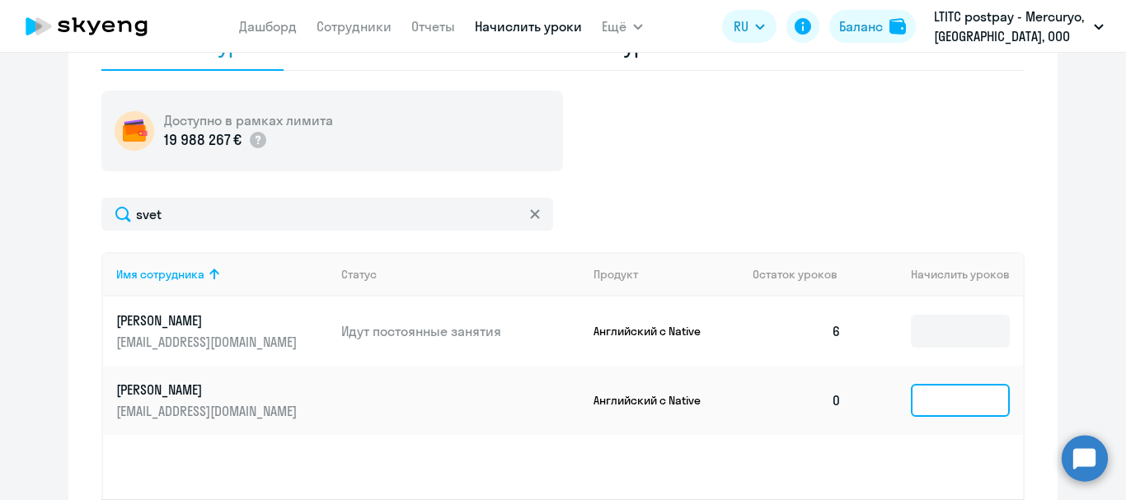
click at [968, 410] on input at bounding box center [960, 400] width 99 height 33
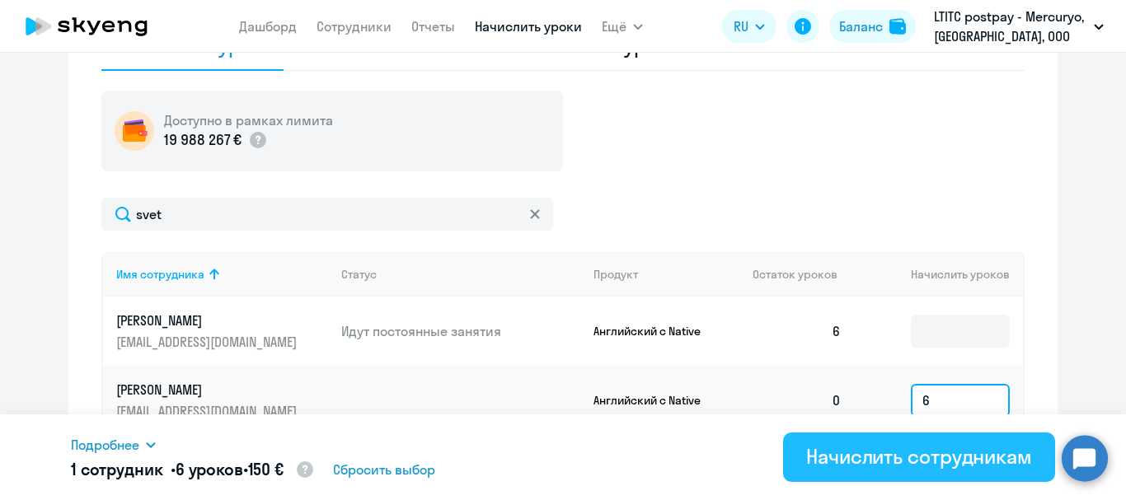
type input "6"
click at [967, 455] on div "Начислить сотрудникам" at bounding box center [919, 456] width 226 height 26
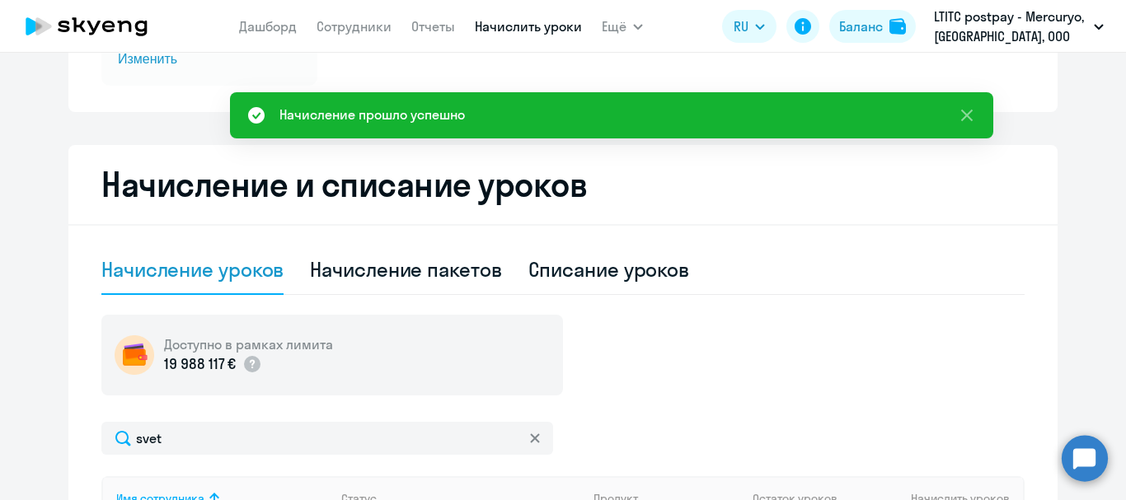
scroll to position [165, 0]
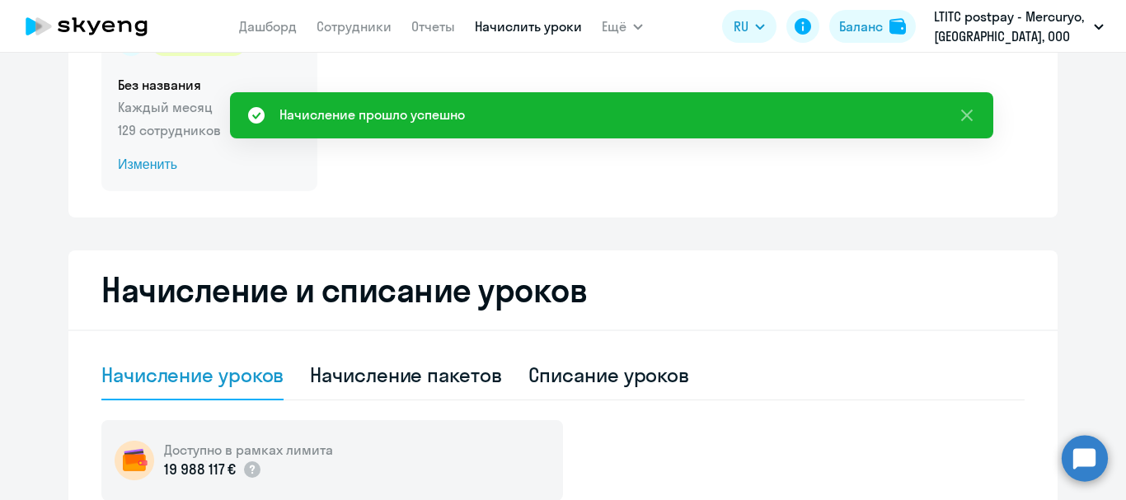
click at [144, 162] on span "Изменить" at bounding box center [209, 165] width 183 height 20
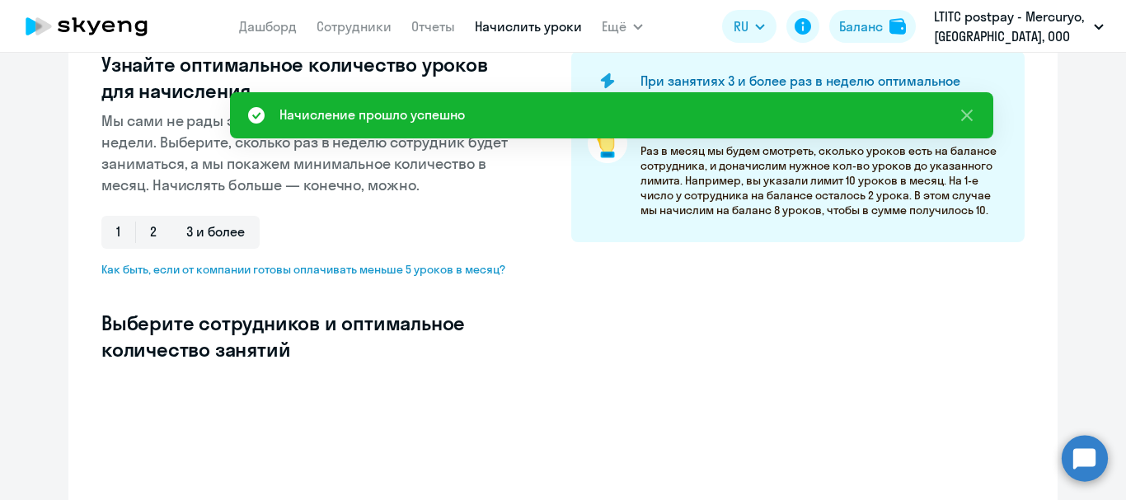
select select "10"
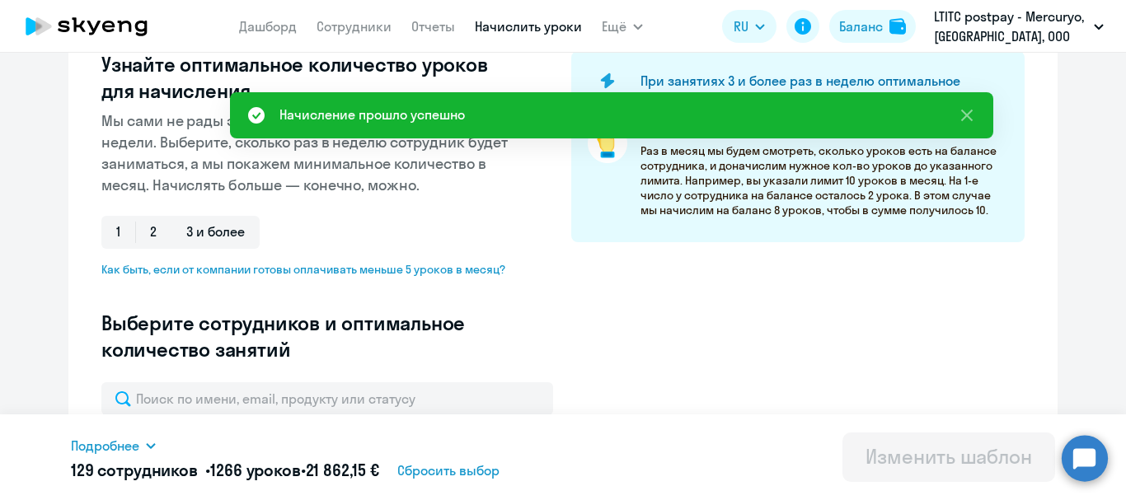
scroll to position [494, 0]
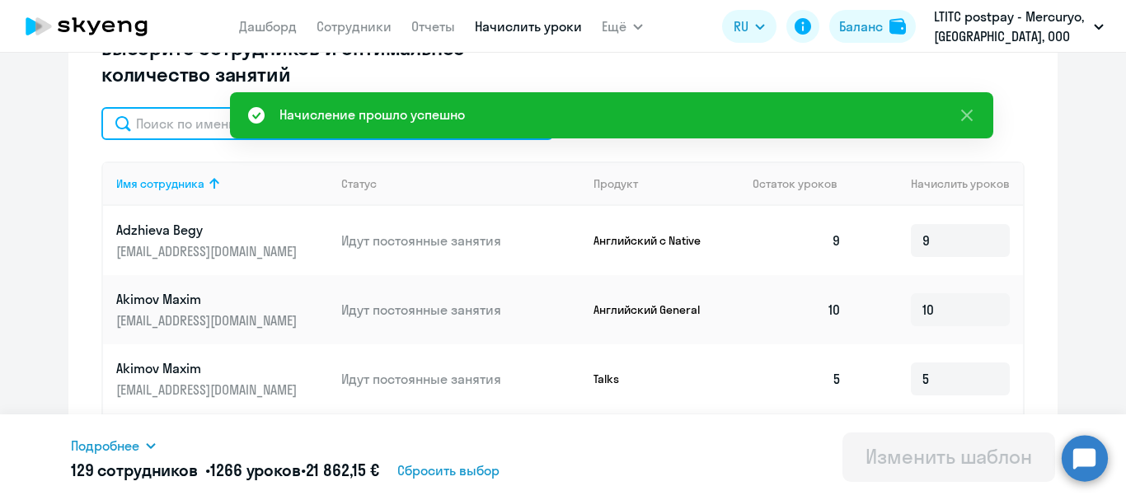
click at [180, 127] on input "text" at bounding box center [327, 123] width 452 height 33
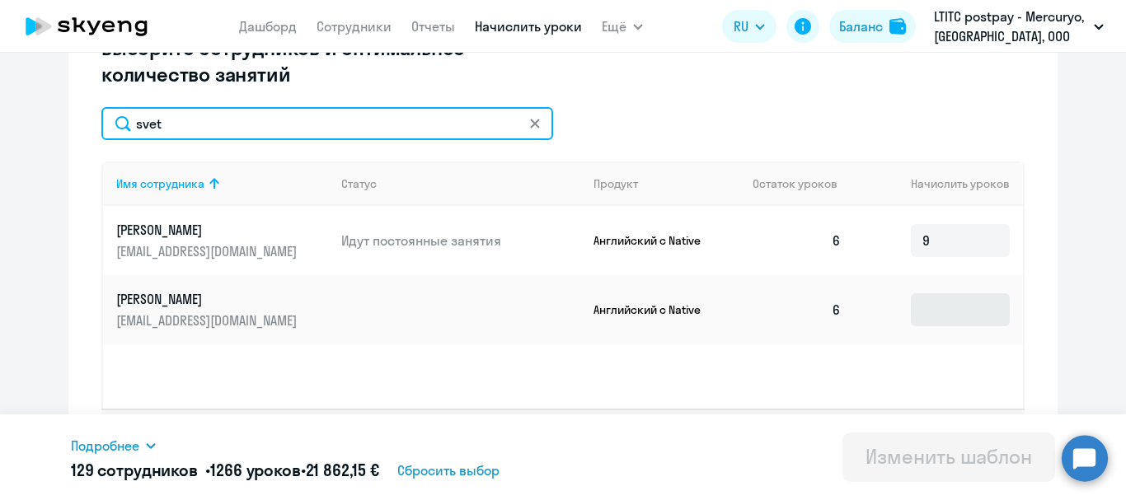
type input "svet"
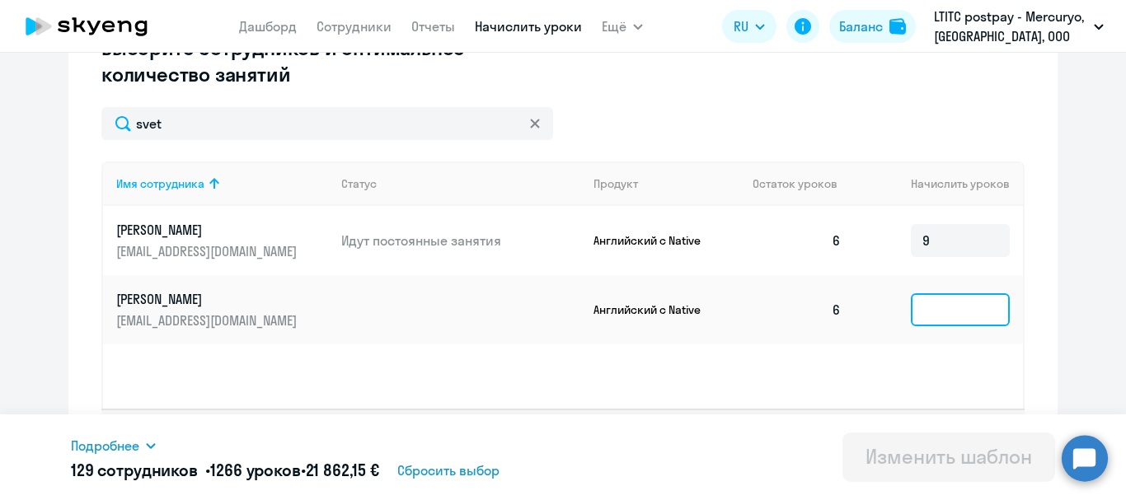
click at [988, 302] on input at bounding box center [960, 309] width 99 height 33
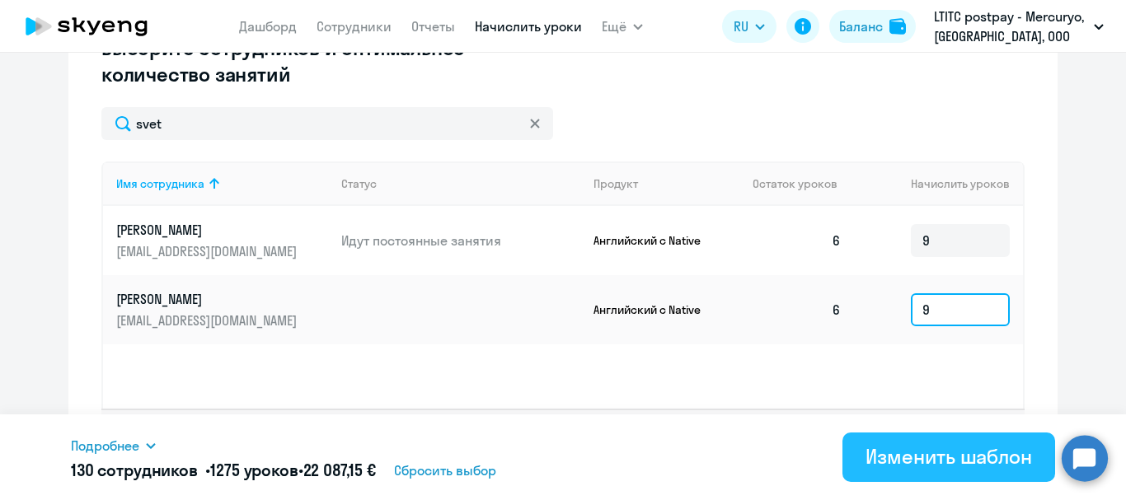
type input "9"
click at [992, 459] on div "Изменить шаблон" at bounding box center [948, 456] width 166 height 26
